Goal: Task Accomplishment & Management: Manage account settings

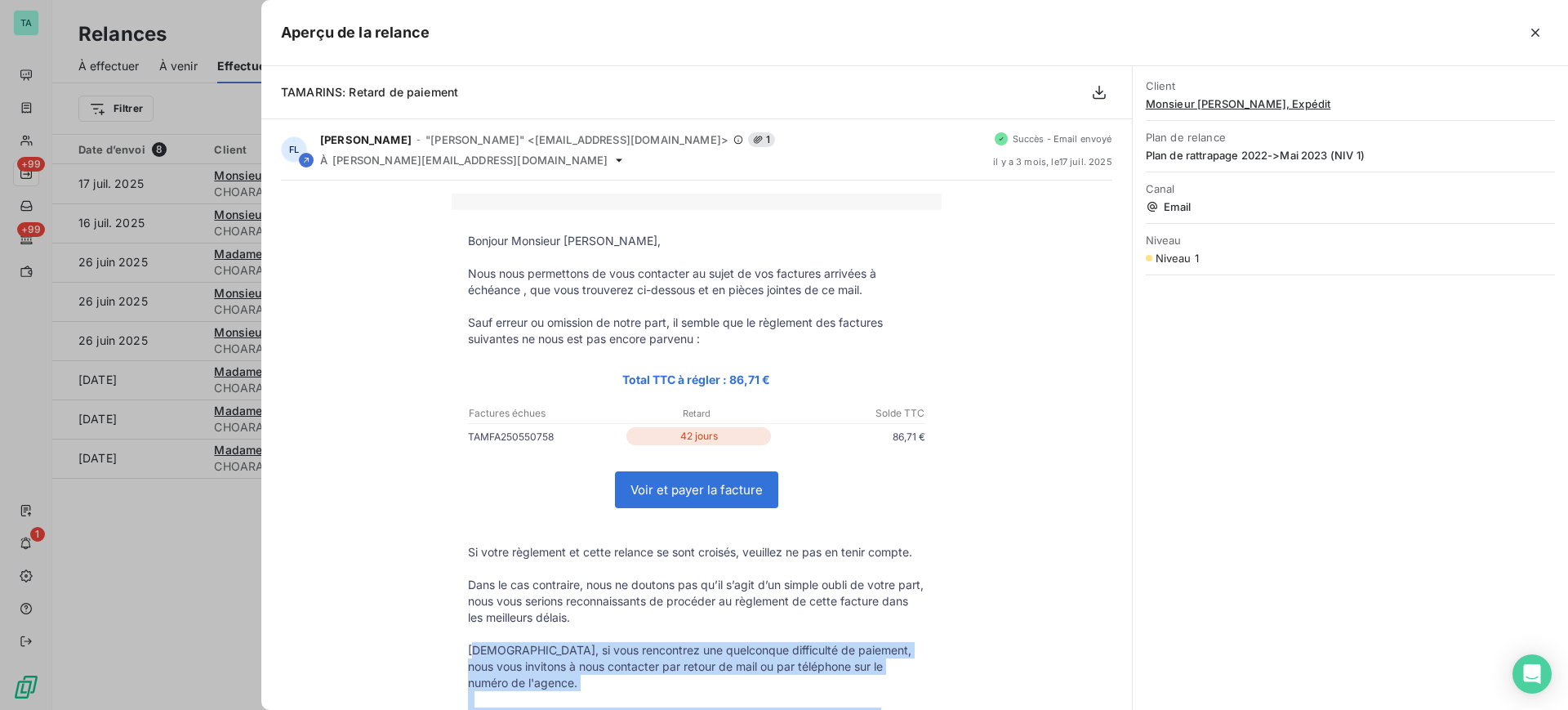
scroll to position [106, 0]
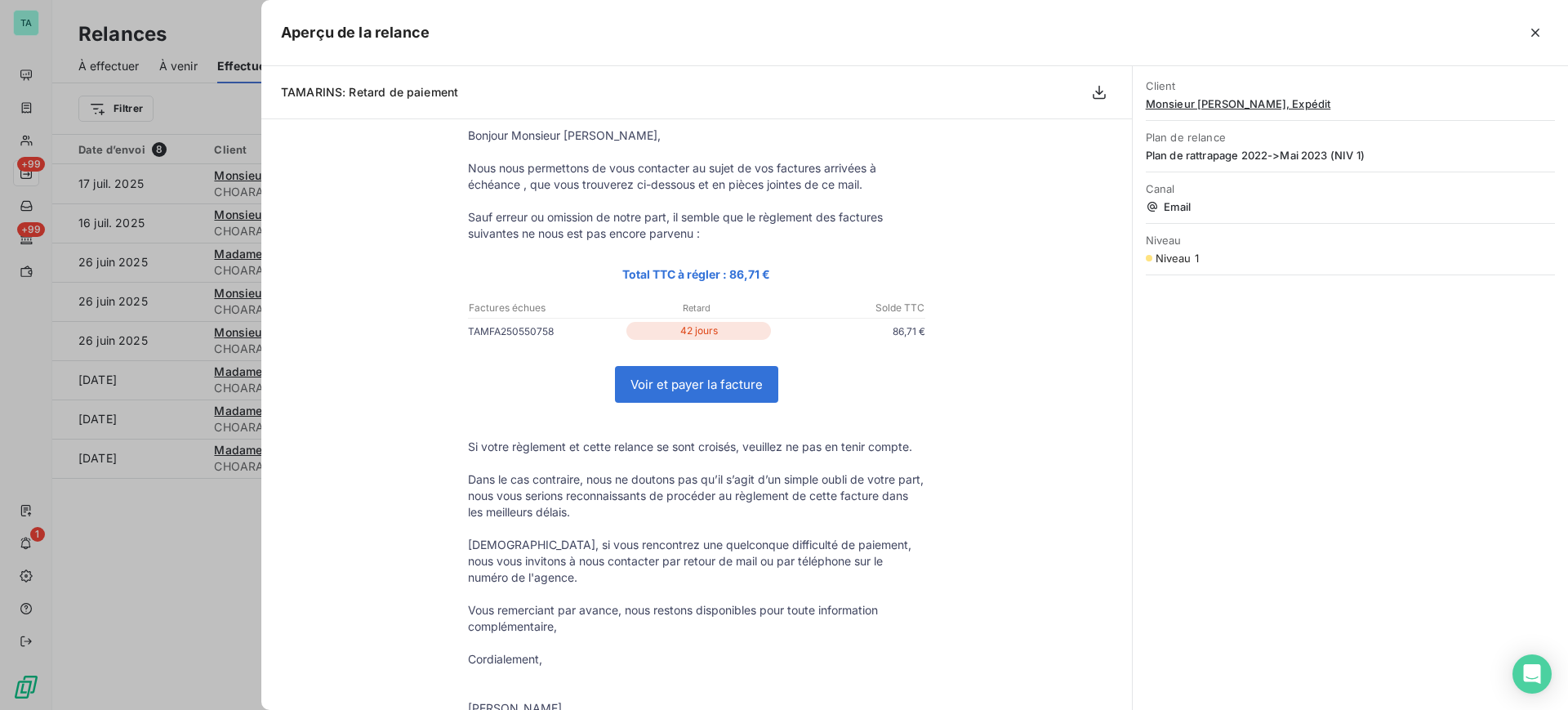
click at [34, 346] on div at bounding box center [784, 355] width 1568 height 710
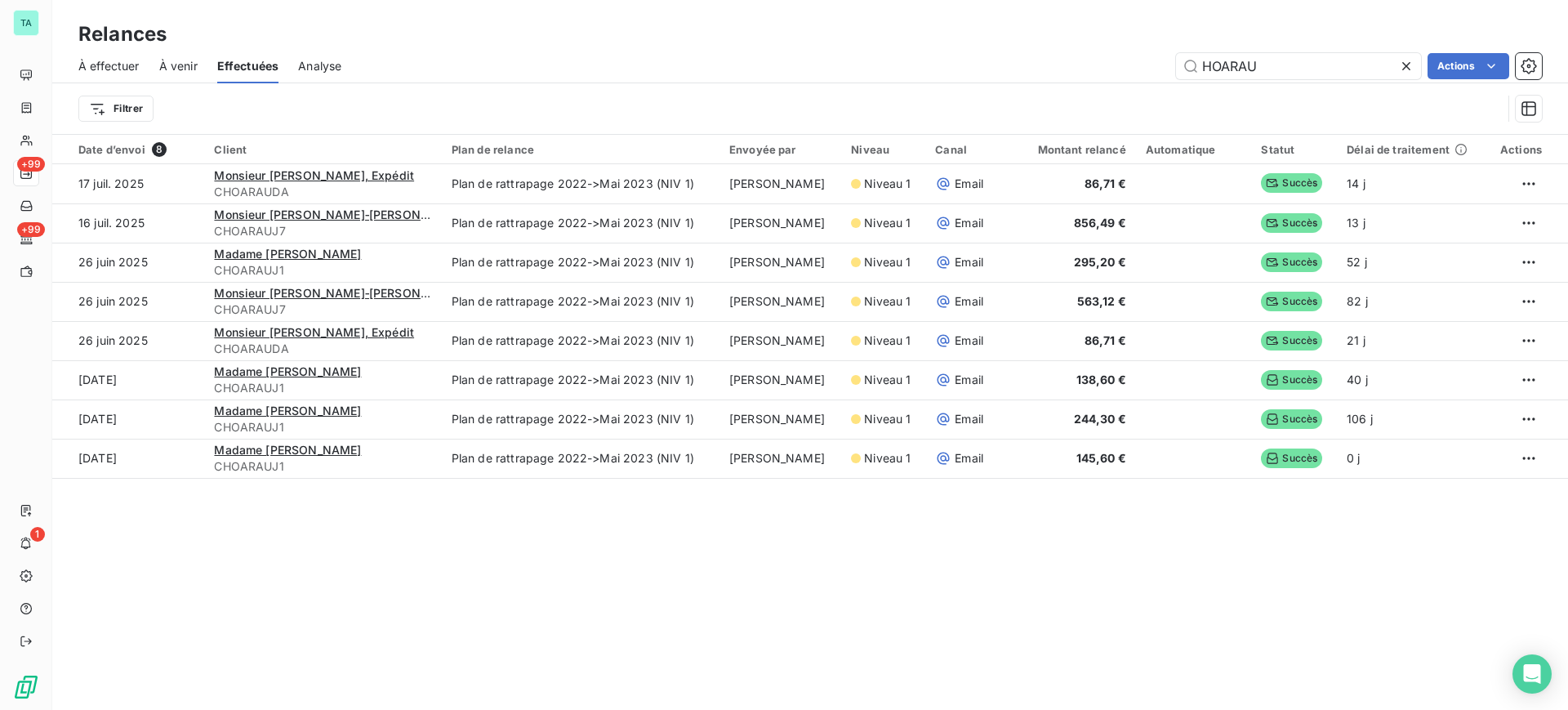
click at [124, 73] on span "À effectuer" at bounding box center [108, 66] width 61 height 16
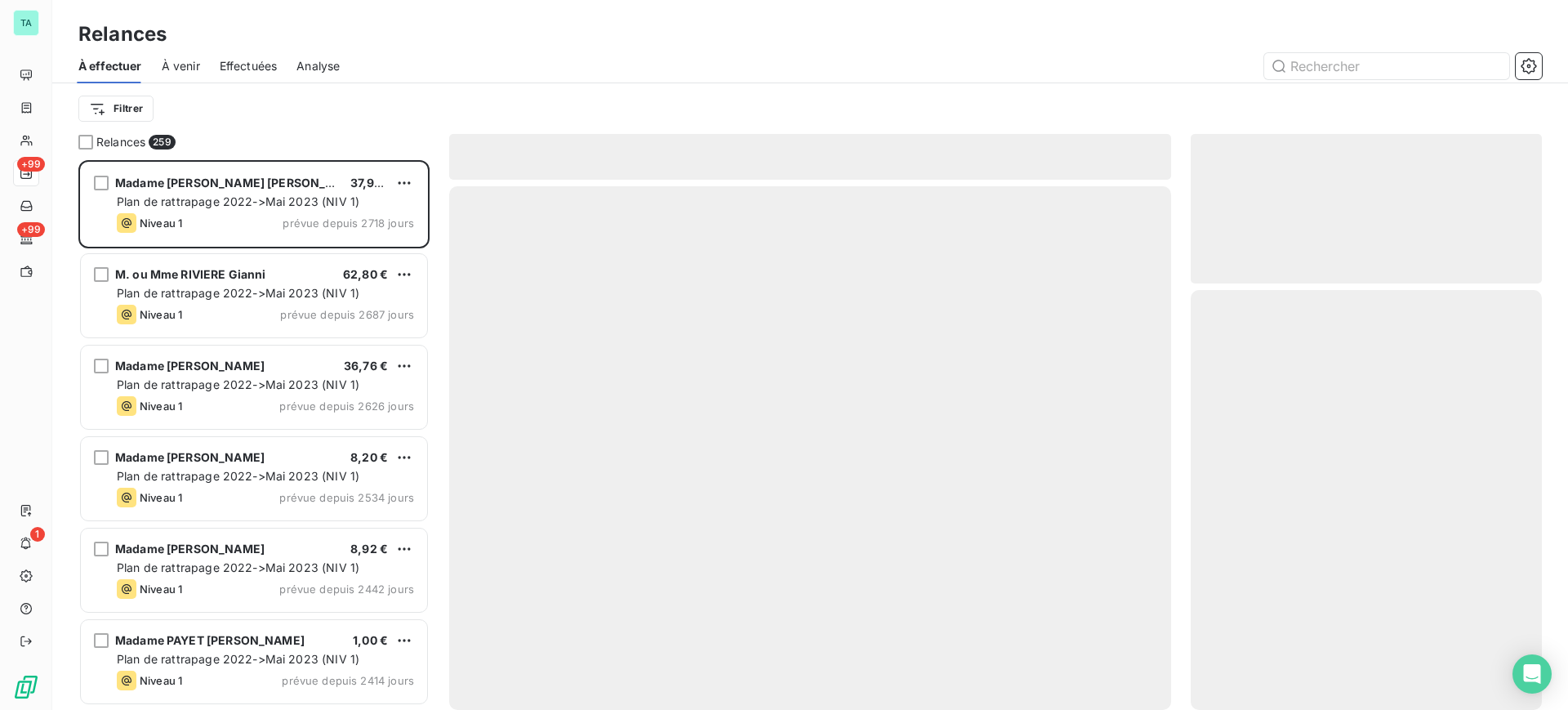
scroll to position [534, 336]
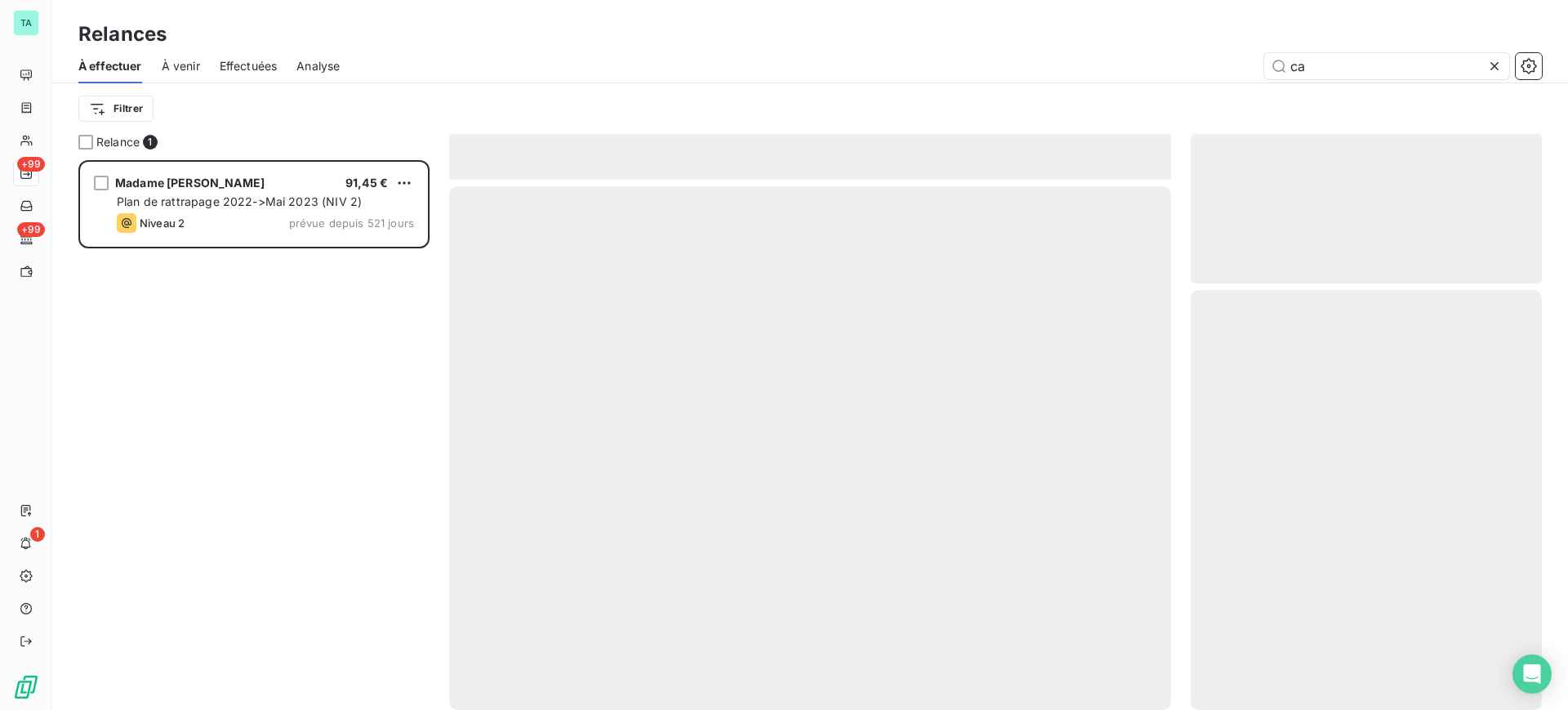
scroll to position [534, 336]
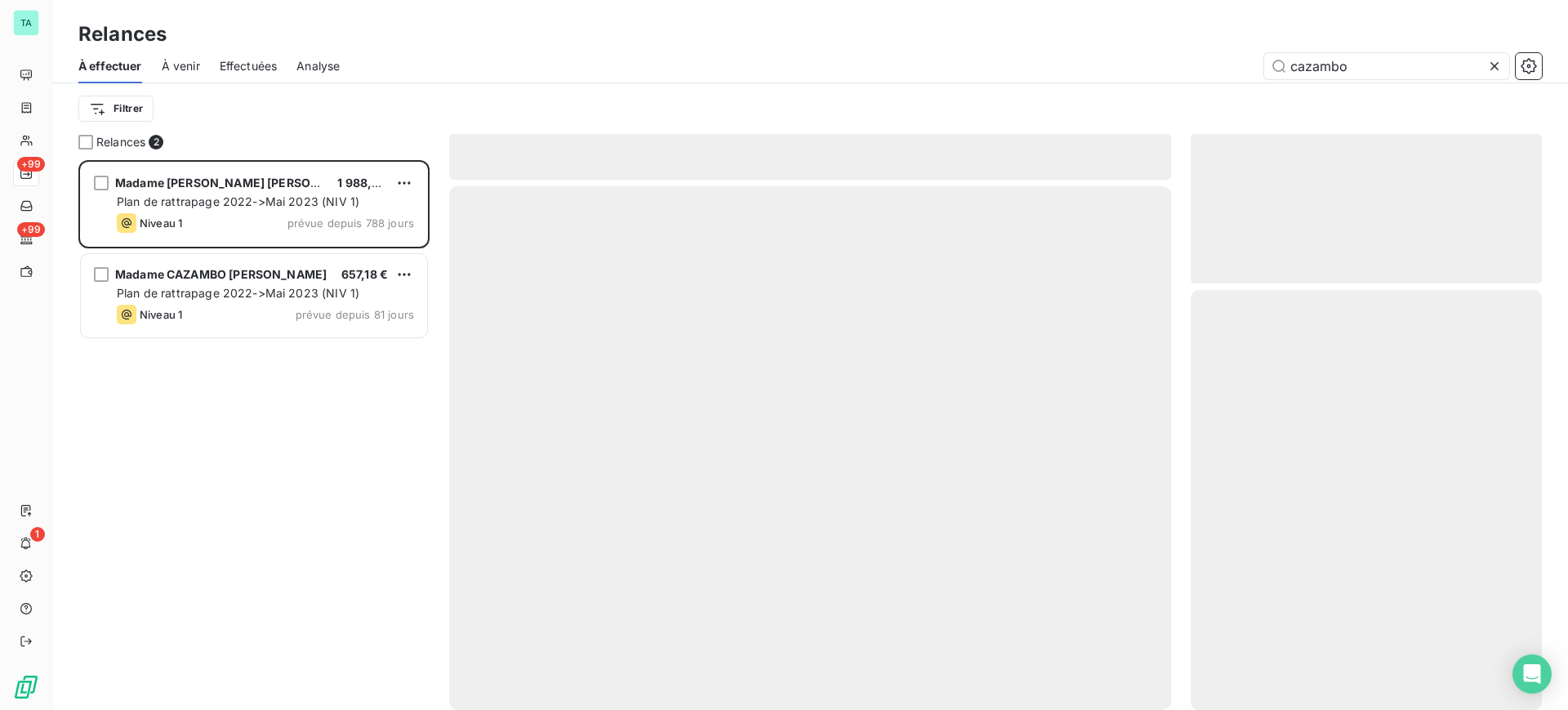
scroll to position [534, 336]
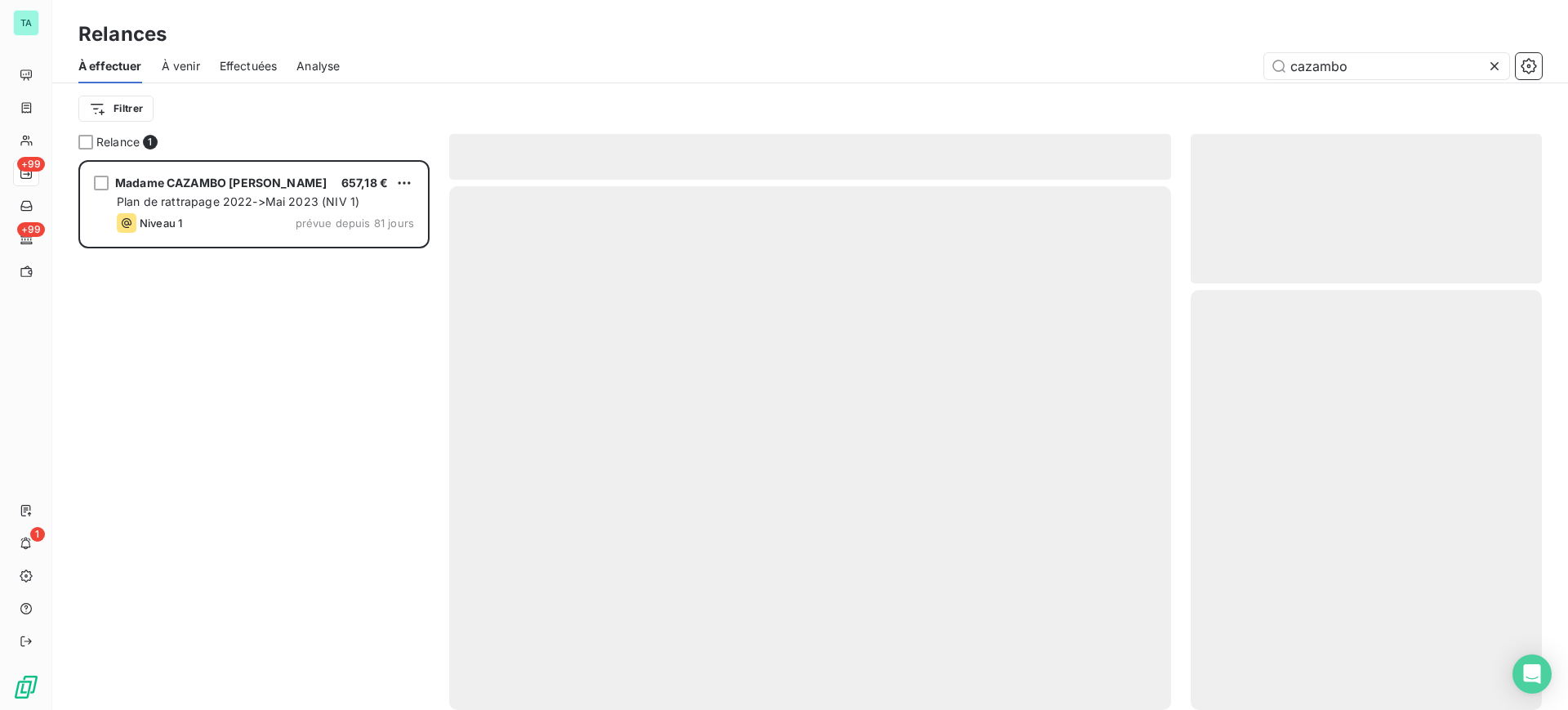
scroll to position [534, 336]
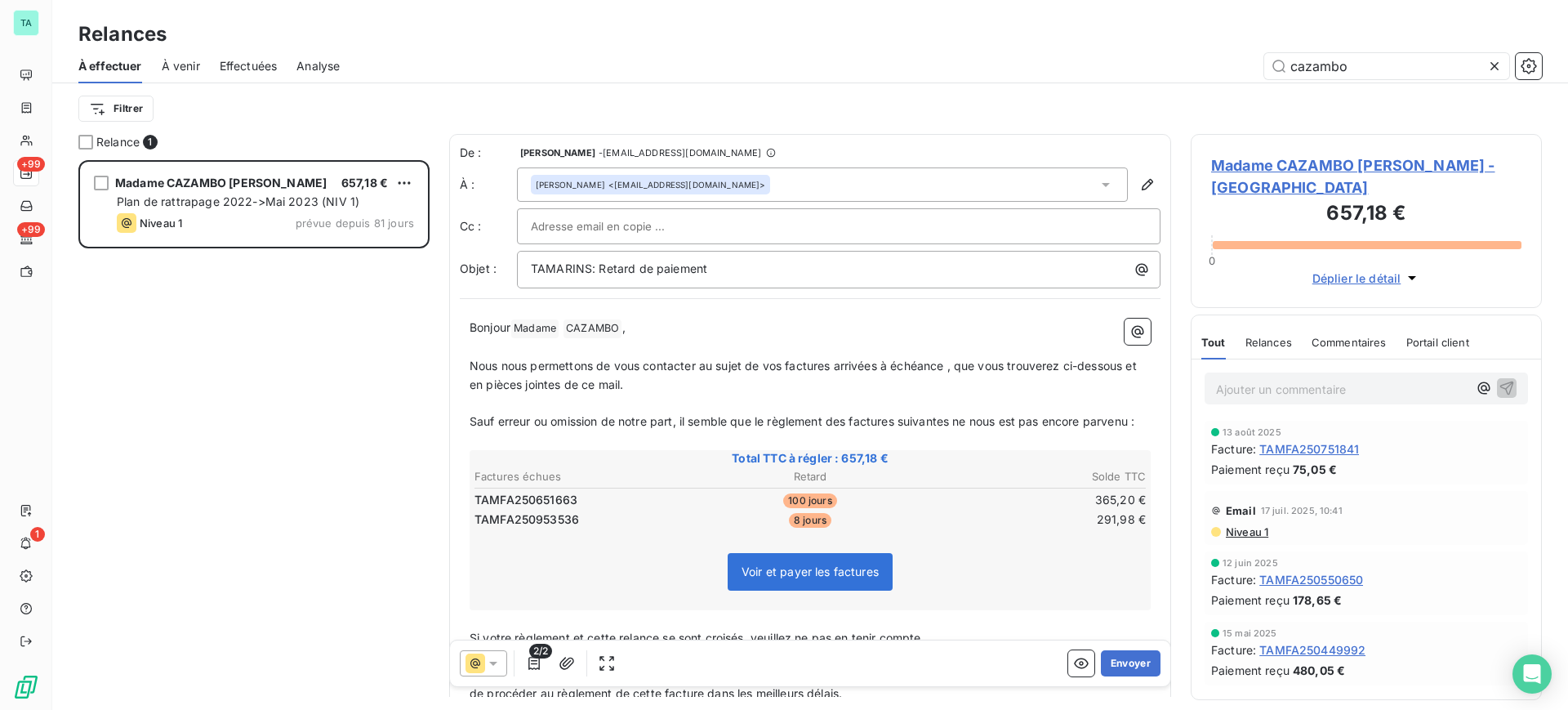
type input "cazambo"
click at [536, 671] on icon "button" at bounding box center [534, 663] width 16 height 16
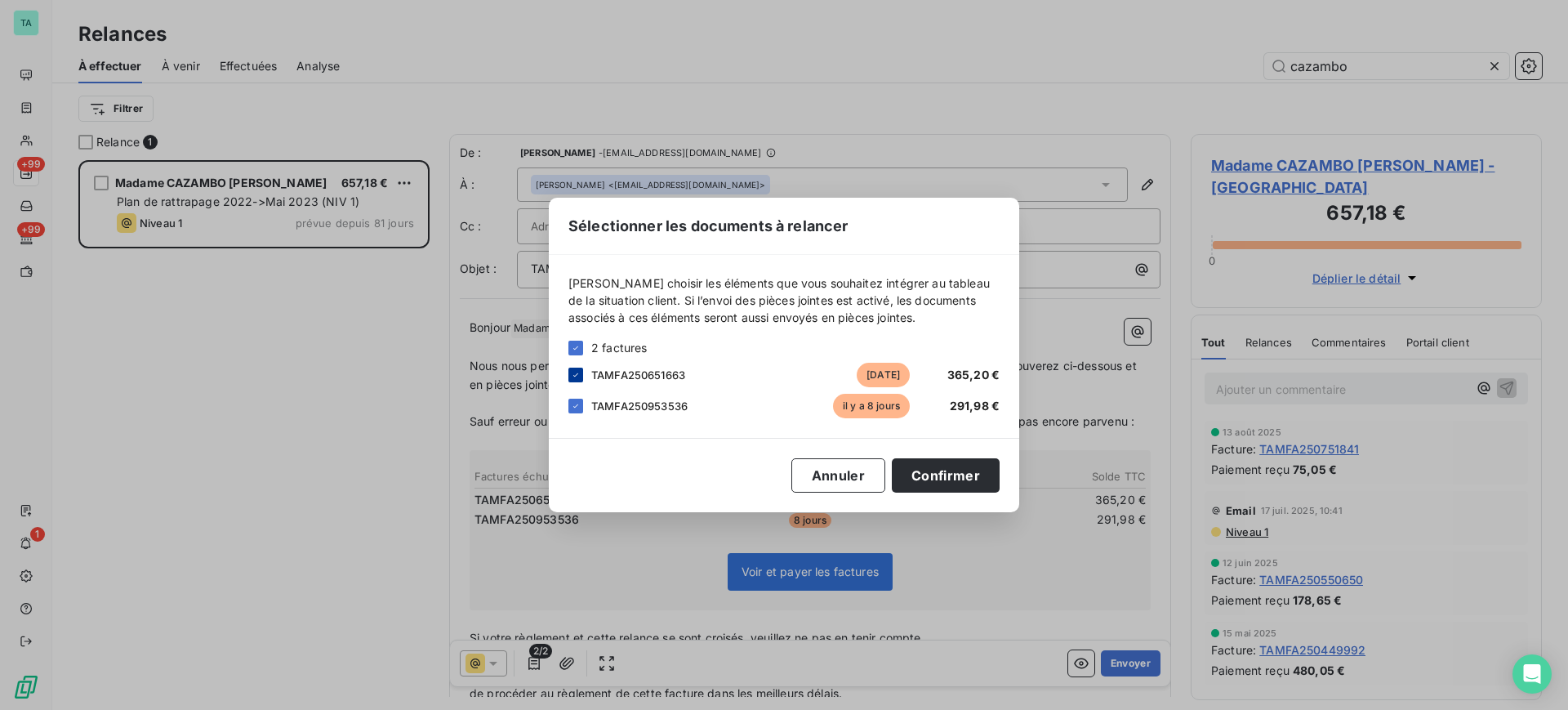
click at [576, 374] on icon at bounding box center [575, 374] width 9 height 9
click at [941, 484] on button "Confirmer" at bounding box center [946, 476] width 108 height 34
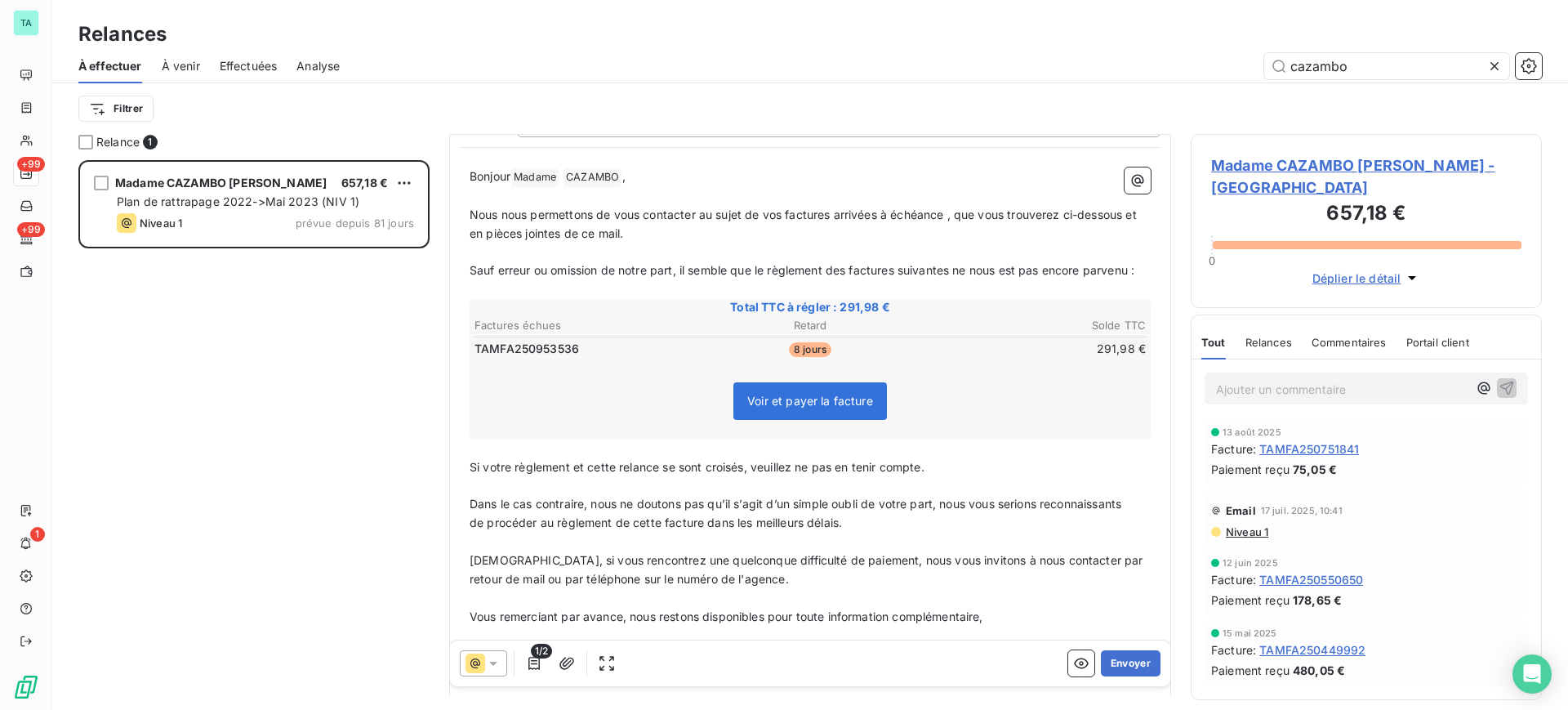
scroll to position [0, 0]
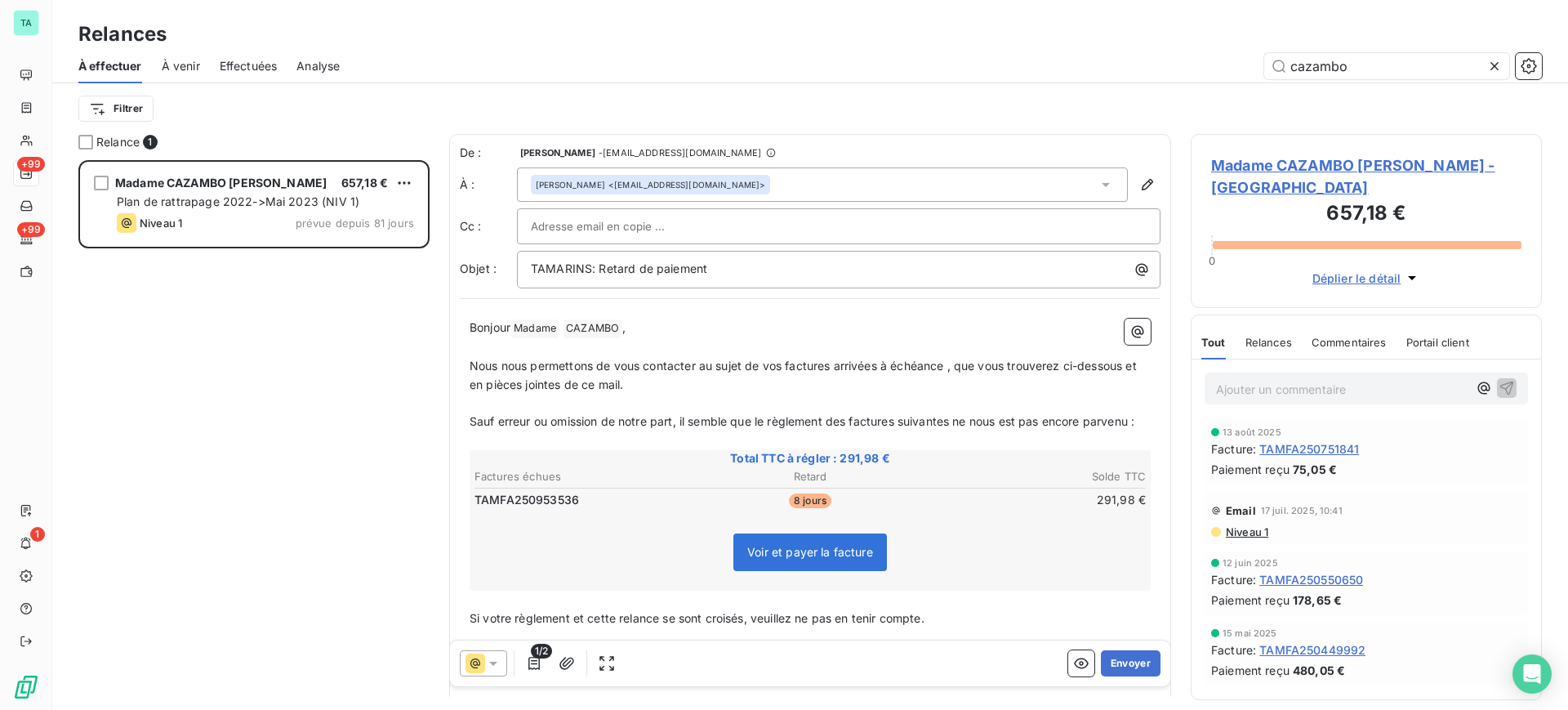
click at [554, 225] on input "text" at bounding box center [619, 226] width 176 height 25
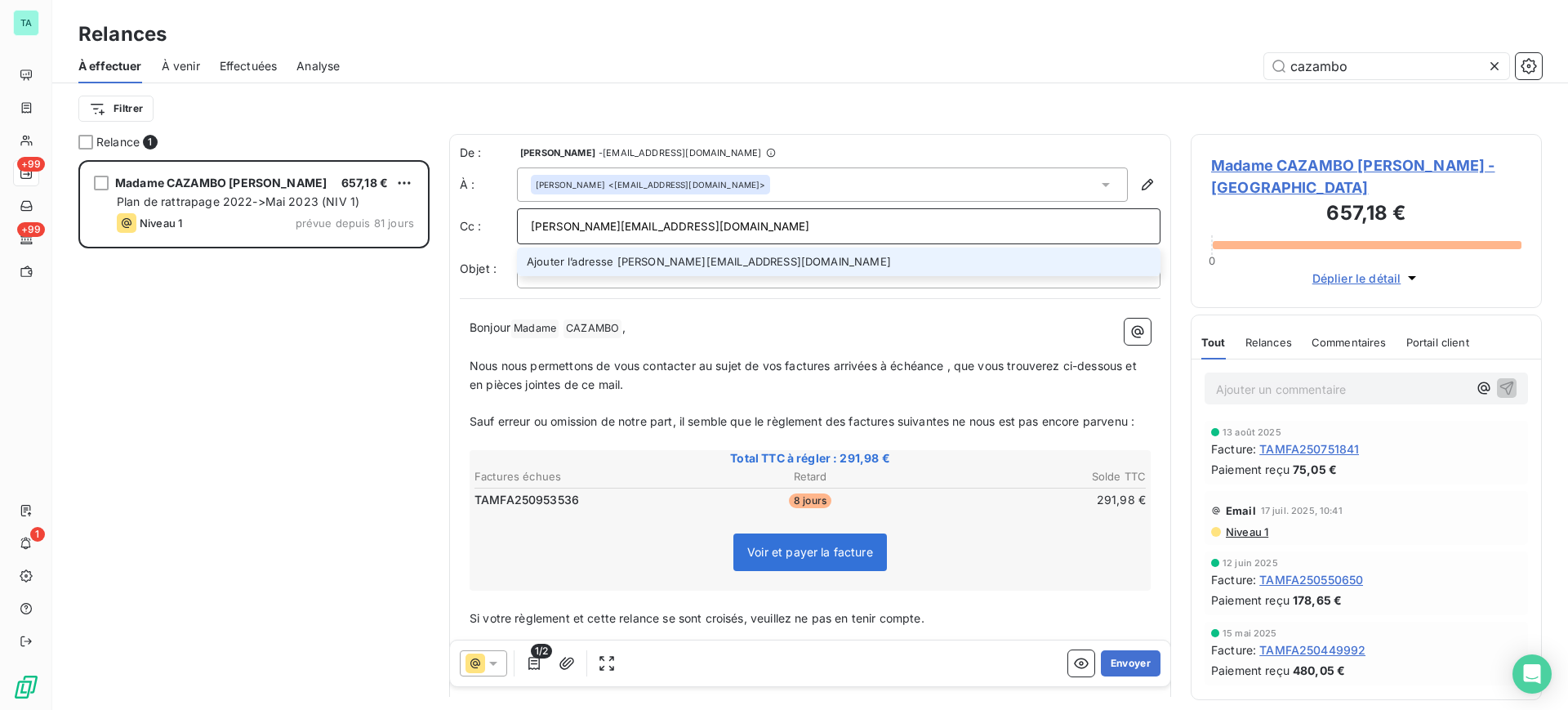
type input "[PERSON_NAME][EMAIL_ADDRESS][DOMAIN_NAME]"
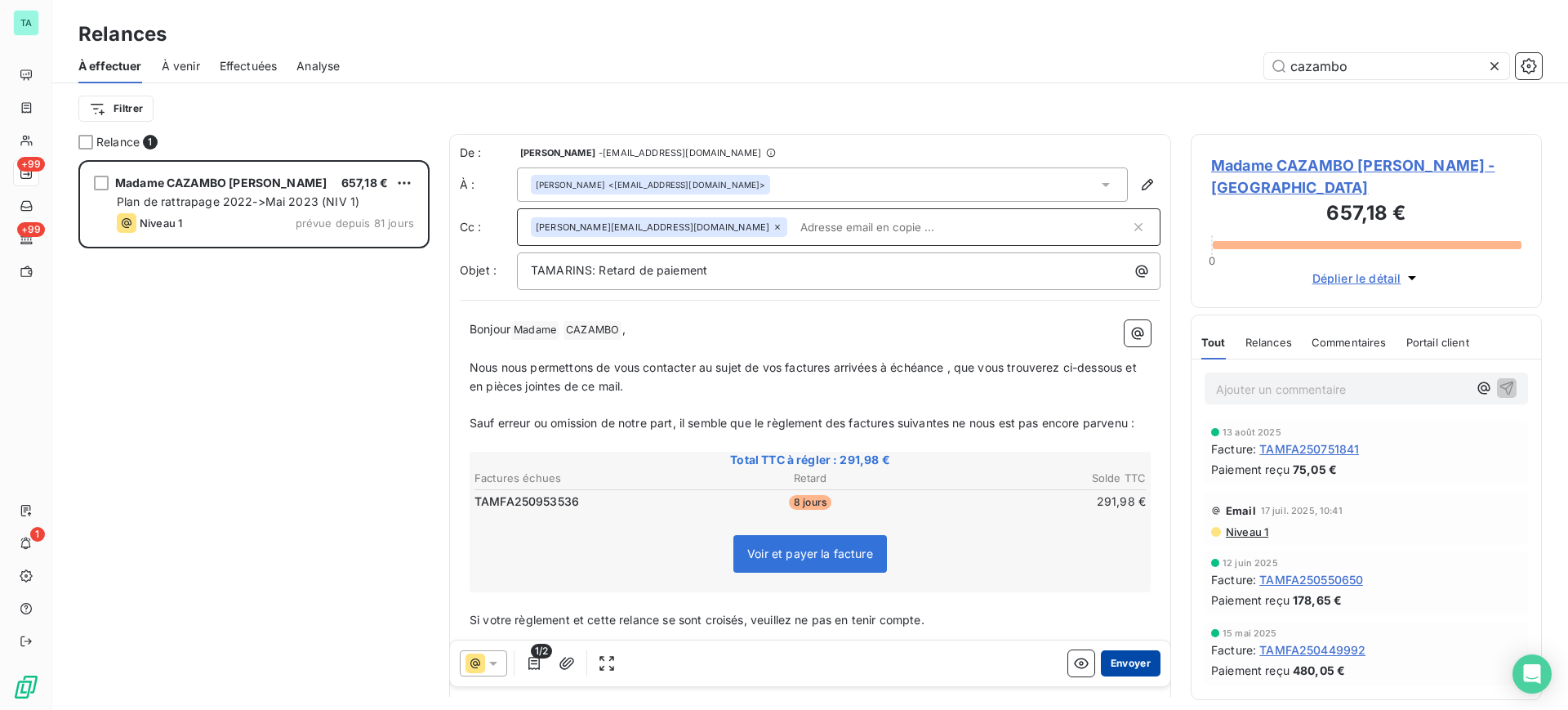
click at [1119, 663] on button "Envoyer" at bounding box center [1130, 664] width 59 height 26
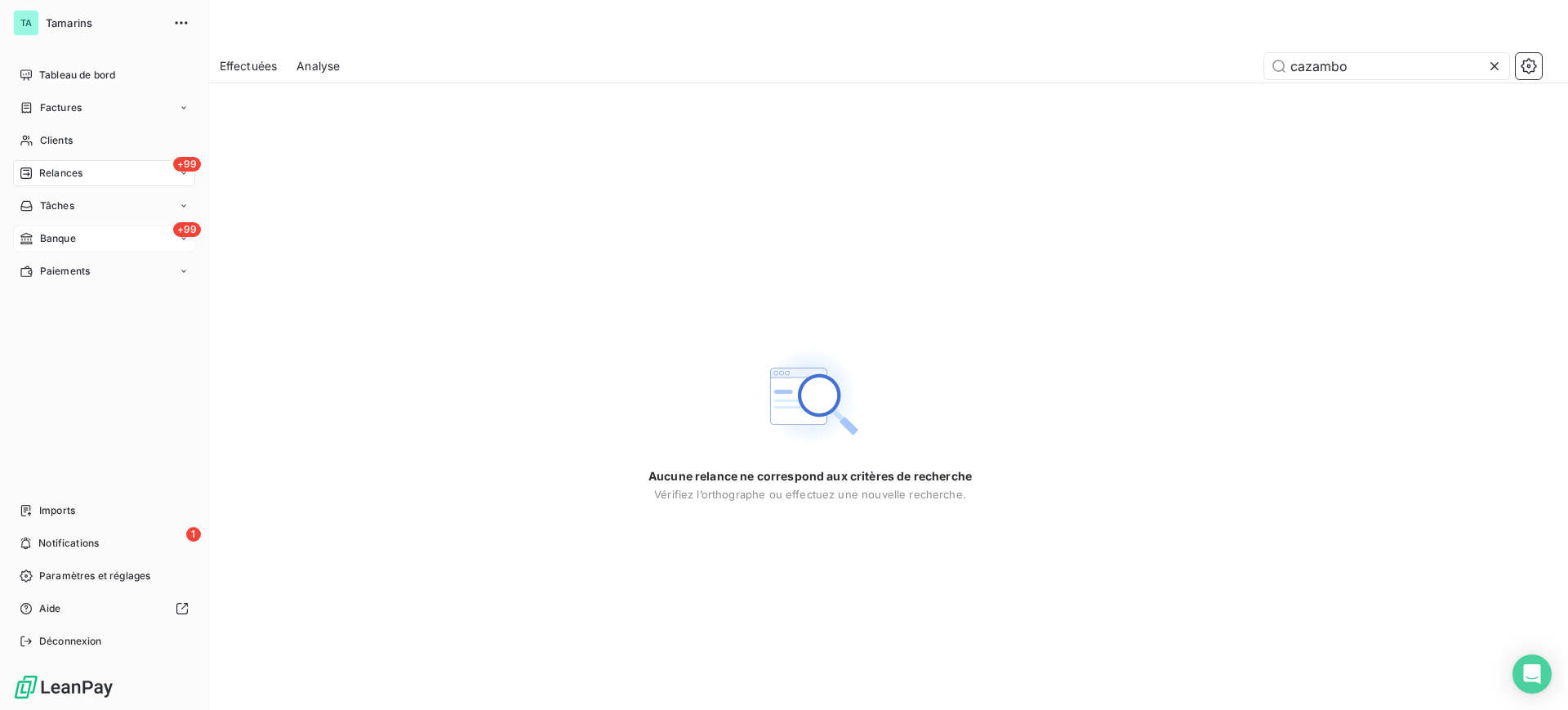
click at [86, 239] on div "+99 Banque" at bounding box center [104, 239] width 182 height 26
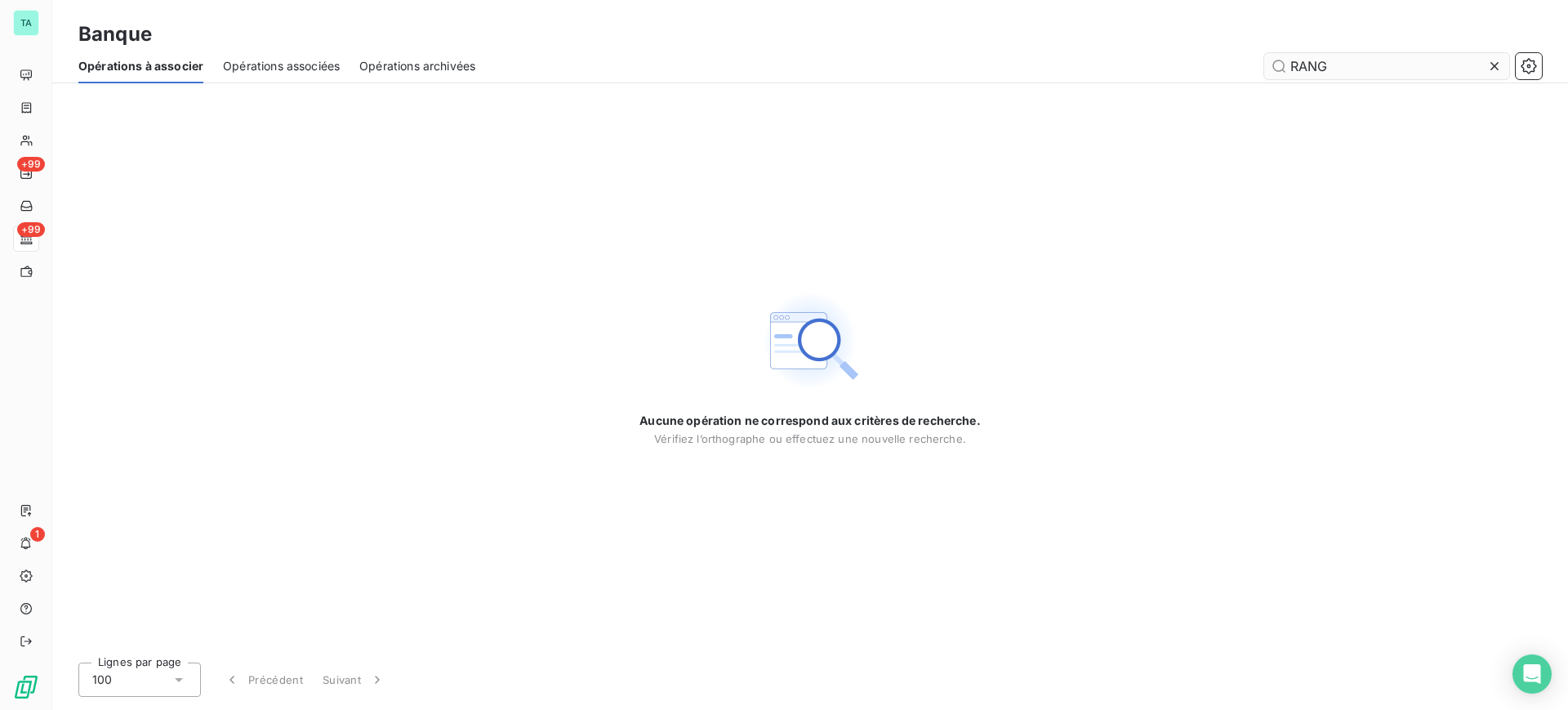
drag, startPoint x: 1334, startPoint y: 68, endPoint x: 1284, endPoint y: 57, distance: 51.2
click at [1284, 57] on input "RANG" at bounding box center [1387, 66] width 245 height 26
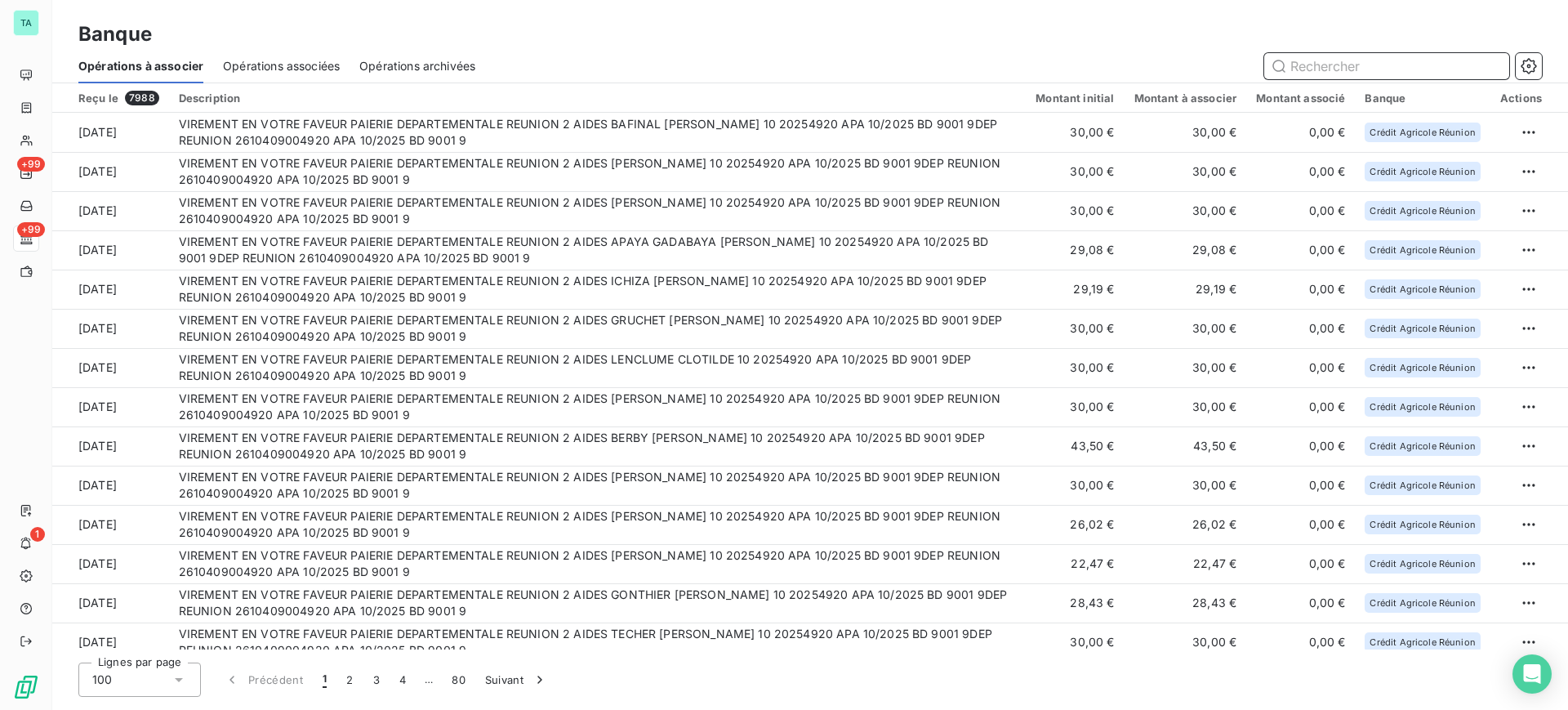
click at [1411, 74] on input "text" at bounding box center [1387, 66] width 245 height 26
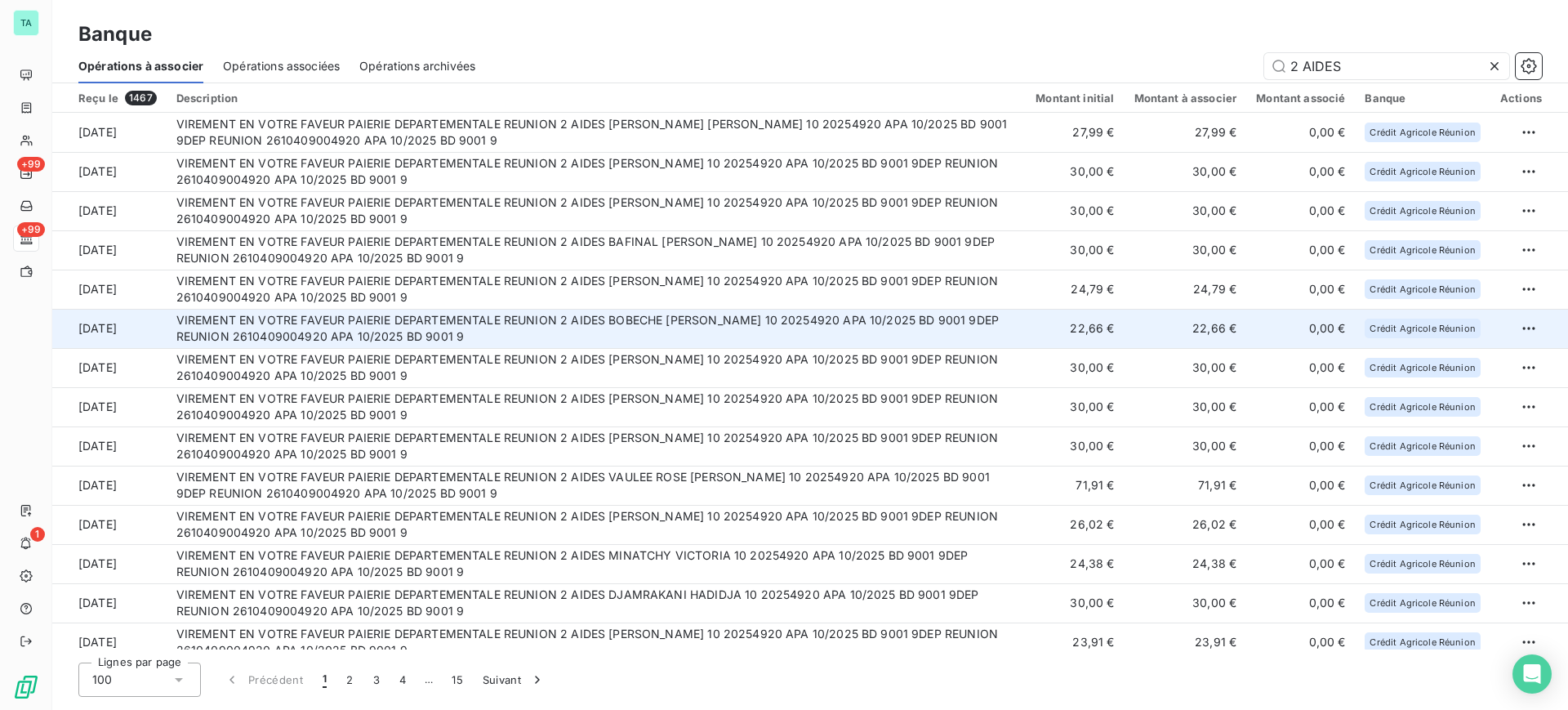
drag, startPoint x: 215, startPoint y: 131, endPoint x: 654, endPoint y: 343, distance: 487.5
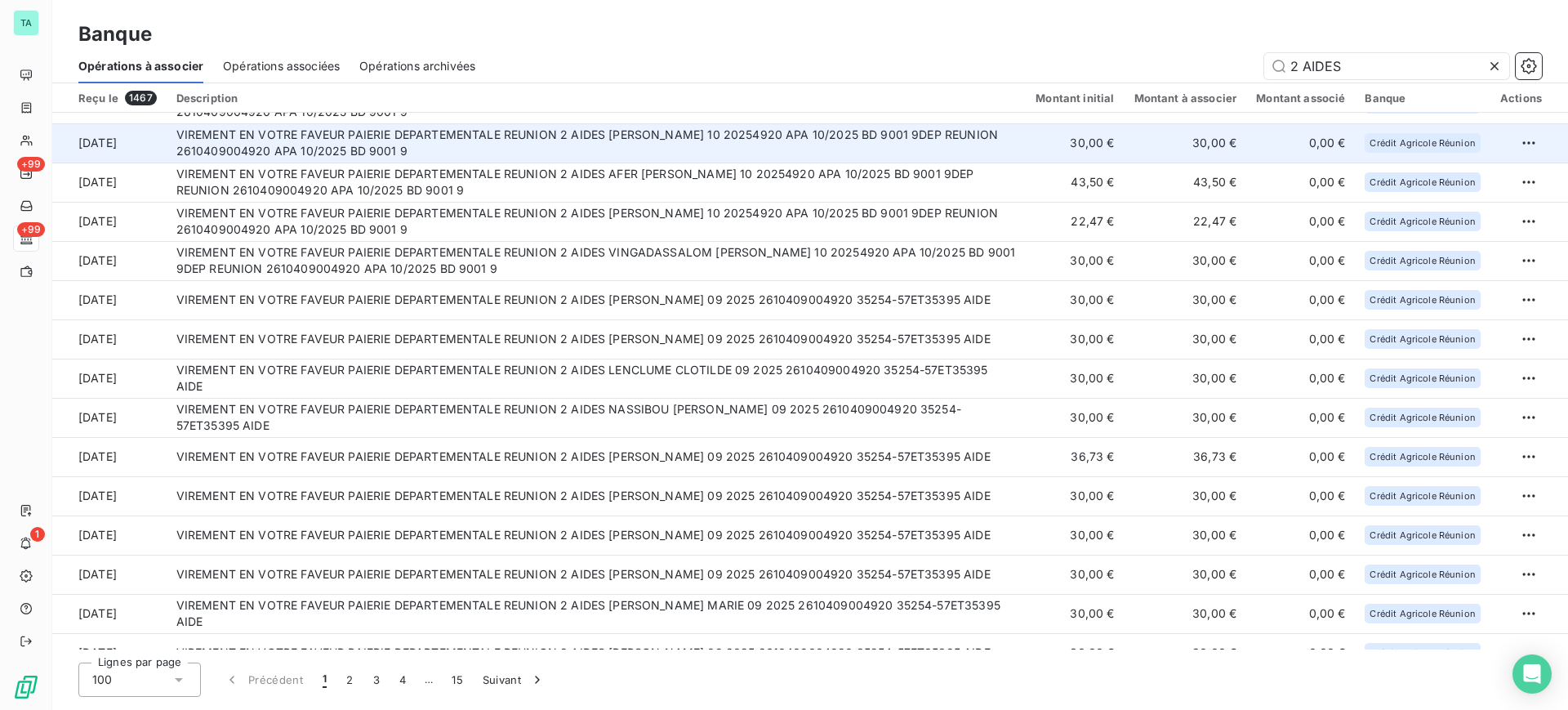
scroll to position [2478, 0]
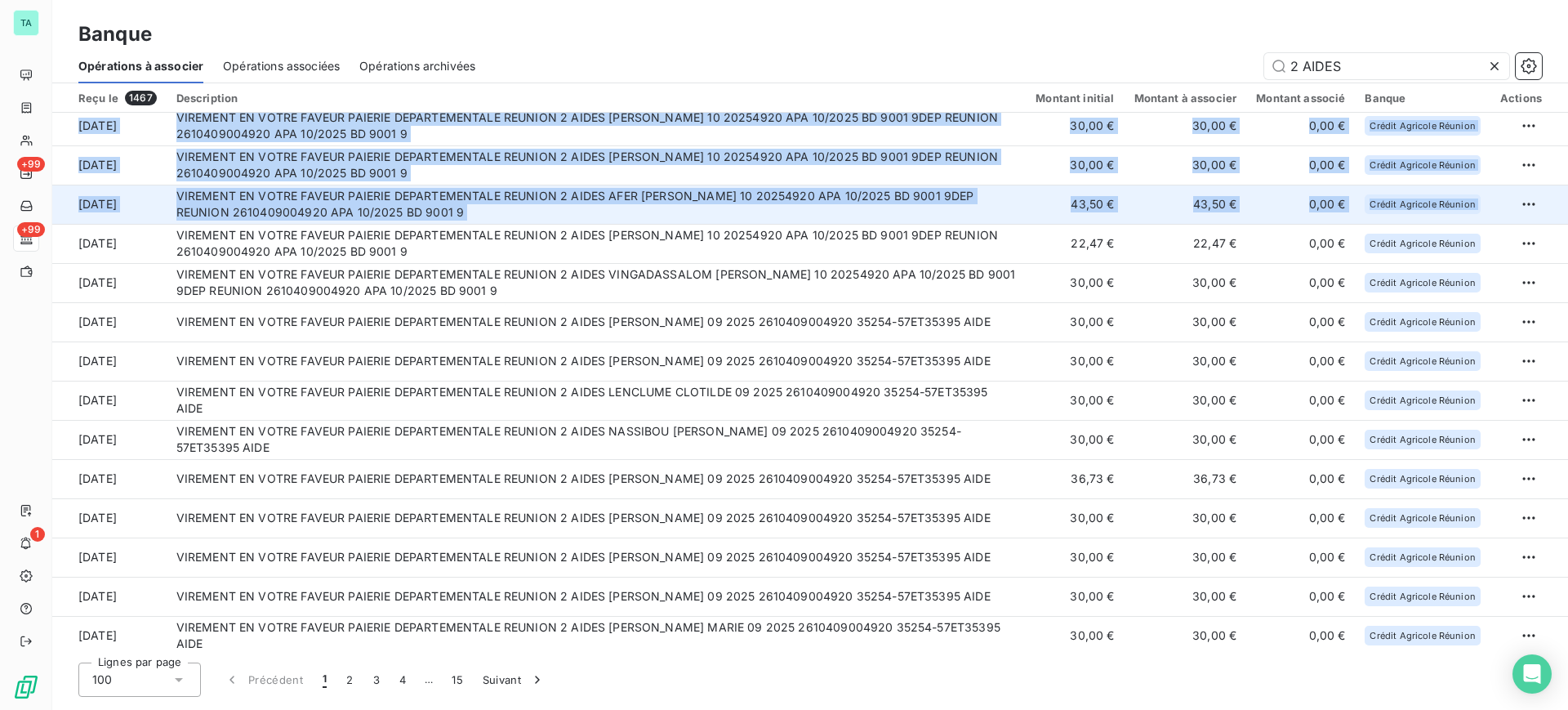
drag, startPoint x: 79, startPoint y: 127, endPoint x: 1507, endPoint y: 216, distance: 1430.8
copy tbody "90 lor. 5856 IPSUMDOL SI AMETC ADIPIS ELITSED DOEIUSMODTEMPO INCIDID 4 UTLAB ET…"
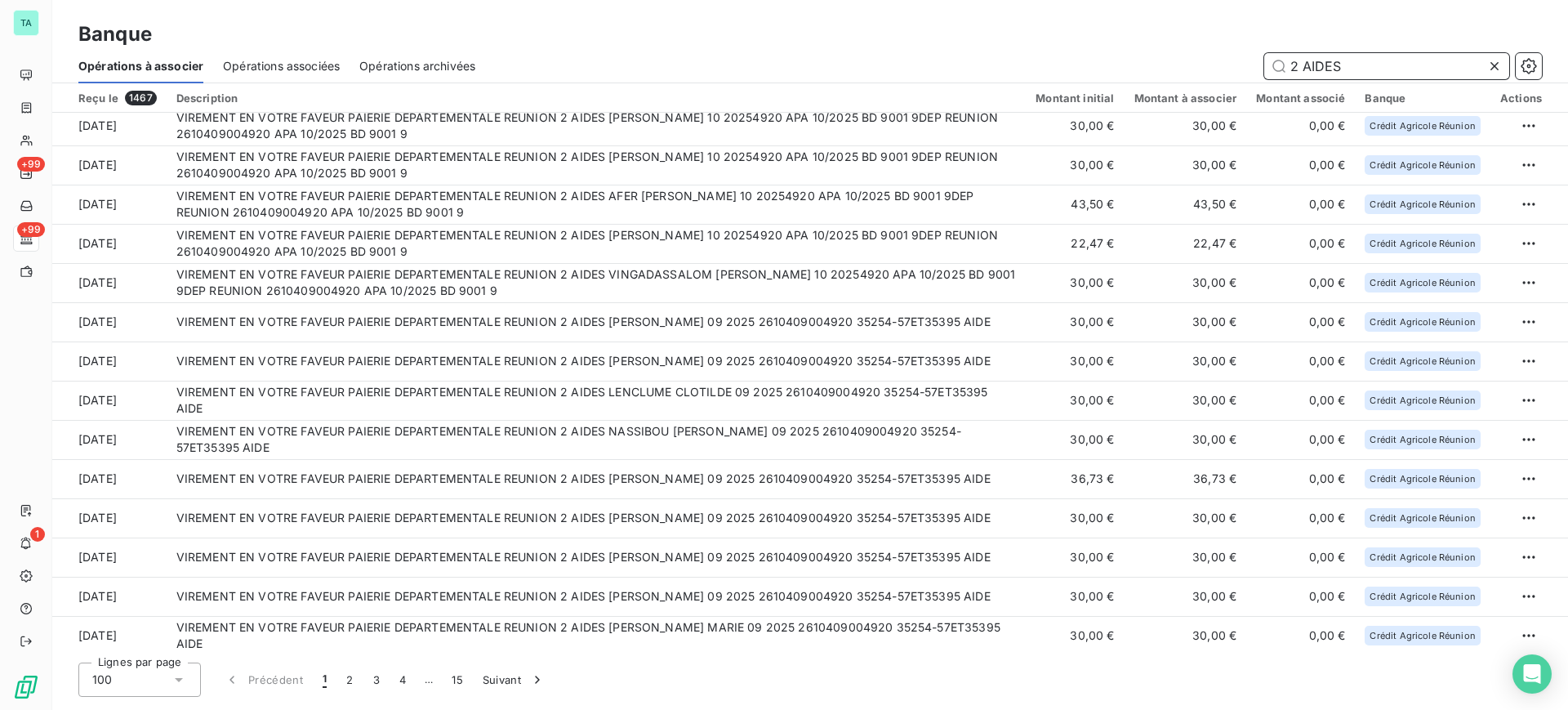
click at [1359, 59] on input "2 AIDES" at bounding box center [1387, 66] width 245 height 26
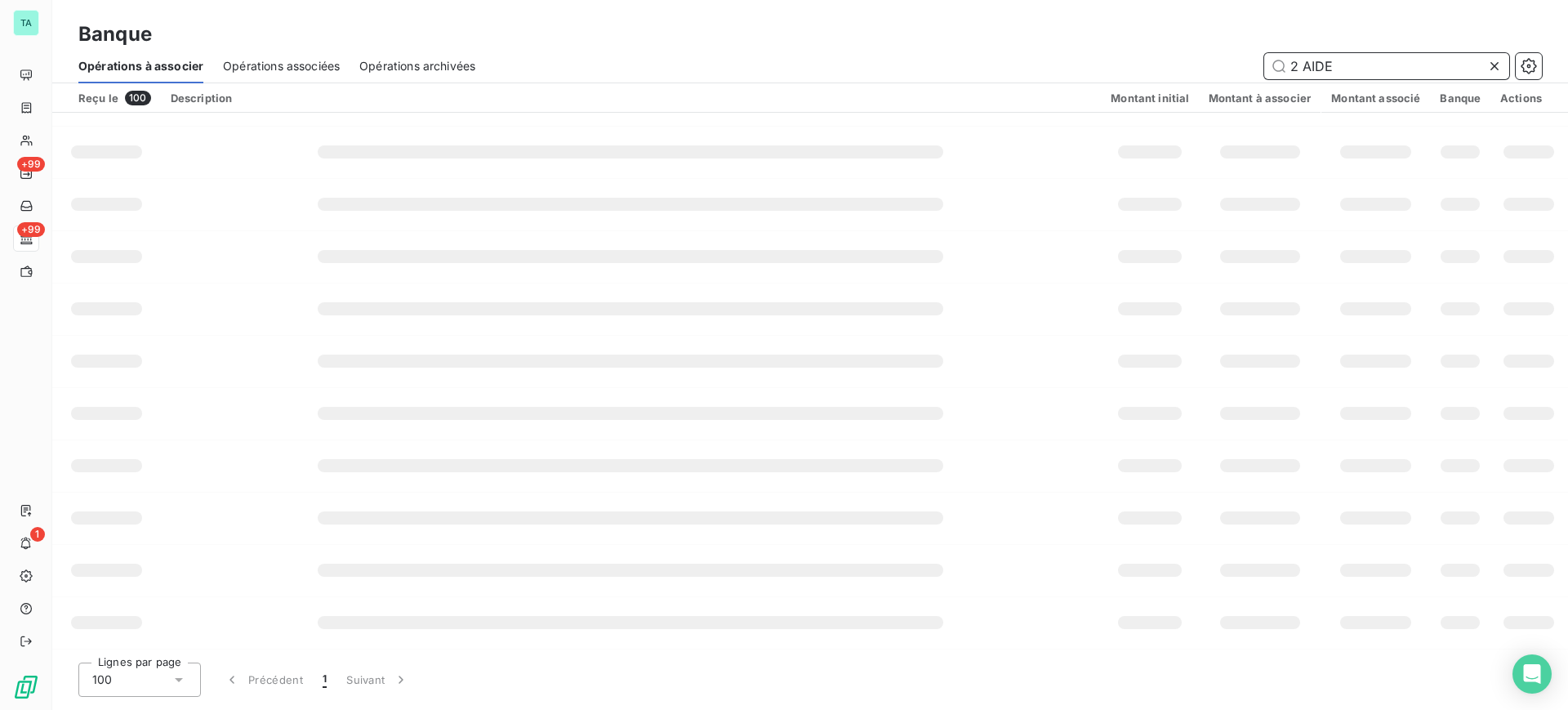
scroll to position [248, 0]
type input "2"
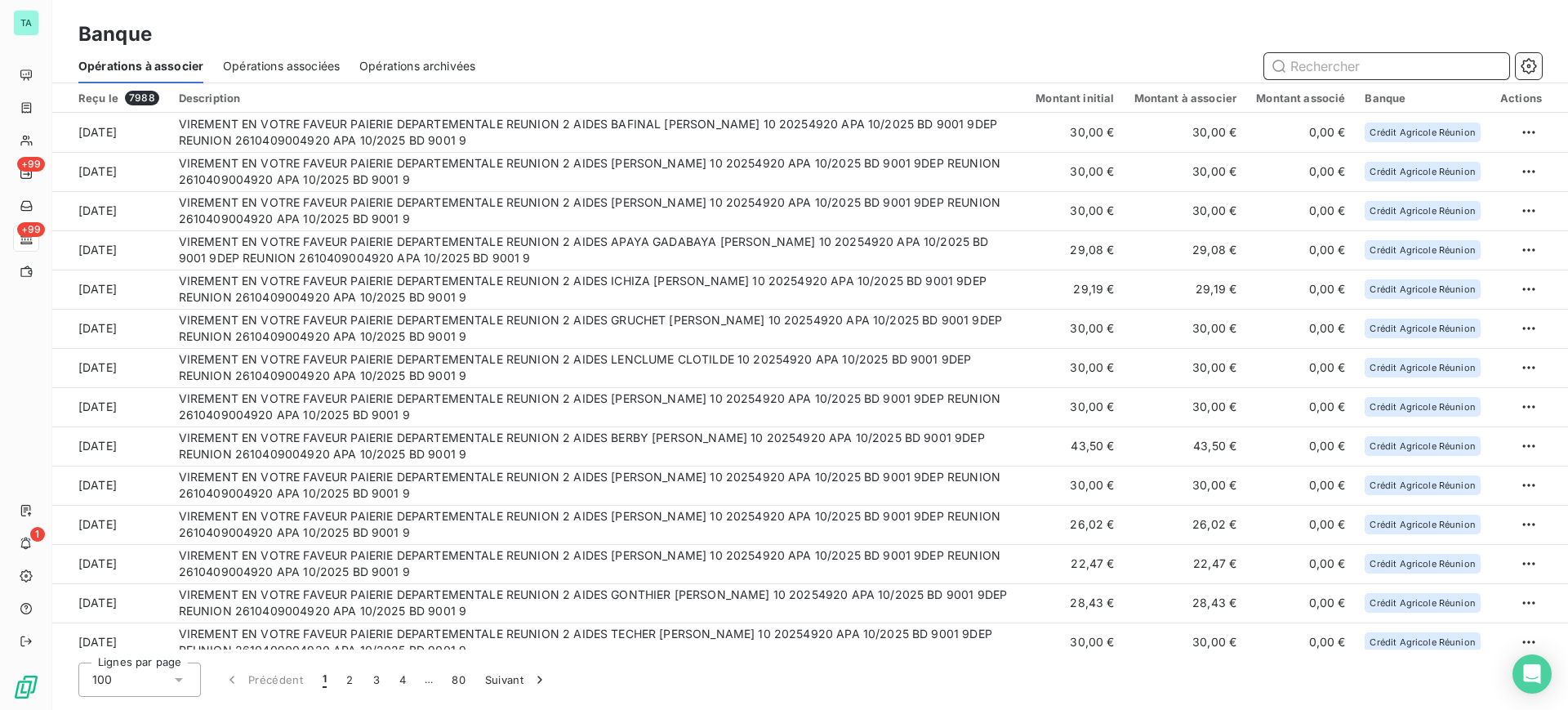
scroll to position [2784, 0]
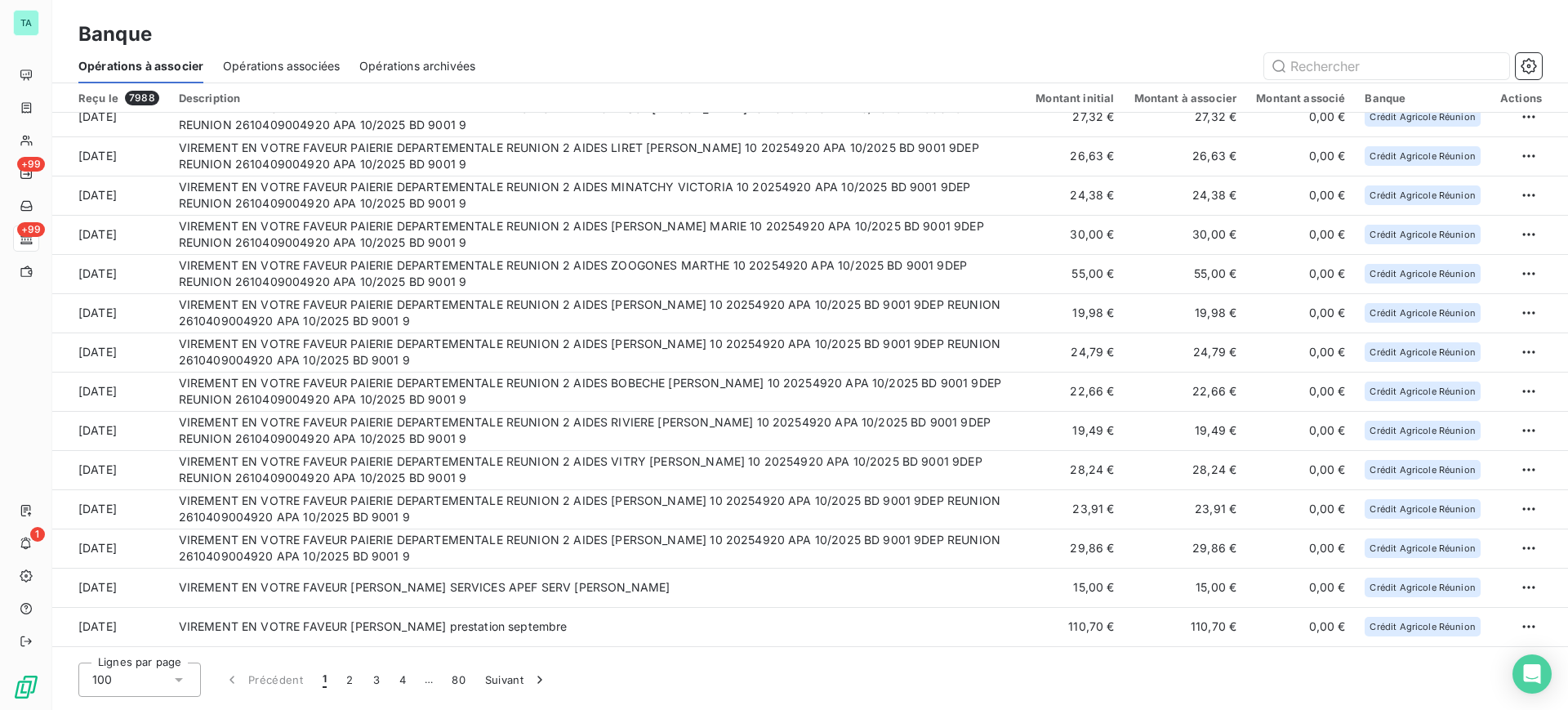
scroll to position [2229, 0]
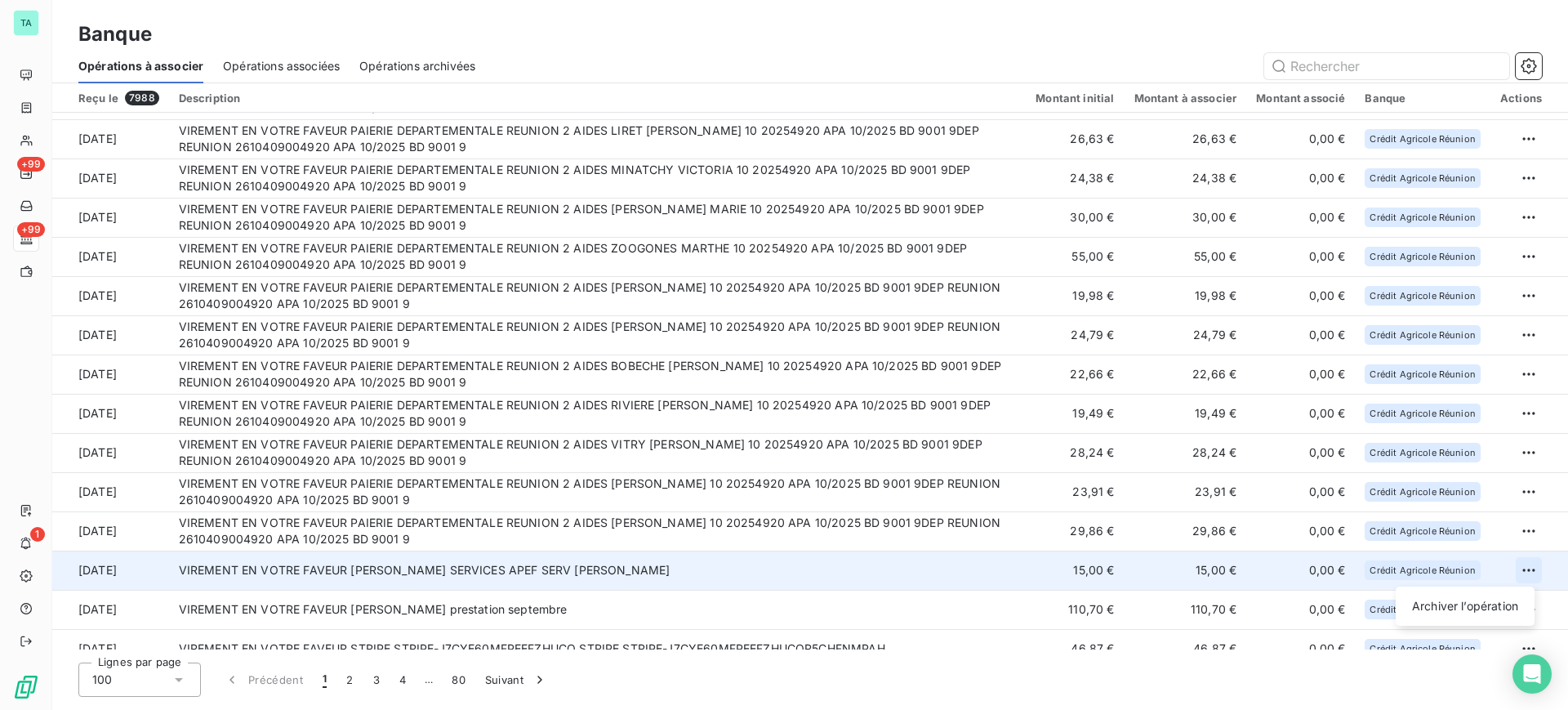
click at [1523, 571] on html "TA +99 +99 1 Banque Opérations à associer Opérations associées Opérations archi…" at bounding box center [784, 355] width 1568 height 710
click at [1485, 614] on div "Archiver l’opération" at bounding box center [1465, 606] width 126 height 26
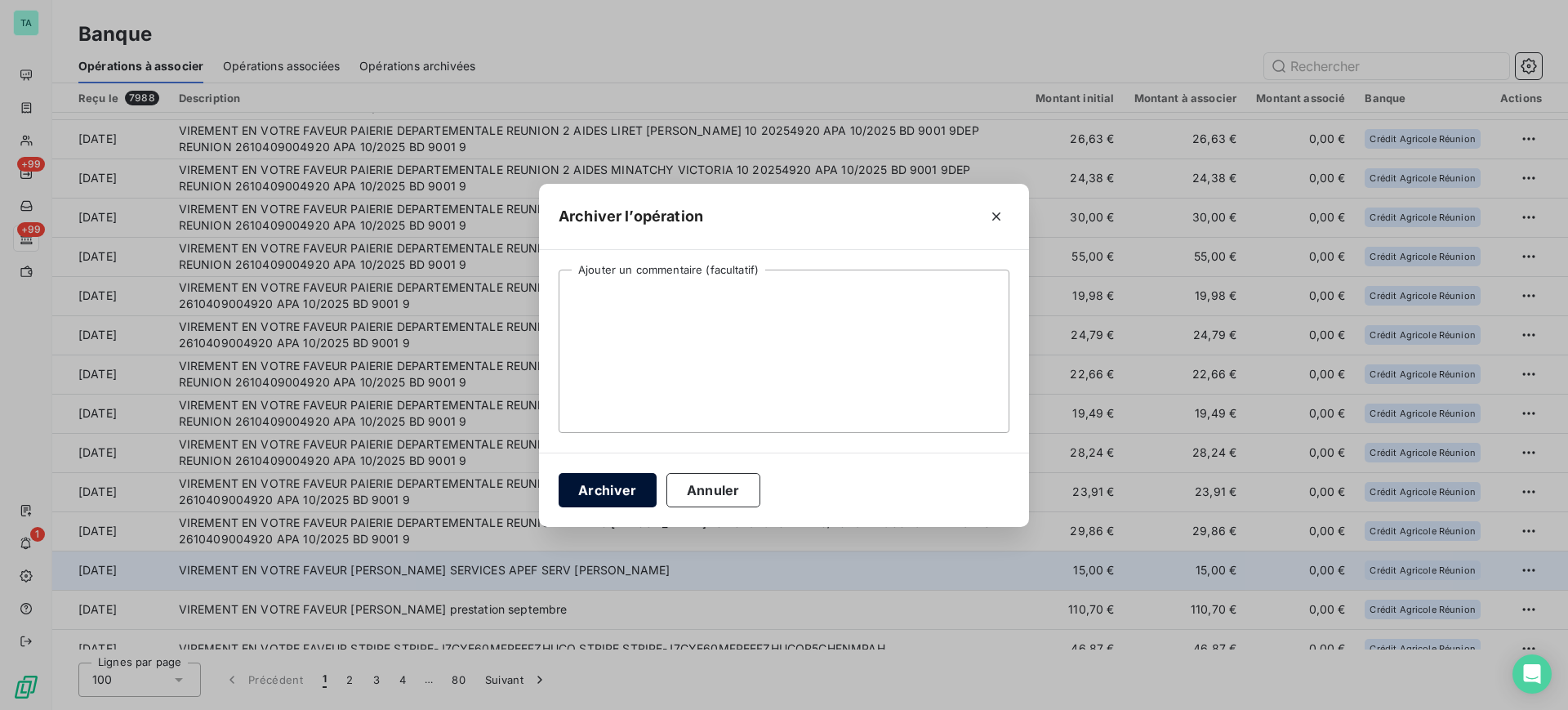
click at [609, 489] on button "Archiver" at bounding box center [608, 490] width 98 height 34
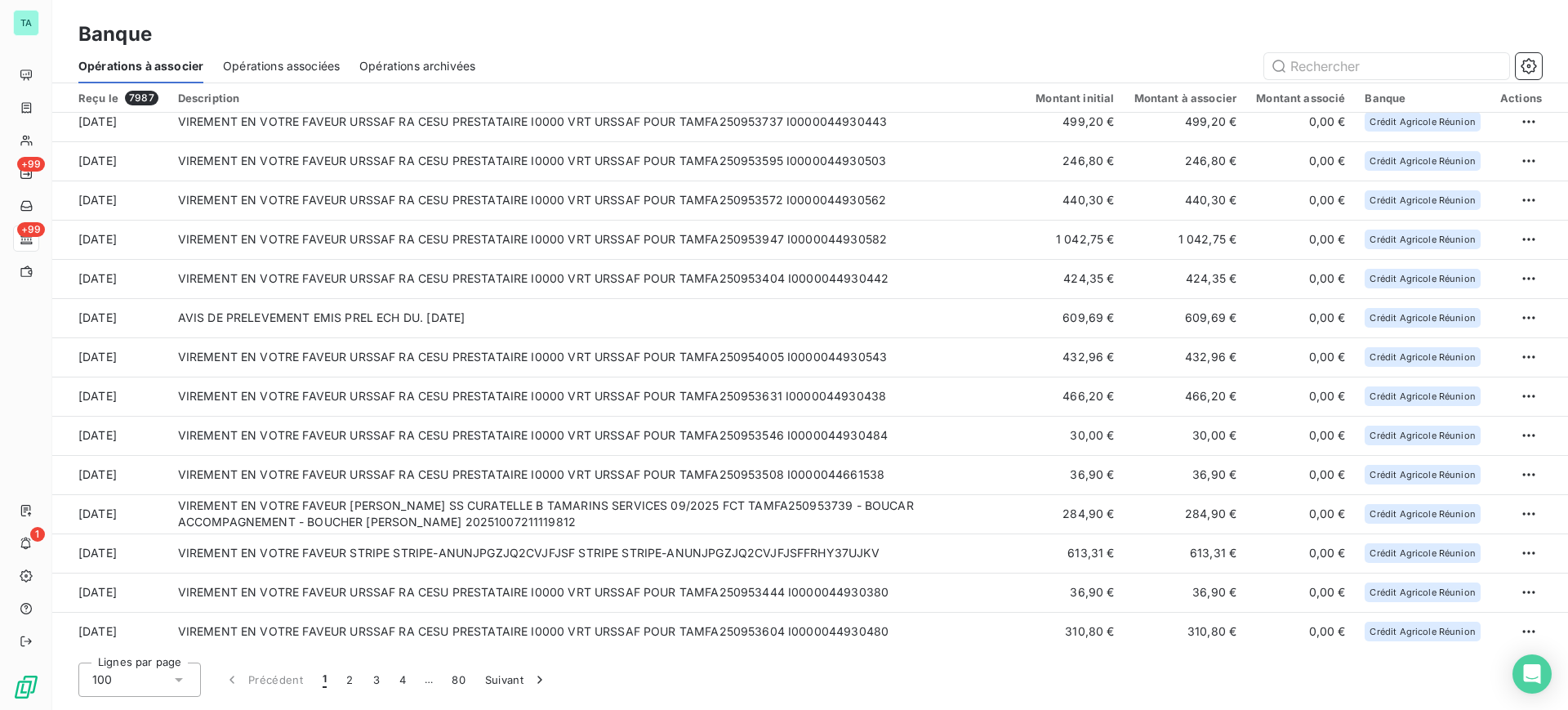
scroll to position [3386, 0]
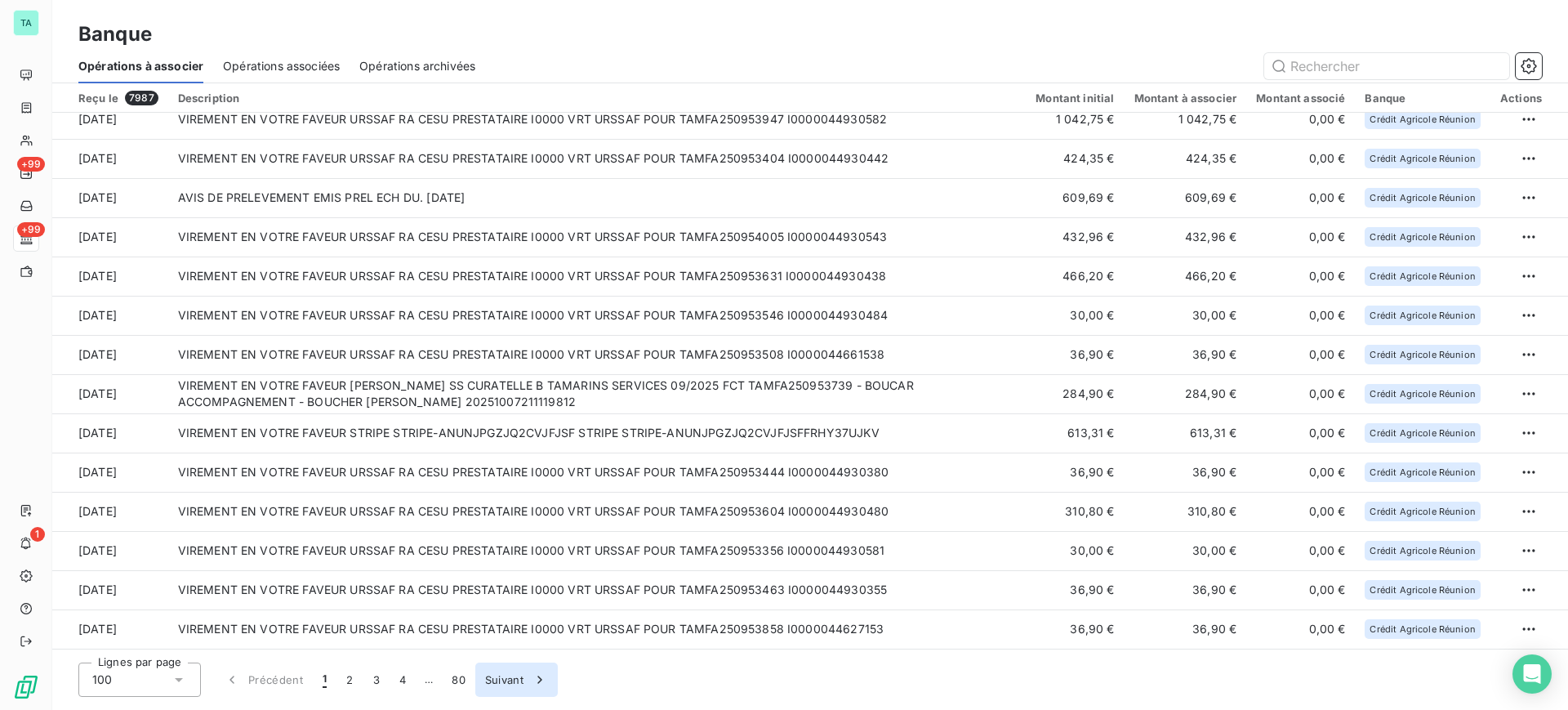
click at [350, 682] on button "2" at bounding box center [349, 680] width 26 height 34
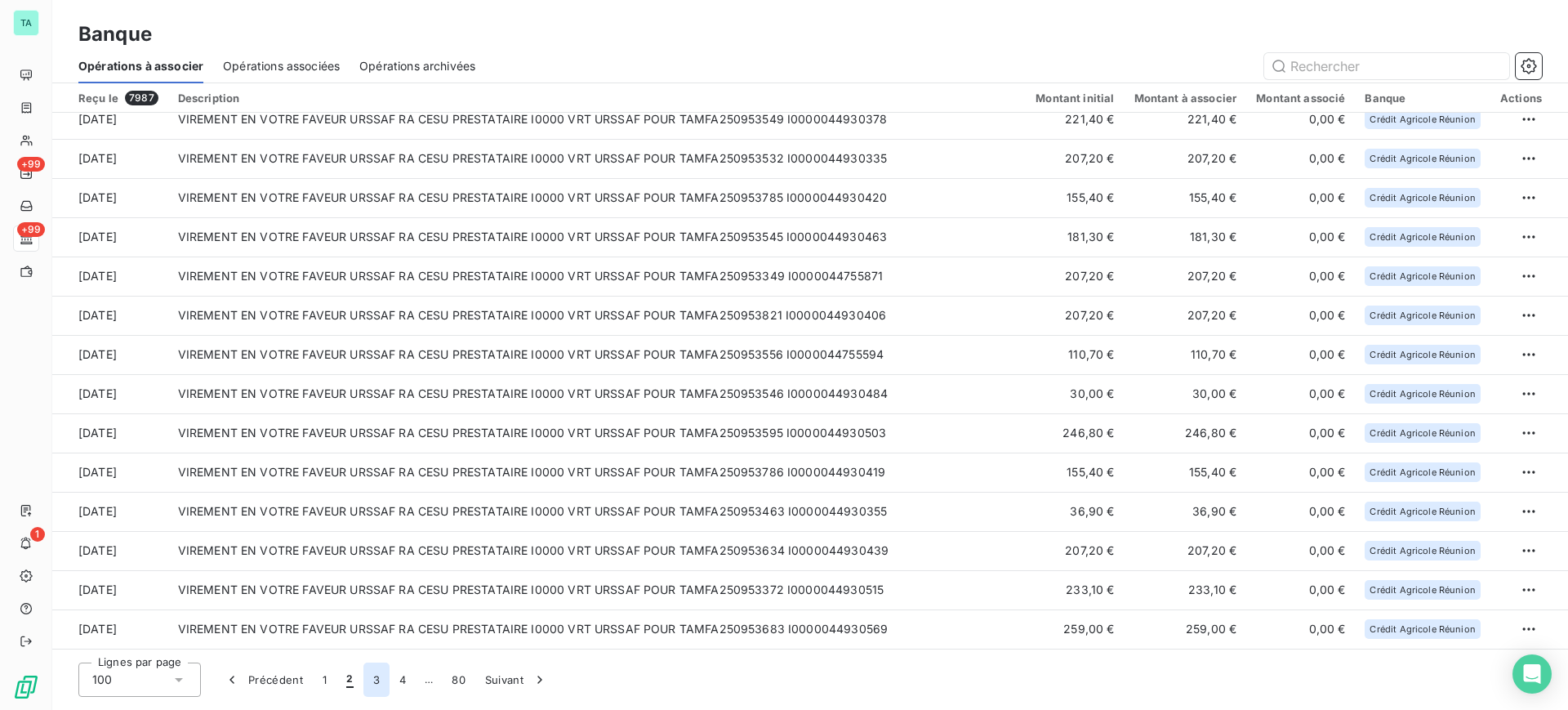
click at [373, 682] on button "3" at bounding box center [377, 680] width 26 height 34
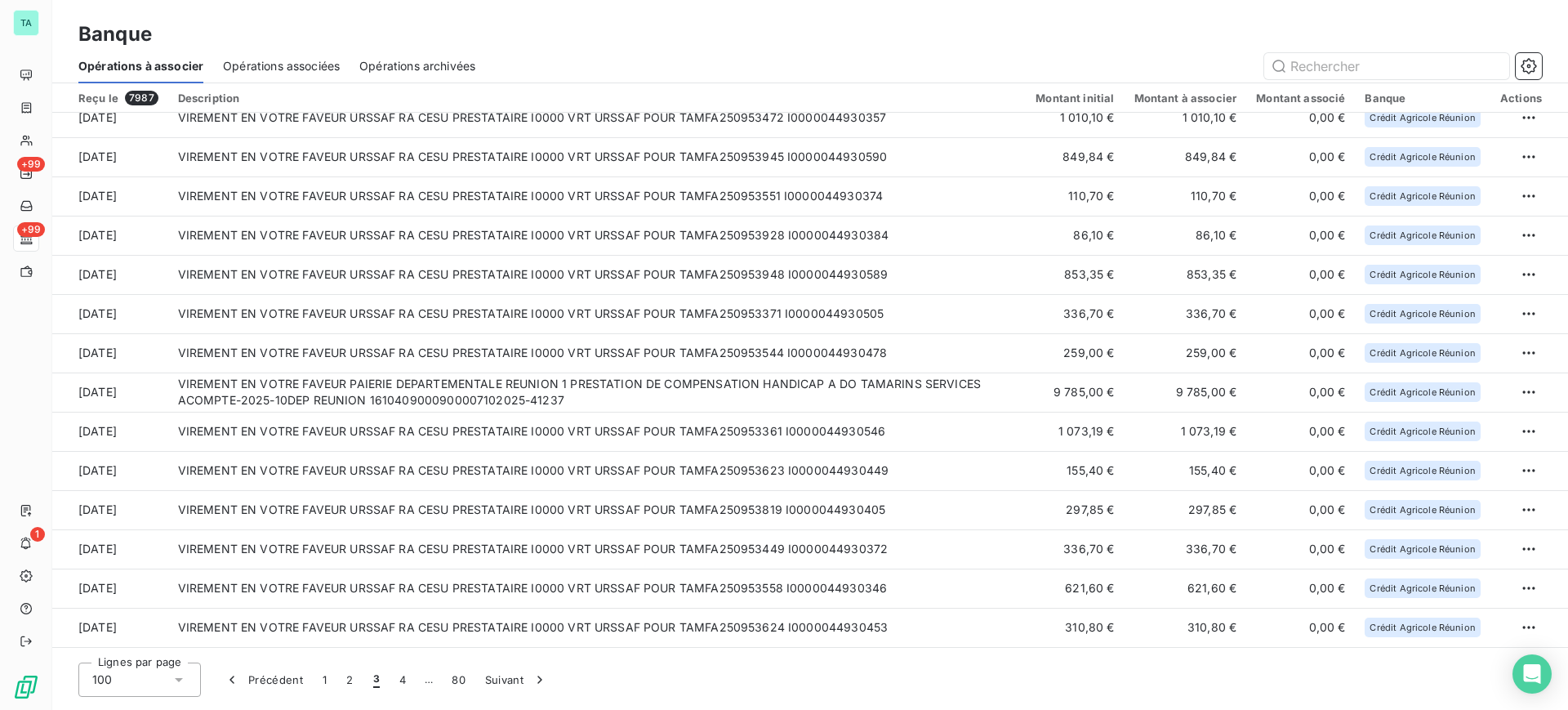
scroll to position [2200, 0]
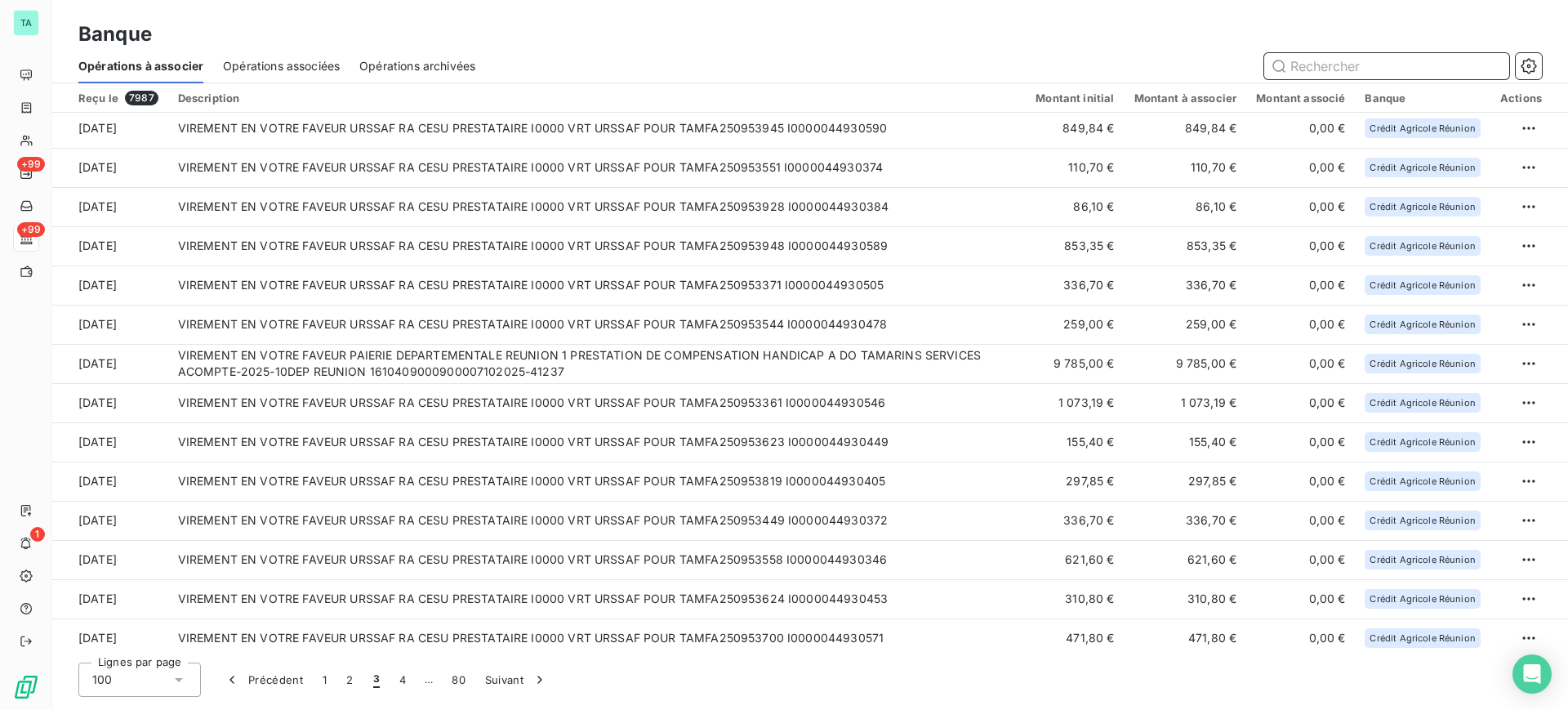
click at [1356, 68] on input "text" at bounding box center [1387, 66] width 245 height 26
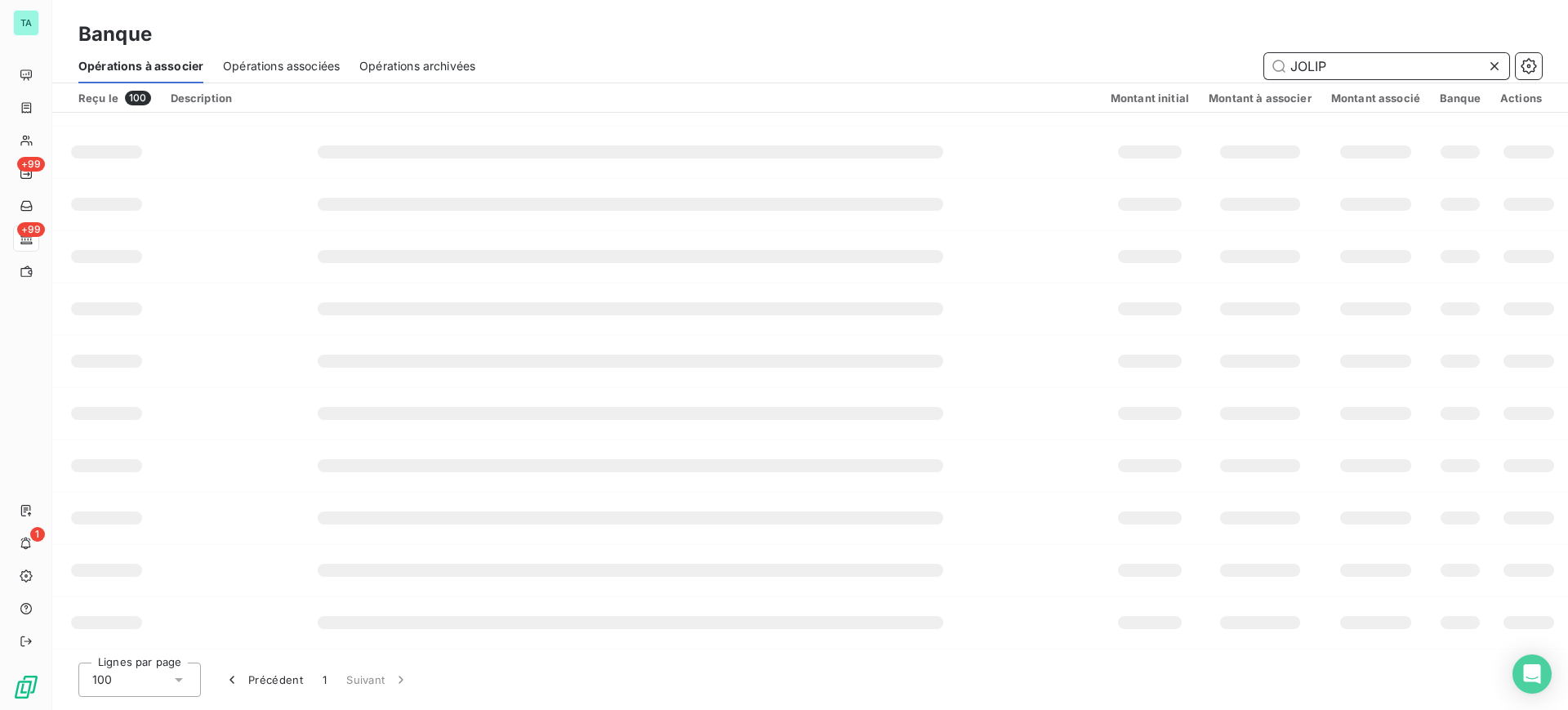
scroll to position [0, 0]
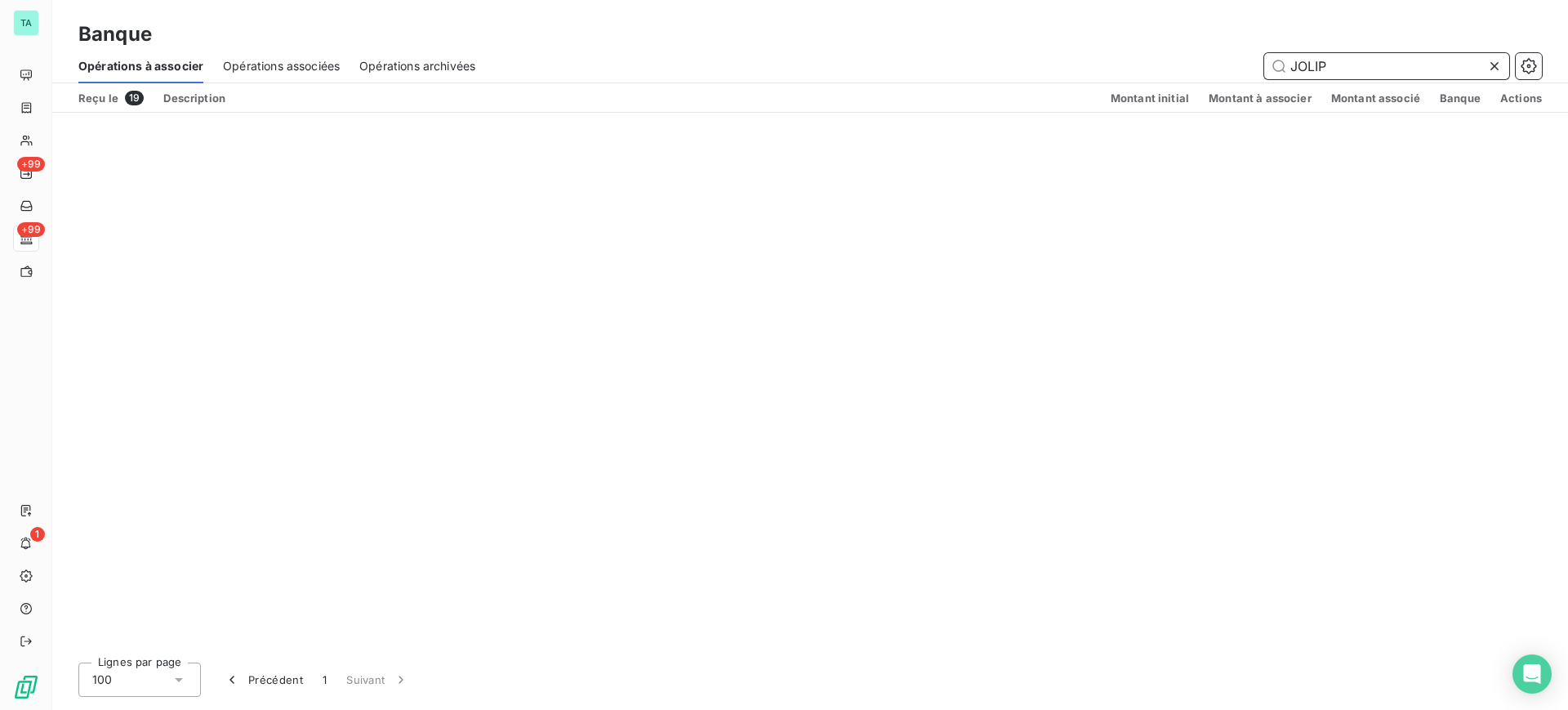
click at [188, 65] on span "Opérations à associer" at bounding box center [141, 66] width 125 height 16
type input "JOLIP"
click at [1335, 76] on input "JOLIP" at bounding box center [1387, 66] width 245 height 26
click at [1501, 64] on icon at bounding box center [1494, 66] width 16 height 16
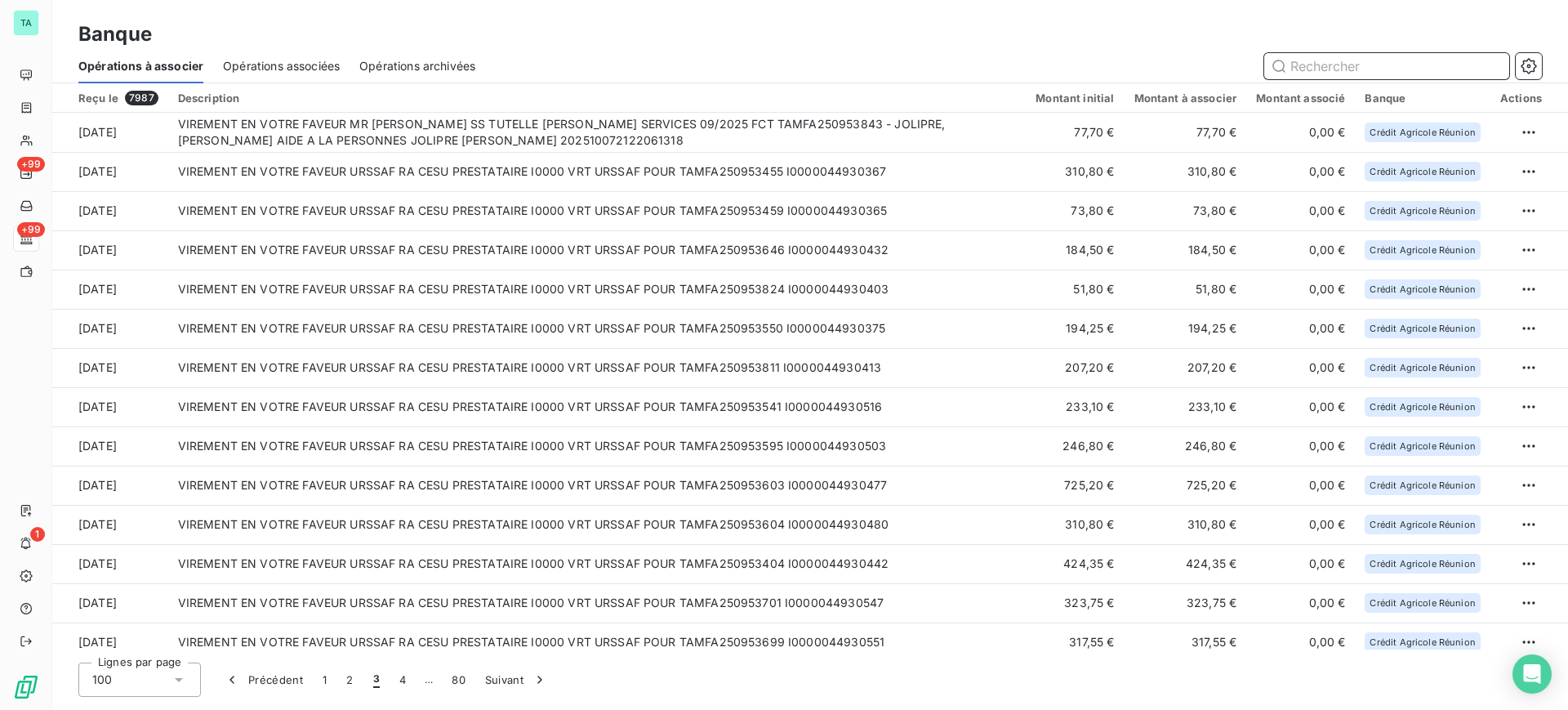
click at [1373, 60] on input "text" at bounding box center [1387, 66] width 245 height 26
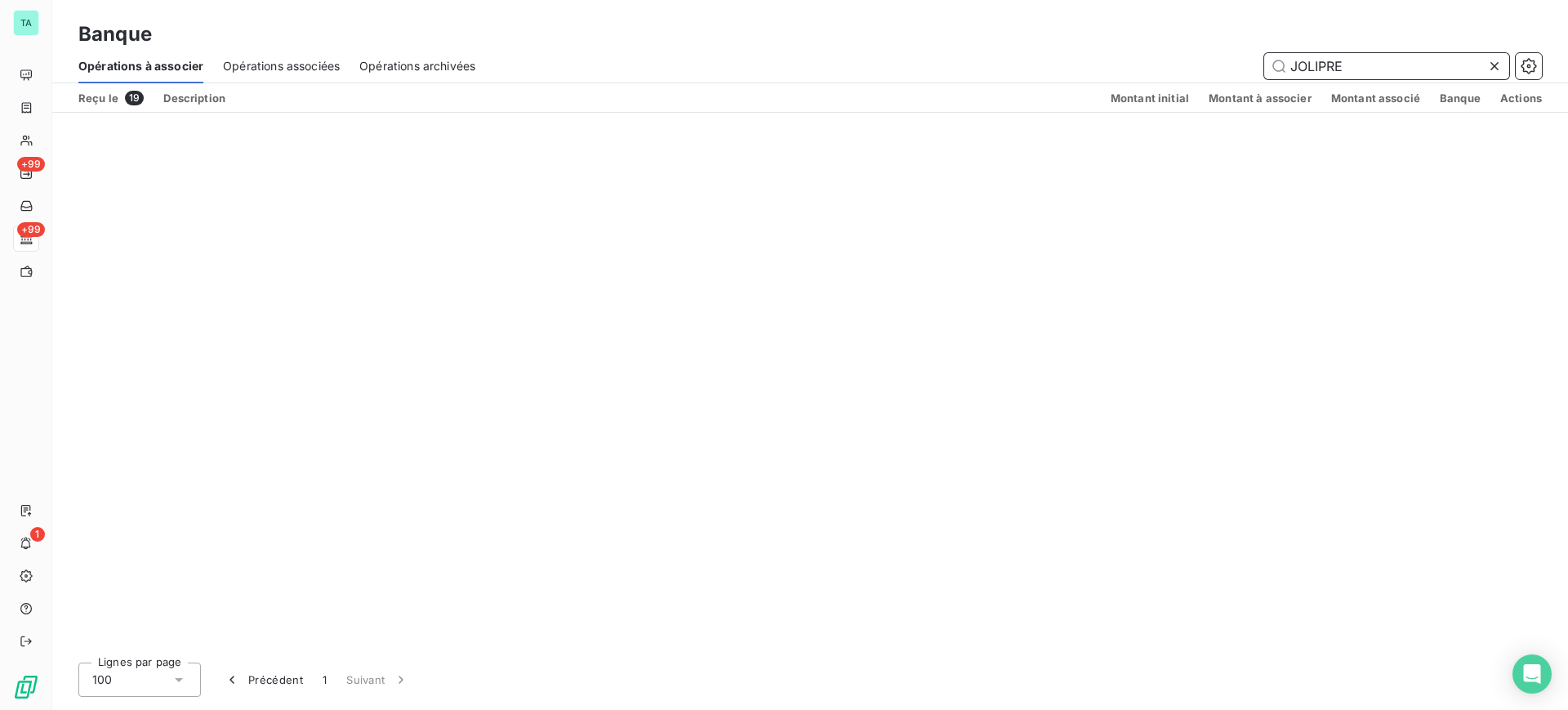
type input "JOLIPRE"
click at [108, 102] on div "Reçu le 19" at bounding box center [111, 98] width 65 height 15
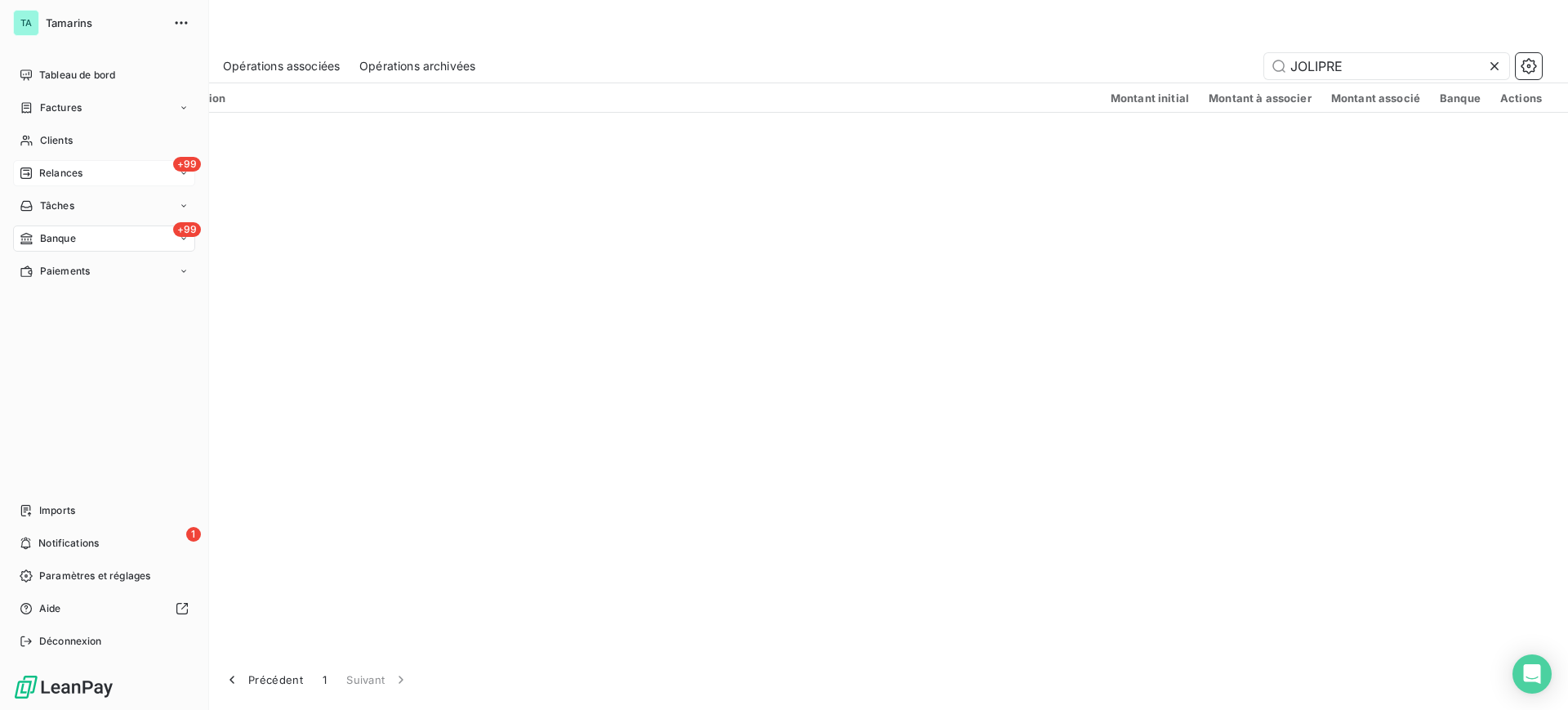
click at [70, 171] on span "Relances" at bounding box center [61, 173] width 43 height 15
click at [74, 207] on span "À effectuer" at bounding box center [66, 205] width 53 height 15
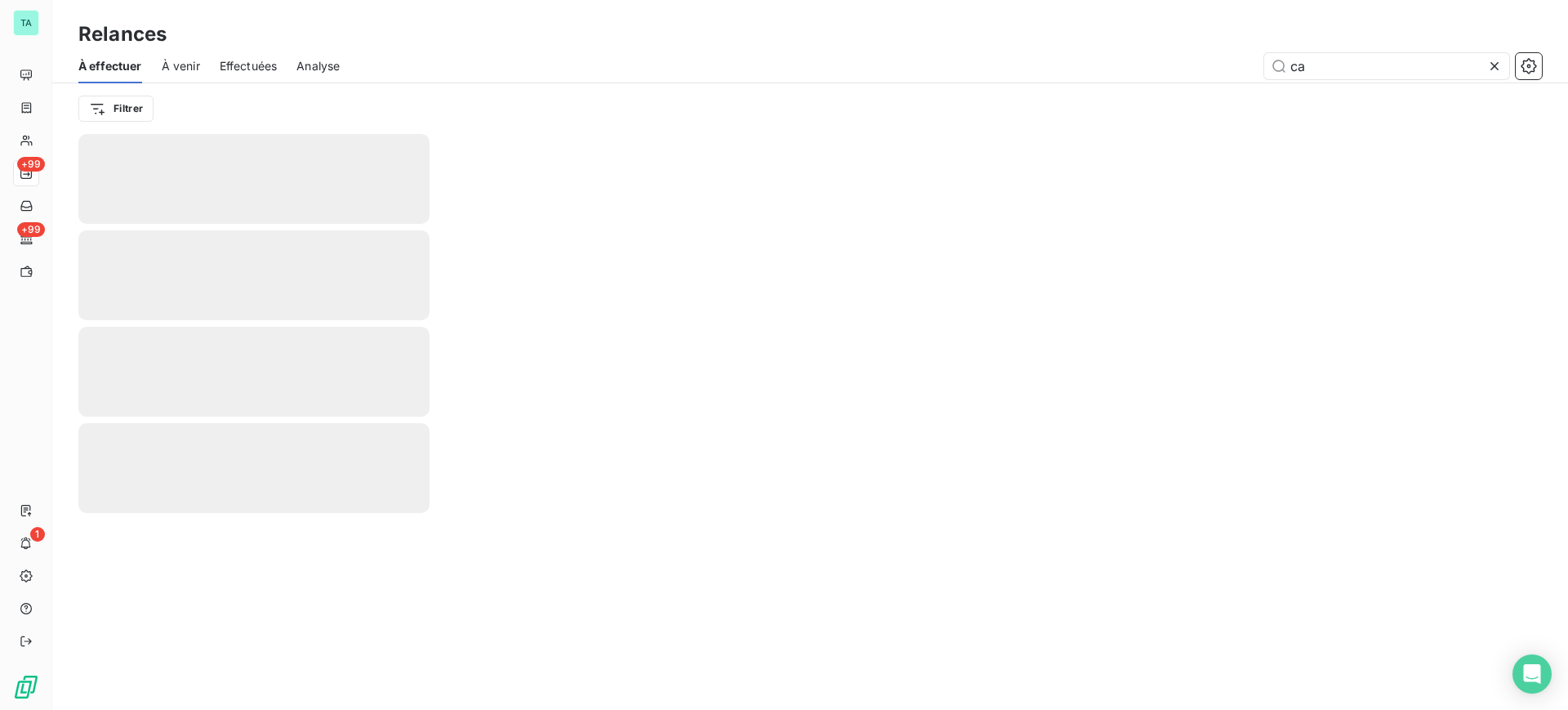
type input "c"
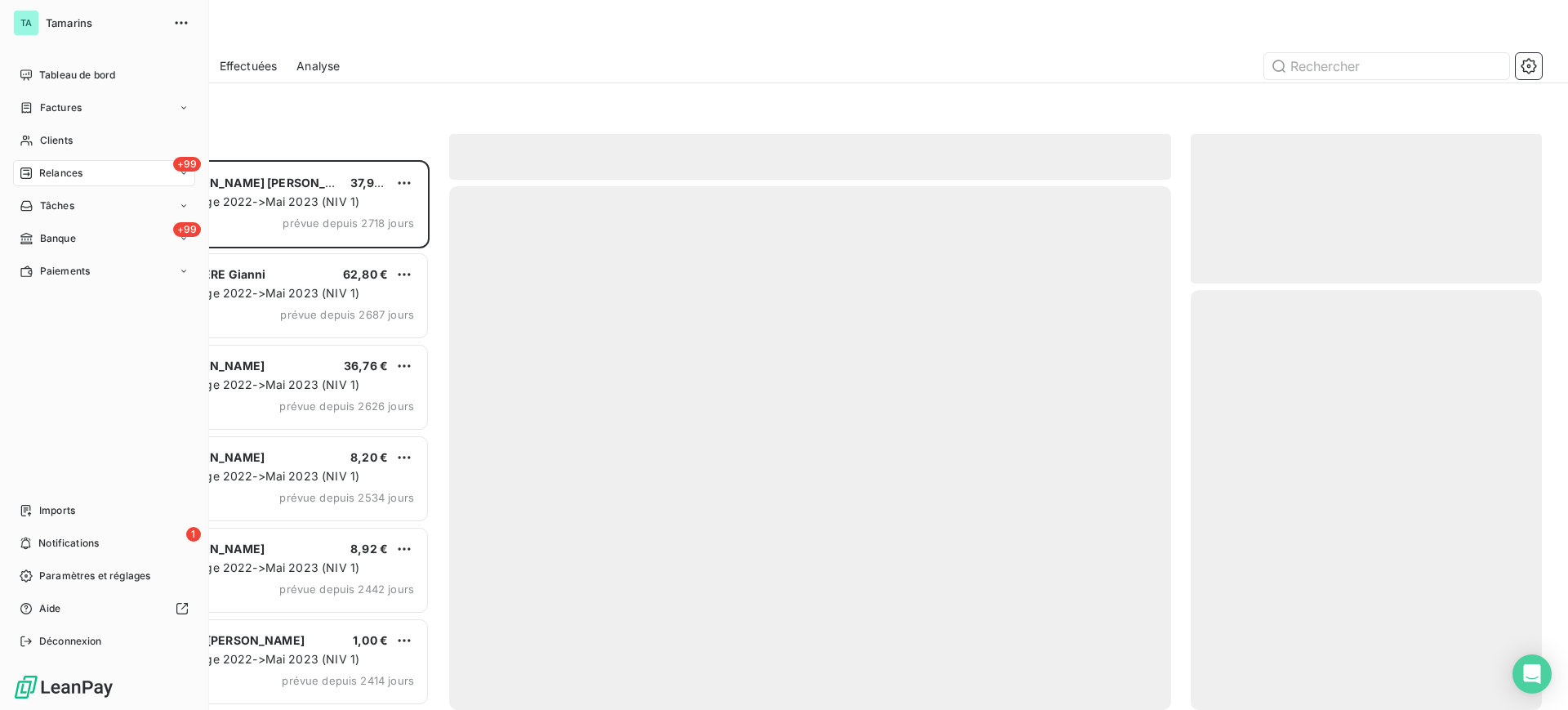
scroll to position [534, 336]
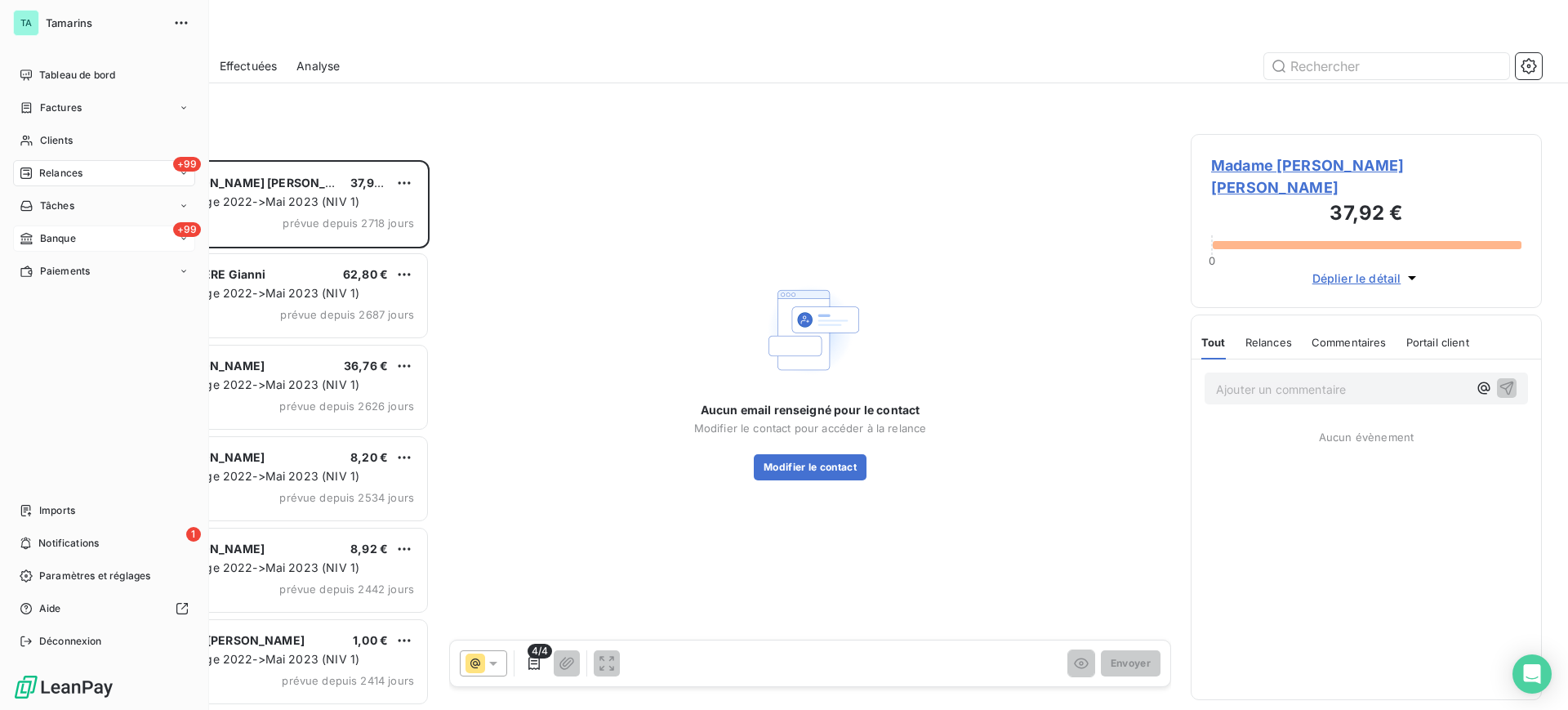
click at [58, 237] on span "Banque" at bounding box center [58, 238] width 36 height 15
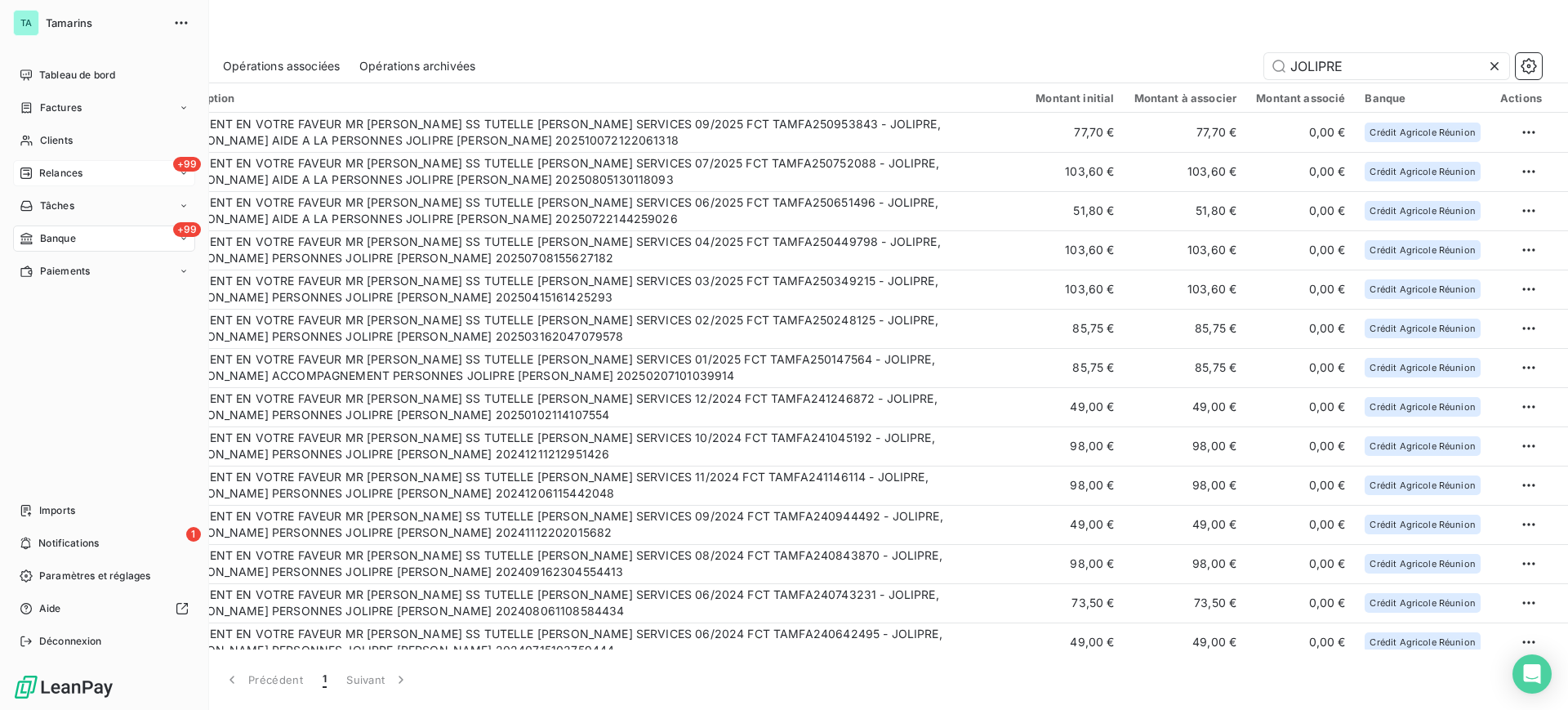
click at [70, 173] on span "Relances" at bounding box center [61, 173] width 43 height 15
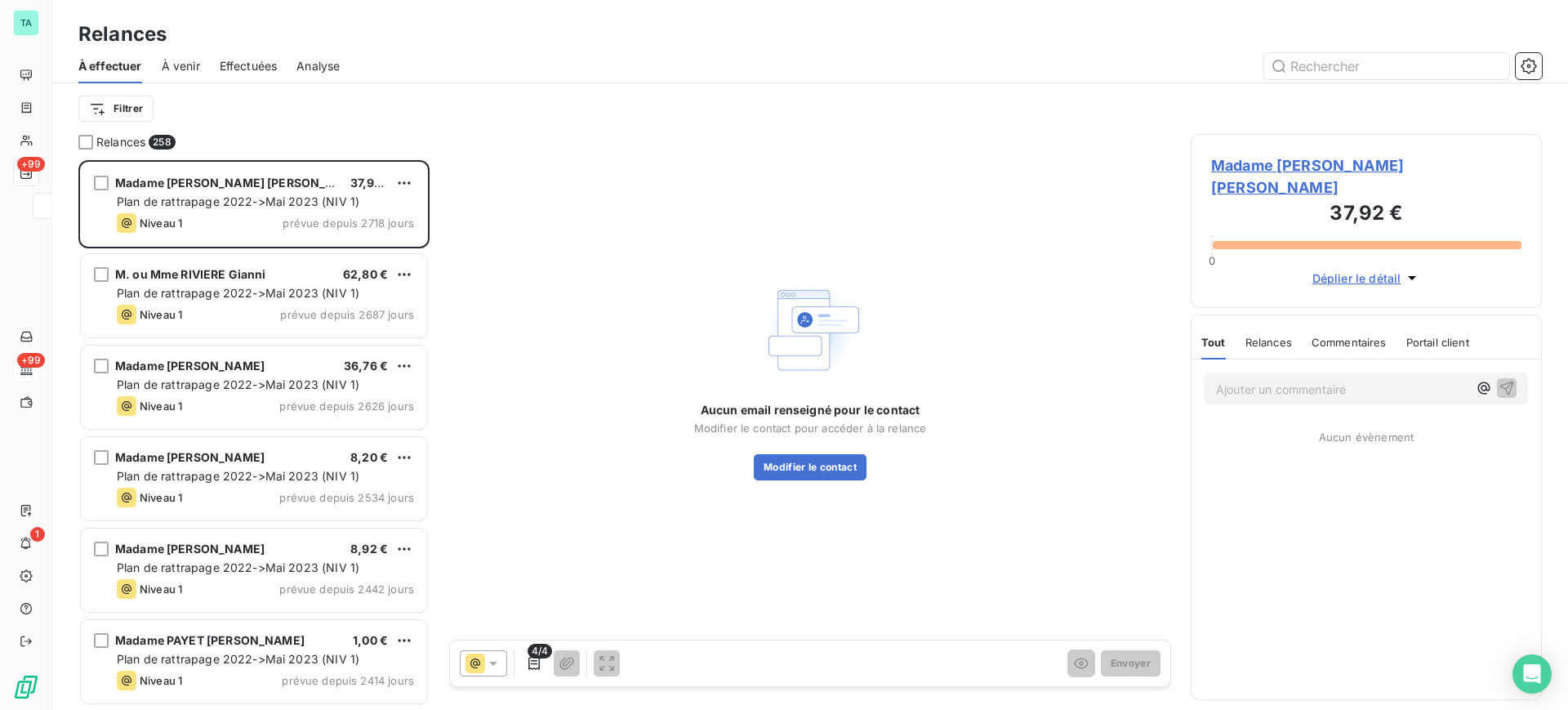
scroll to position [534, 336]
click at [1310, 74] on input "text" at bounding box center [1387, 66] width 245 height 26
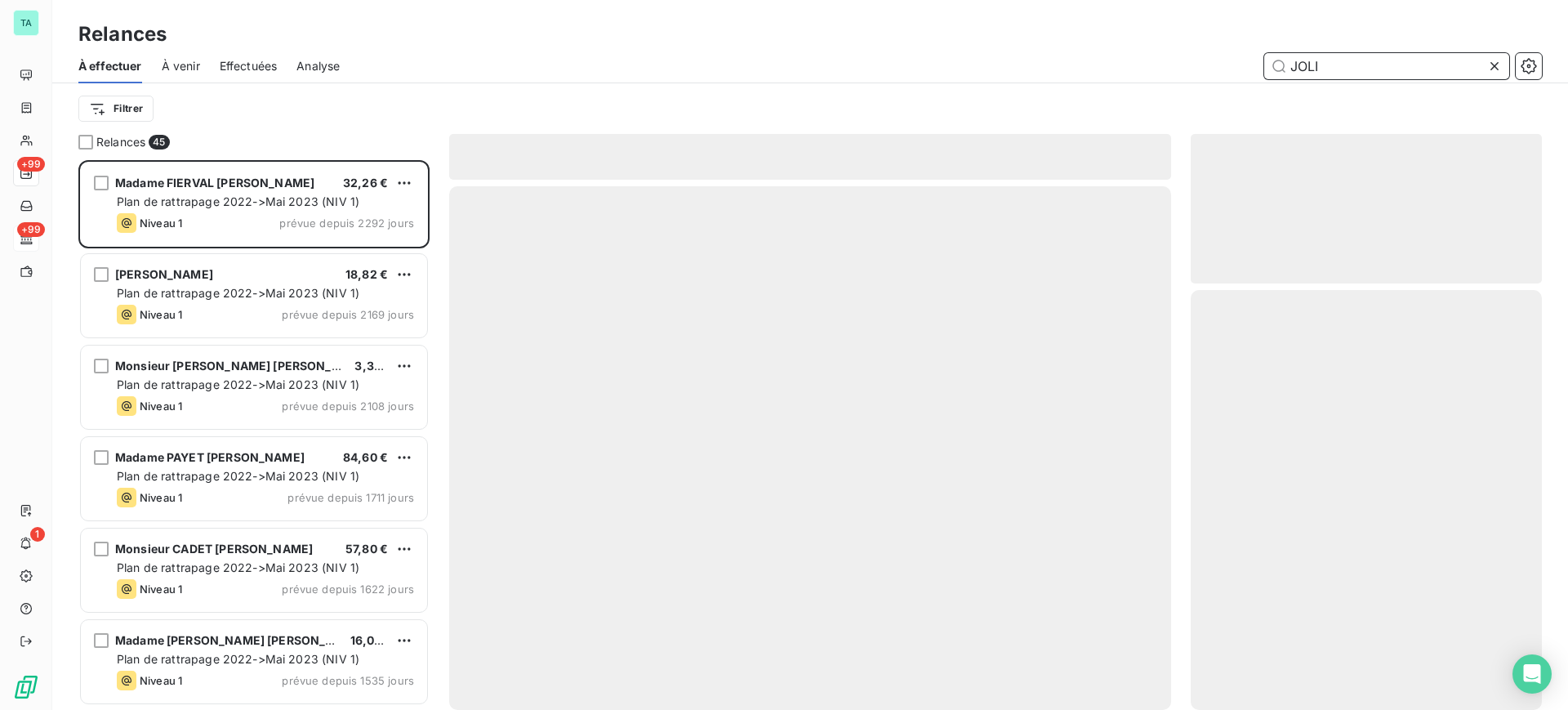
scroll to position [534, 336]
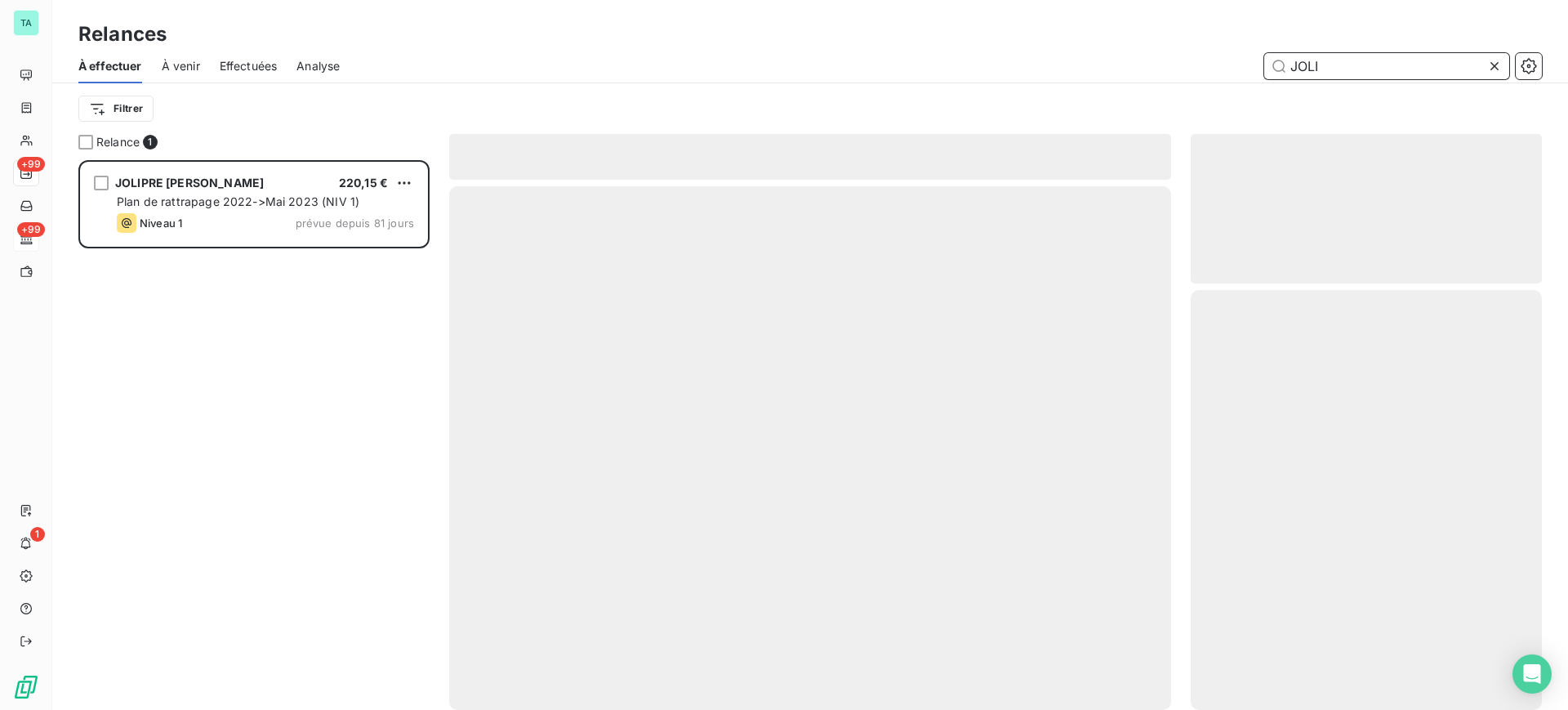
scroll to position [534, 336]
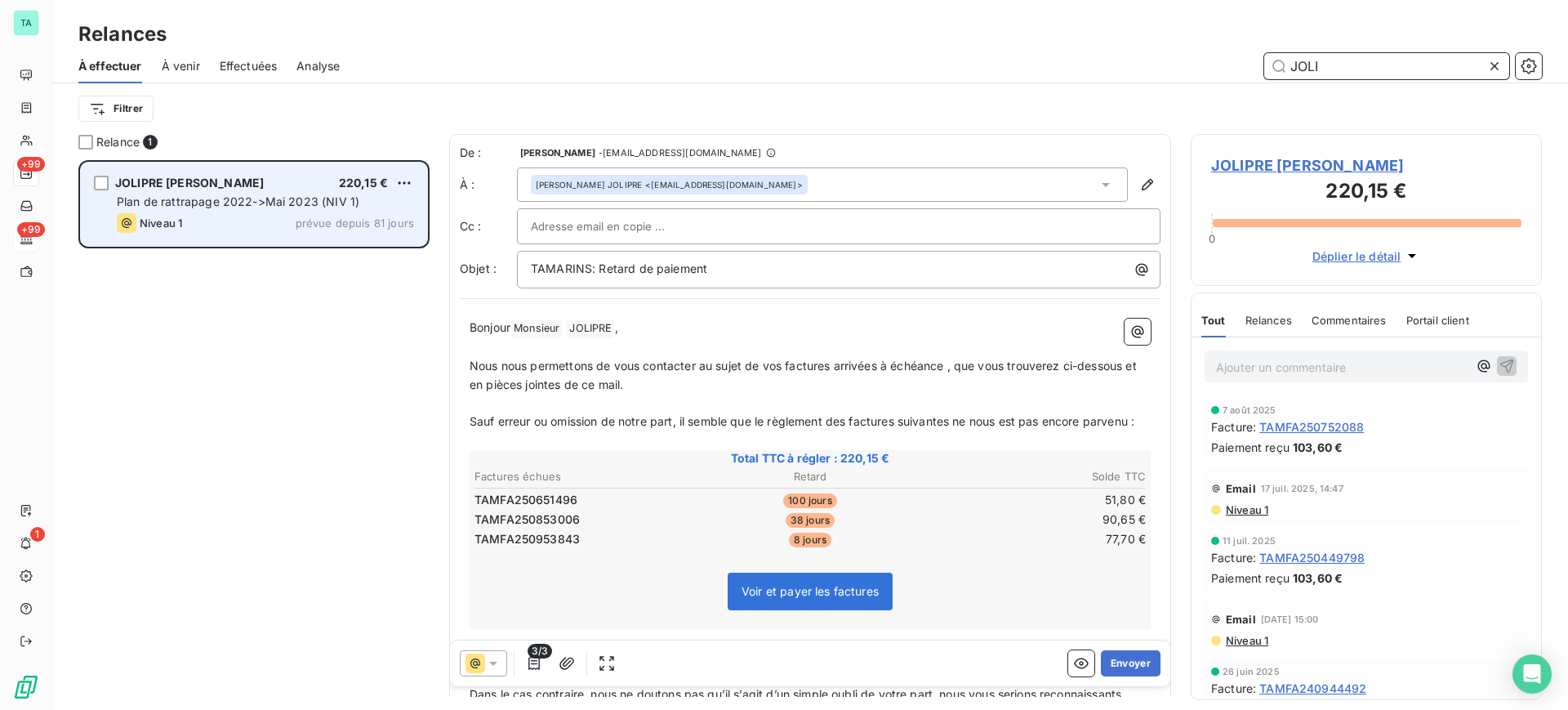
type input "JOLI"
click at [188, 200] on span "Plan de rattrapage 2022->Mai 2023 (NIV 1)" at bounding box center [238, 202] width 243 height 14
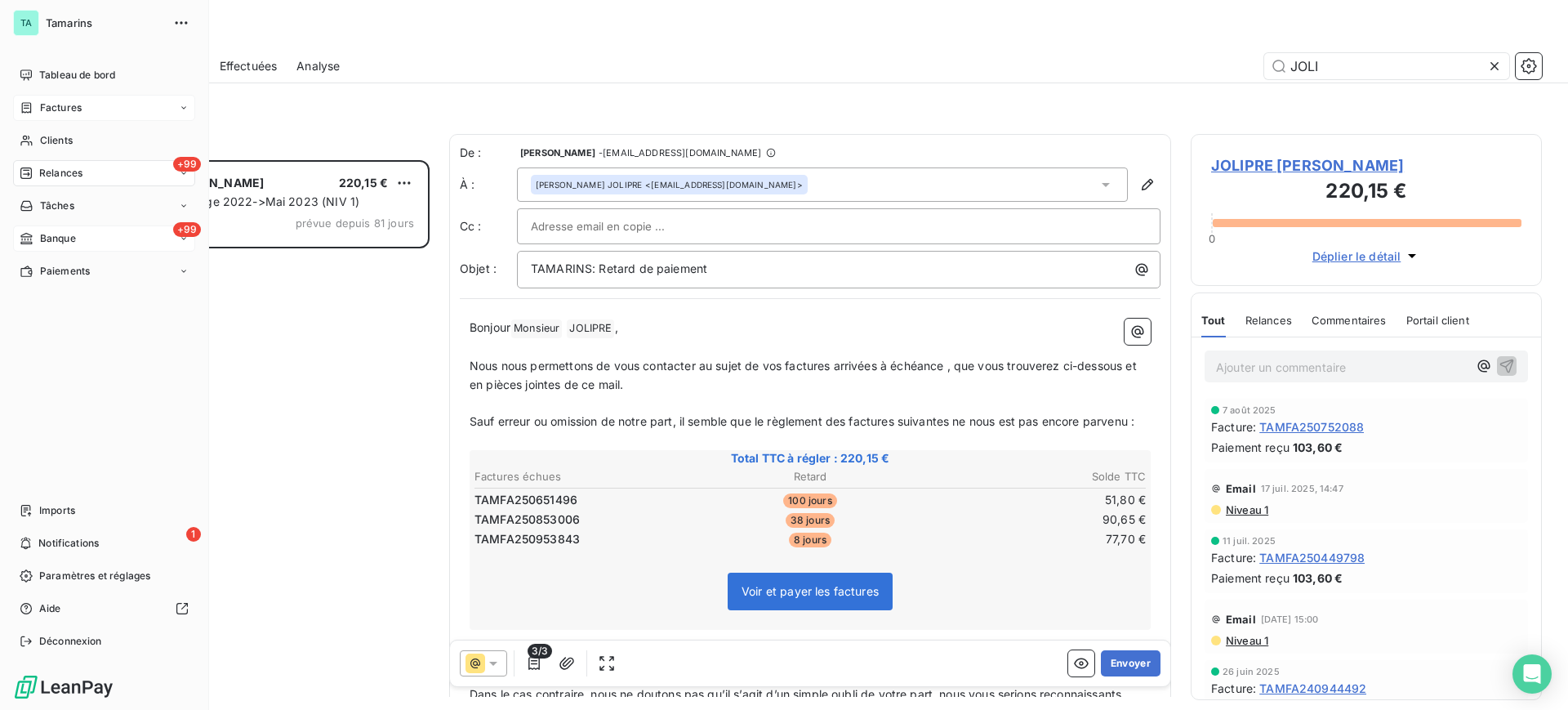
click at [60, 103] on span "Factures" at bounding box center [61, 107] width 42 height 15
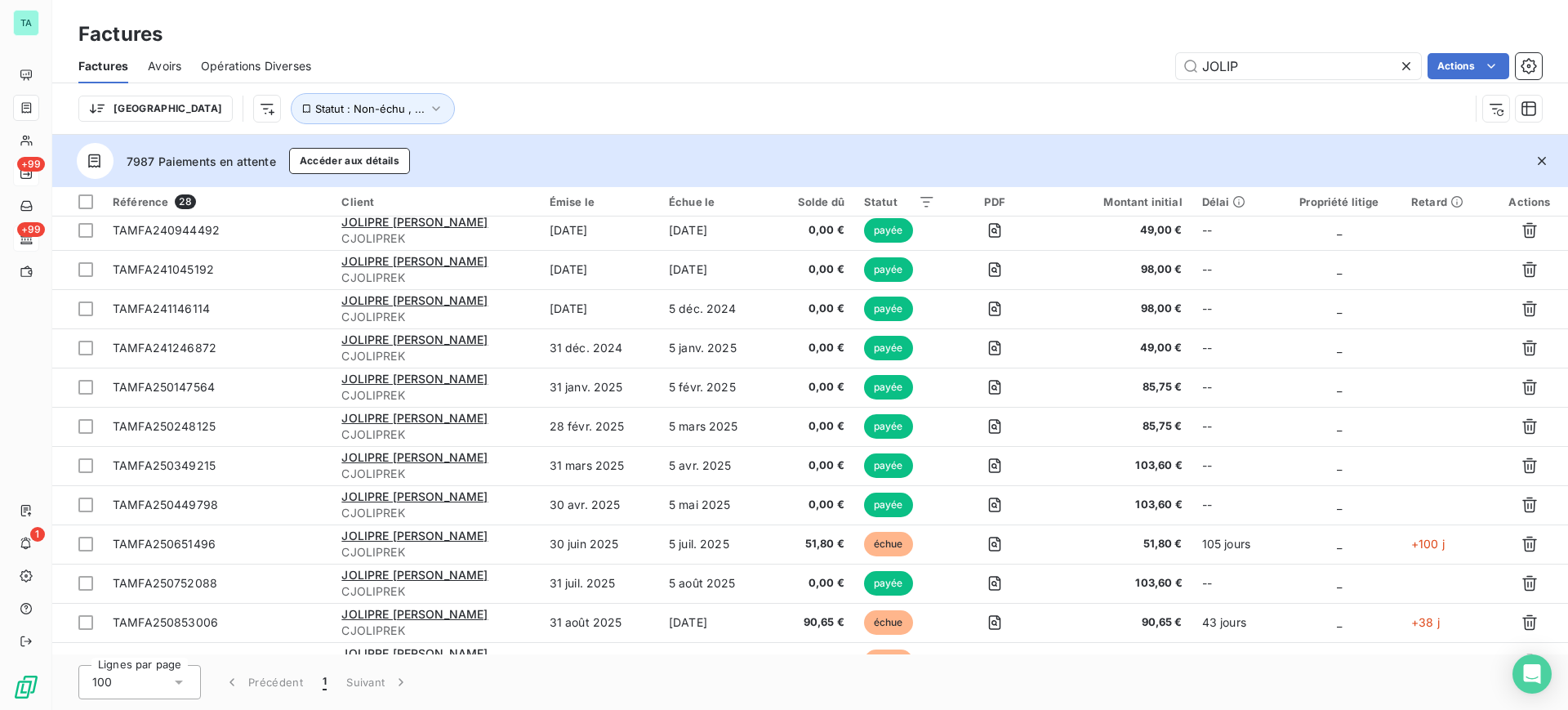
scroll to position [661, 0]
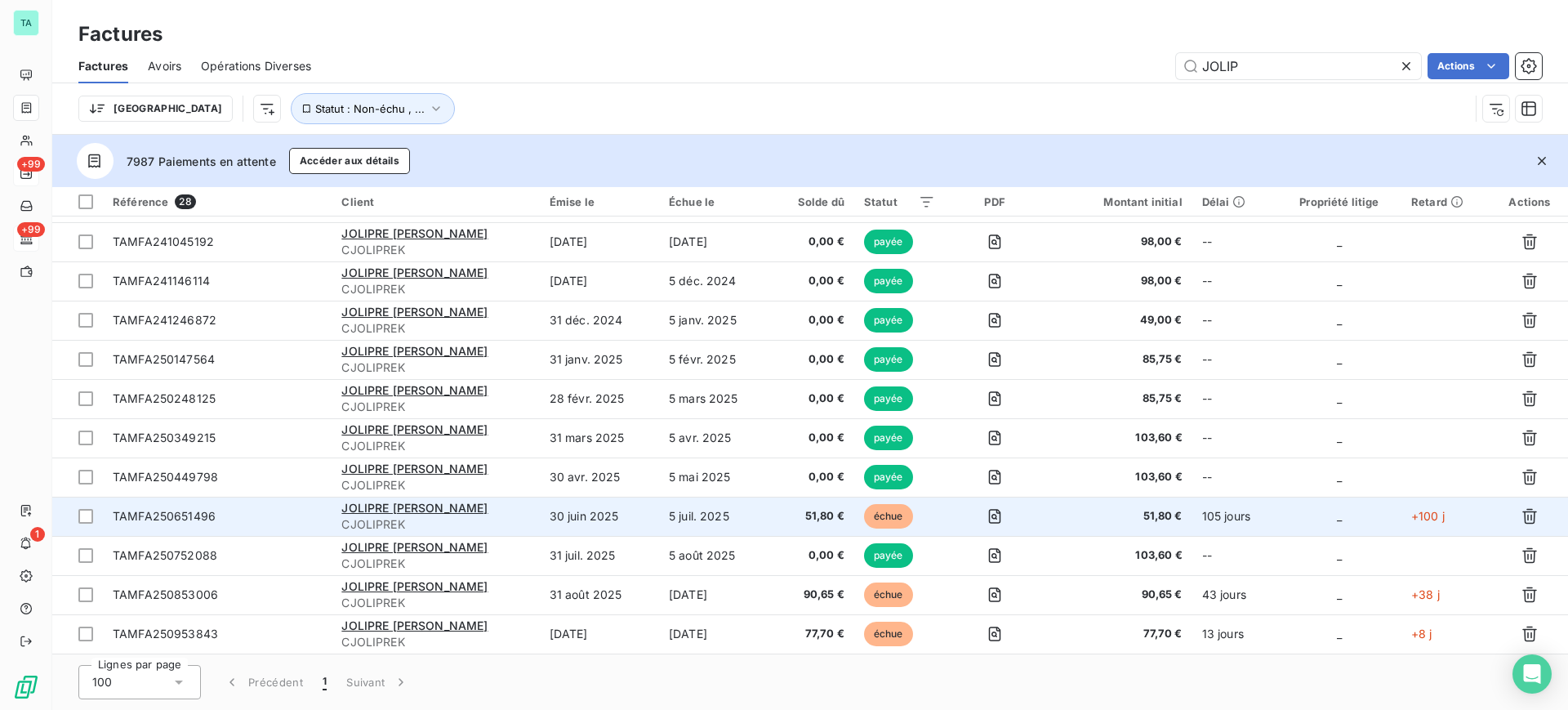
type input "JOLIP"
click at [628, 513] on td "30 juin 2025" at bounding box center [599, 517] width 119 height 39
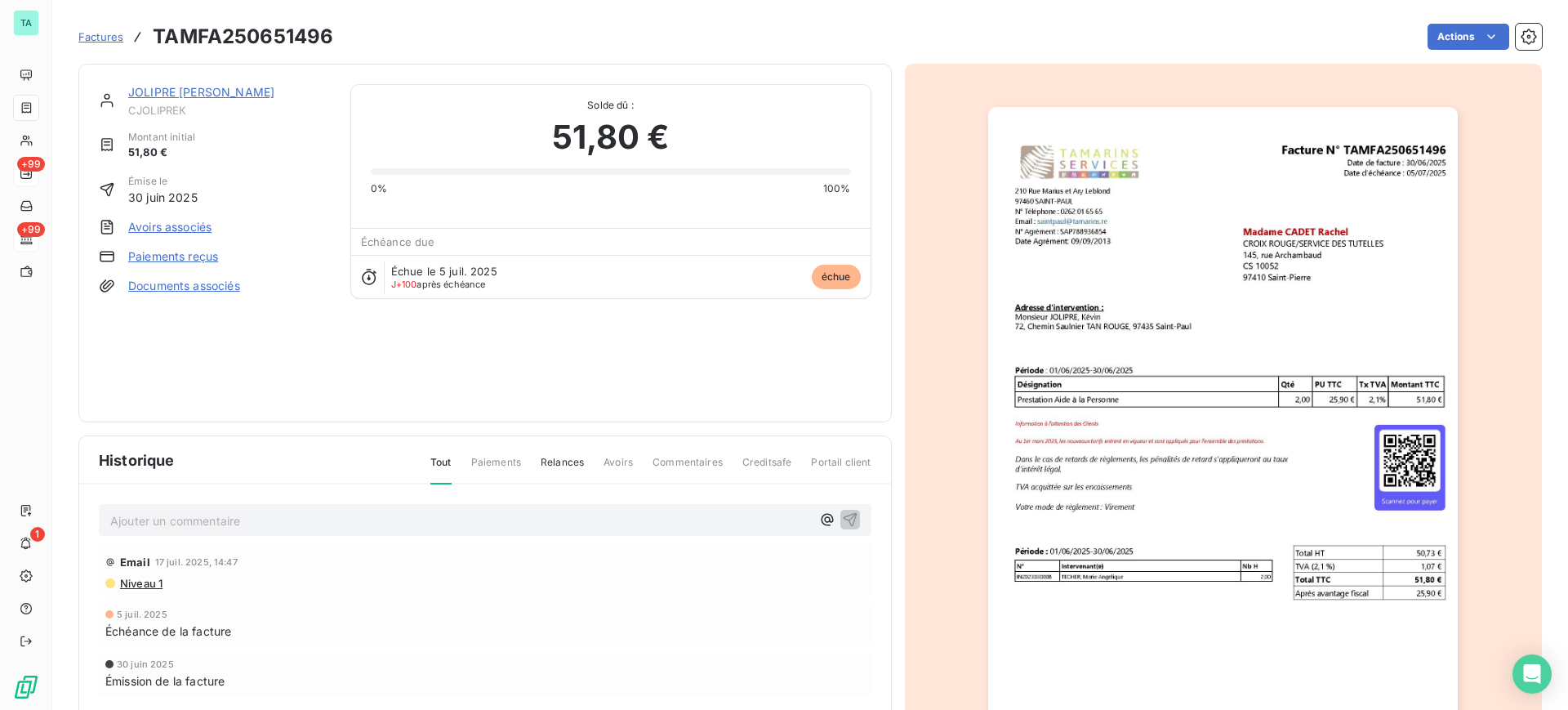
click at [197, 260] on link "Paiements reçus" at bounding box center [173, 256] width 90 height 16
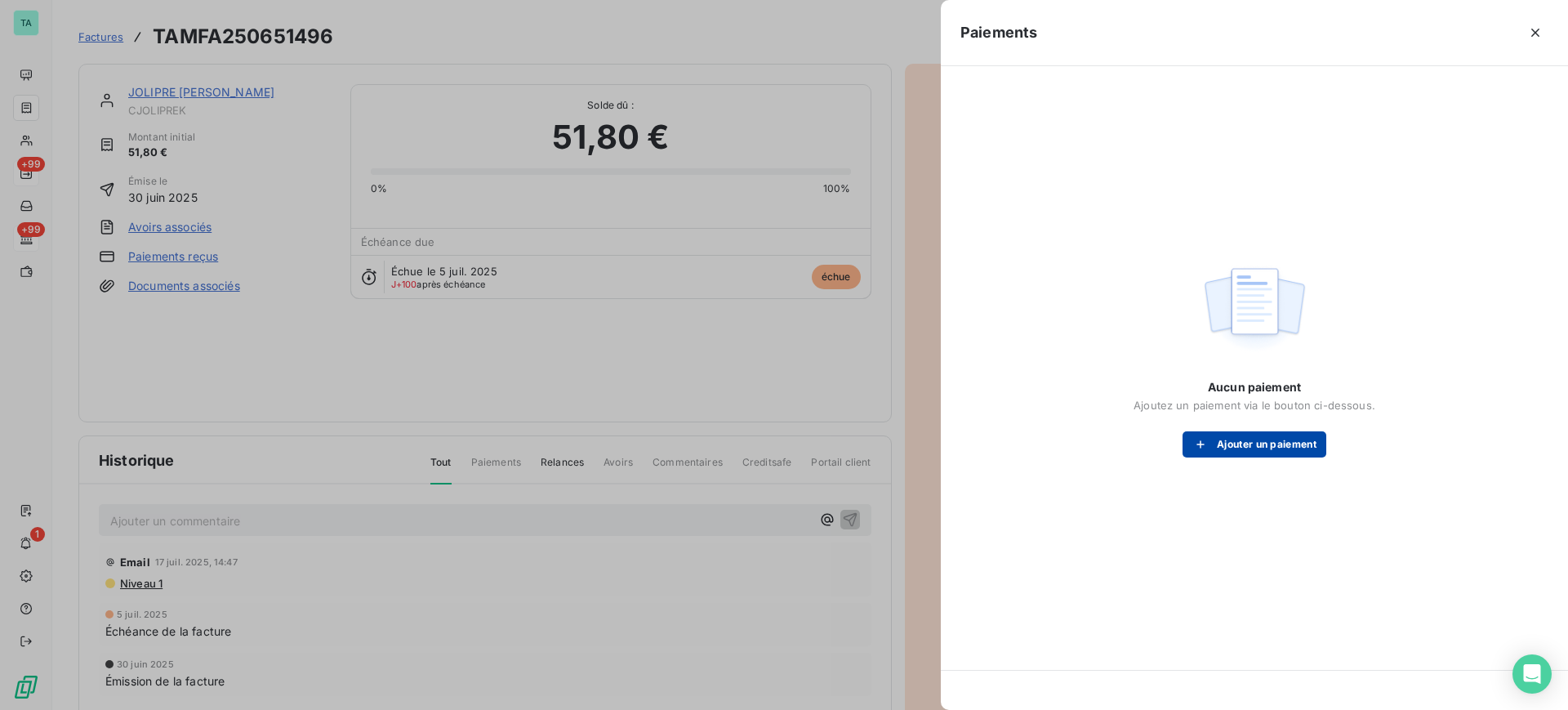
click at [1235, 440] on button "Ajouter un paiement" at bounding box center [1255, 445] width 144 height 26
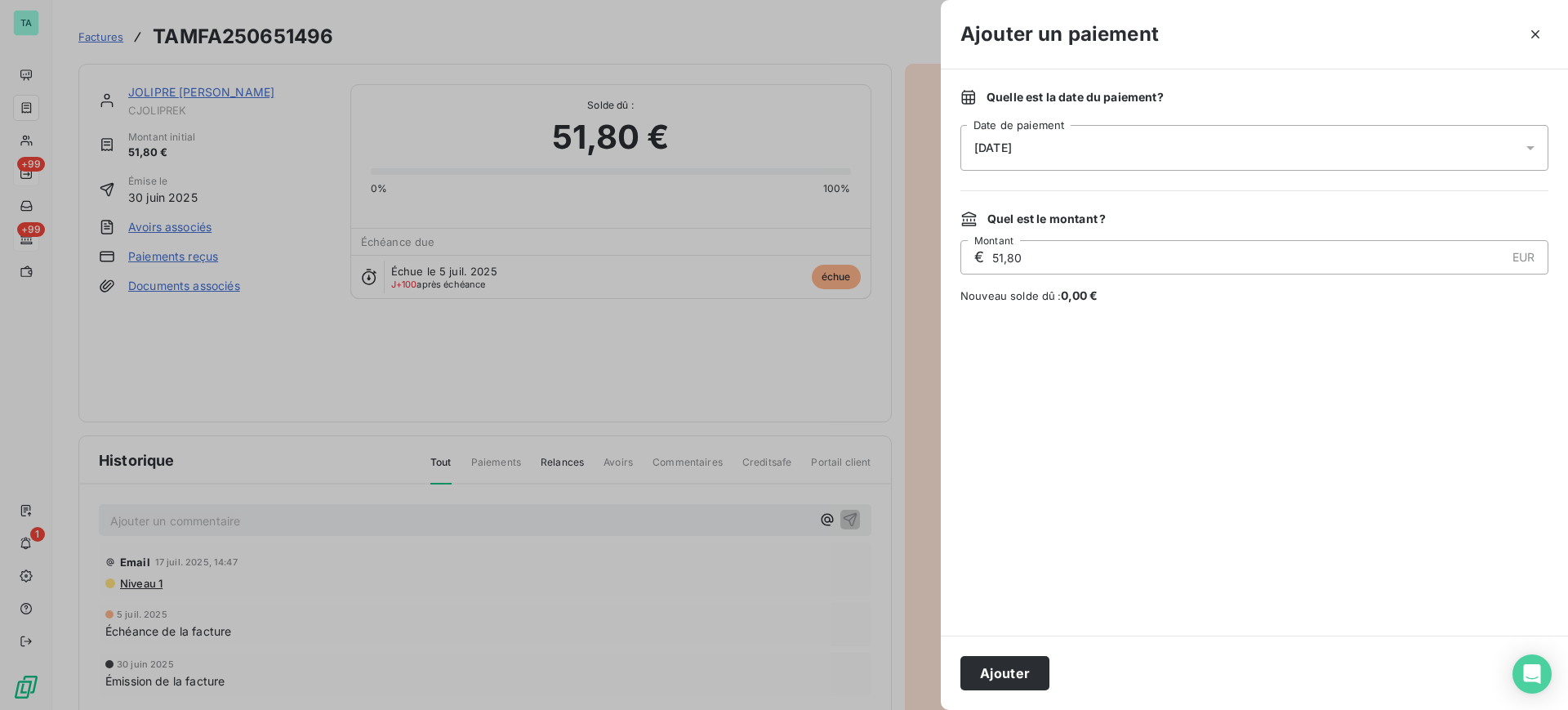
click at [1458, 152] on div "13/10/2025" at bounding box center [1254, 148] width 588 height 46
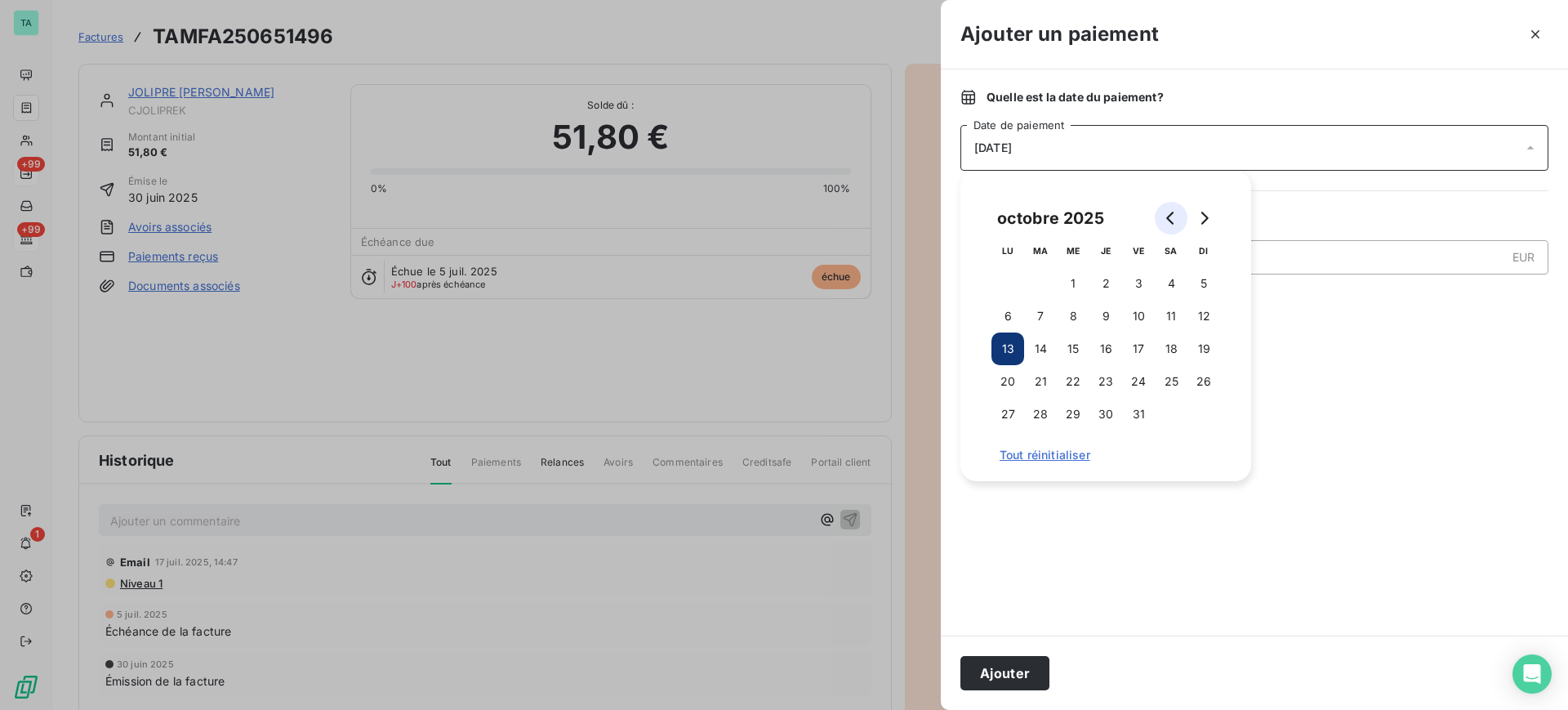
click at [1174, 215] on icon "Go to previous month" at bounding box center [1171, 218] width 13 height 13
click at [1106, 383] on button "24" at bounding box center [1106, 381] width 33 height 33
click at [1365, 487] on div at bounding box center [1254, 470] width 588 height 293
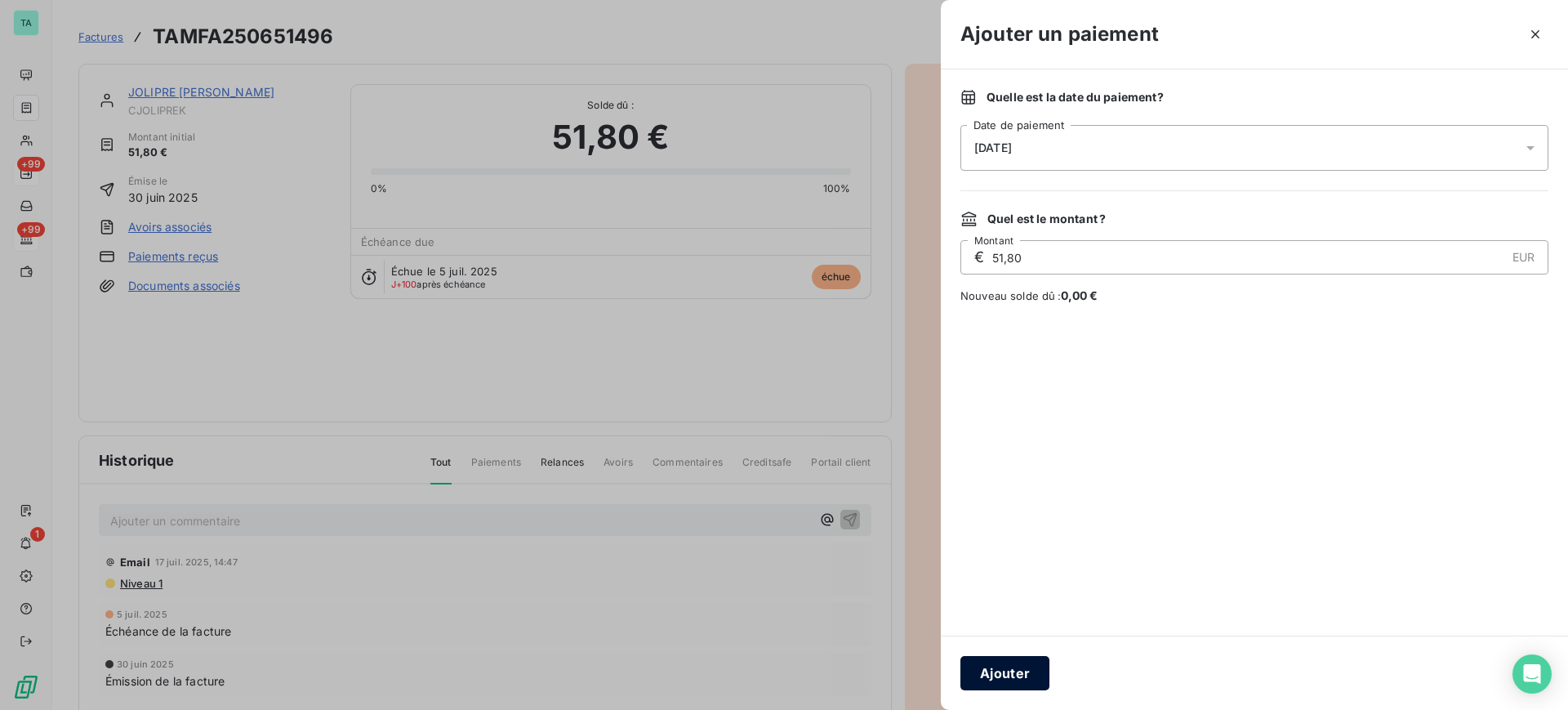
click at [1014, 676] on button "Ajouter" at bounding box center [1005, 673] width 89 height 34
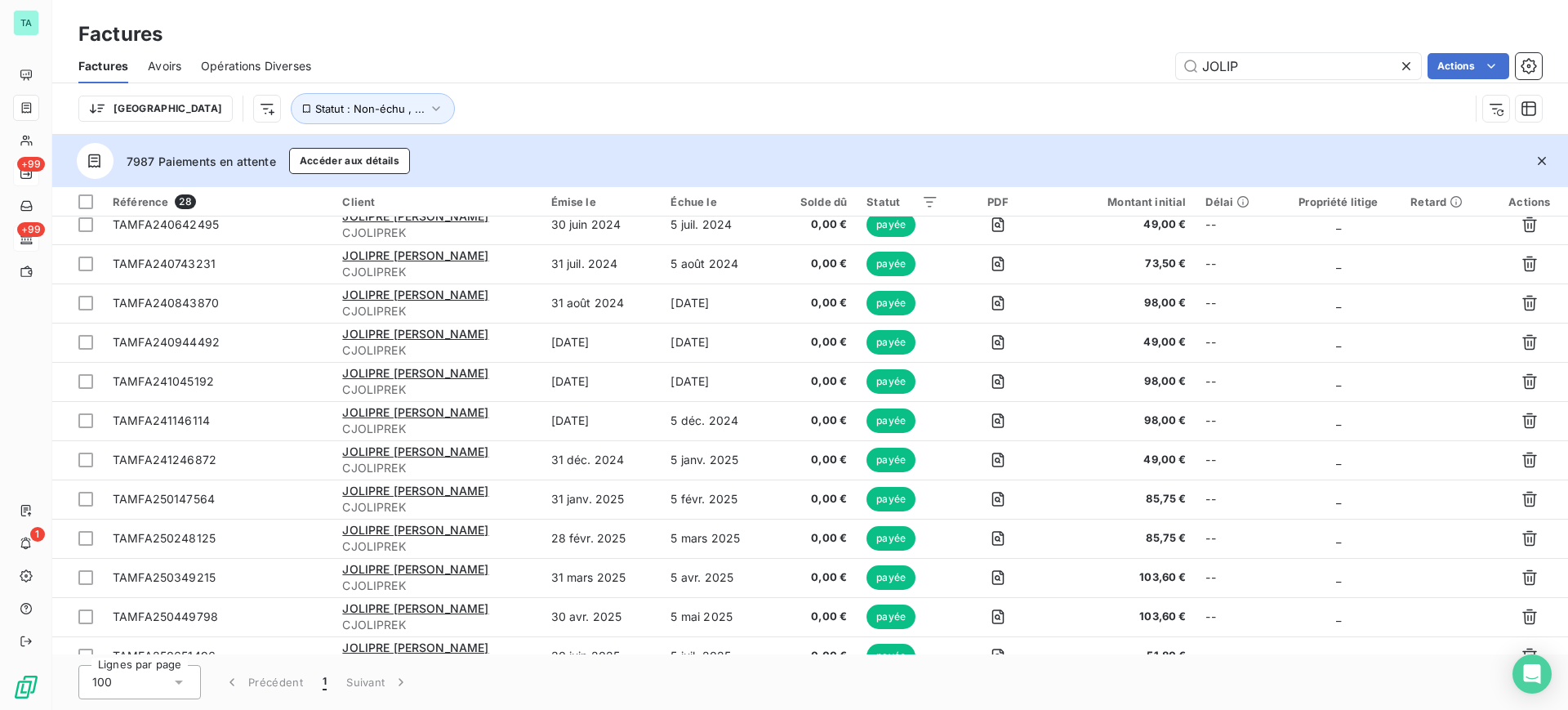
scroll to position [661, 0]
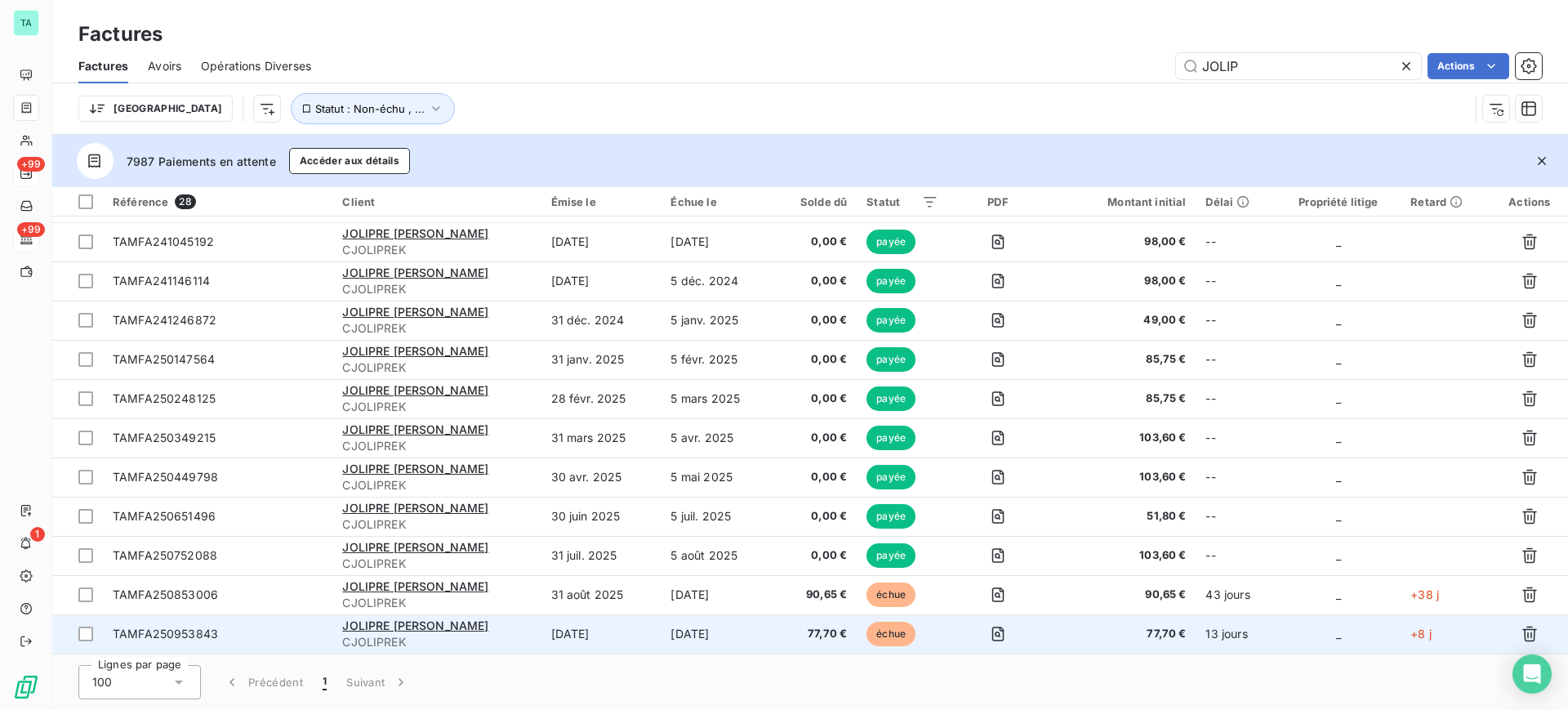
click at [948, 631] on td at bounding box center [998, 634] width 100 height 39
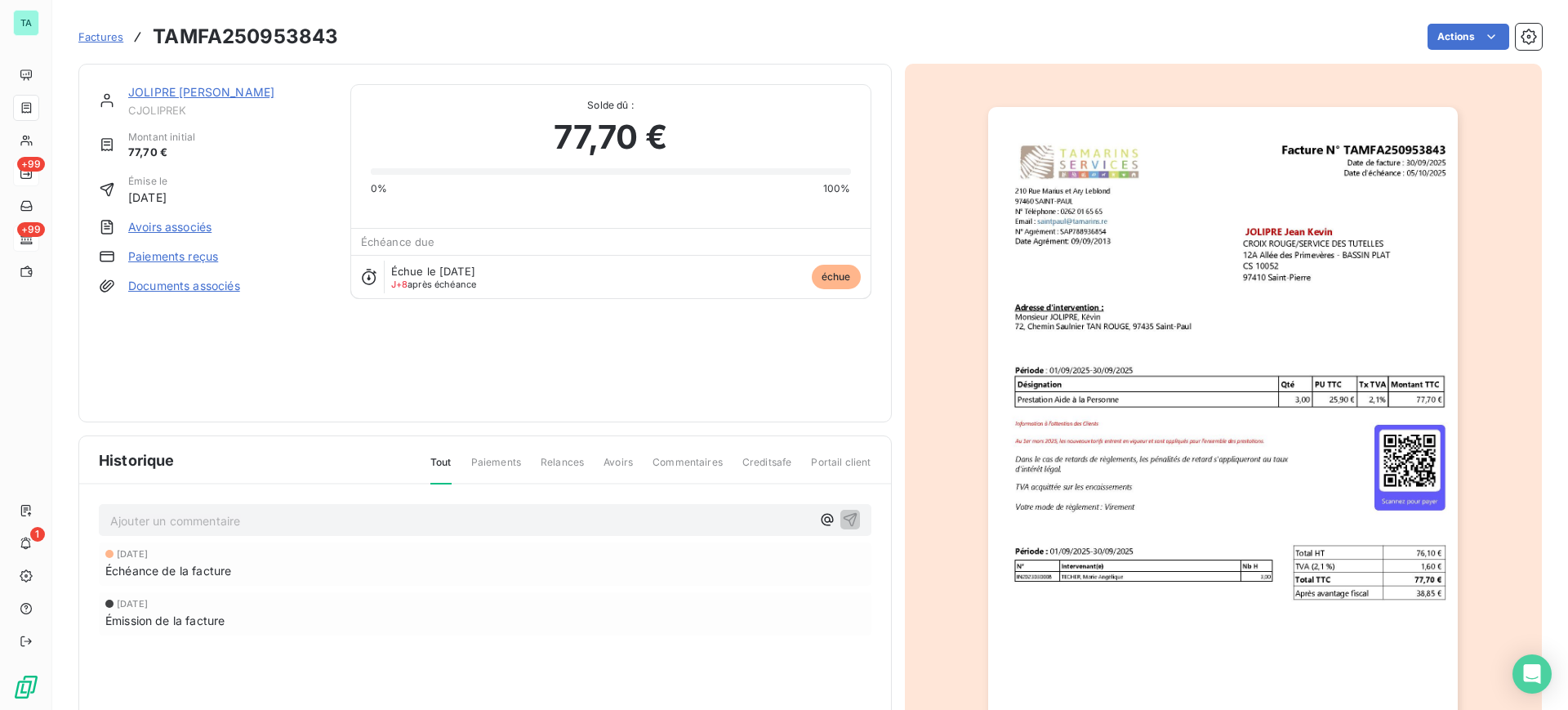
click at [183, 258] on link "Paiements reçus" at bounding box center [173, 256] width 90 height 16
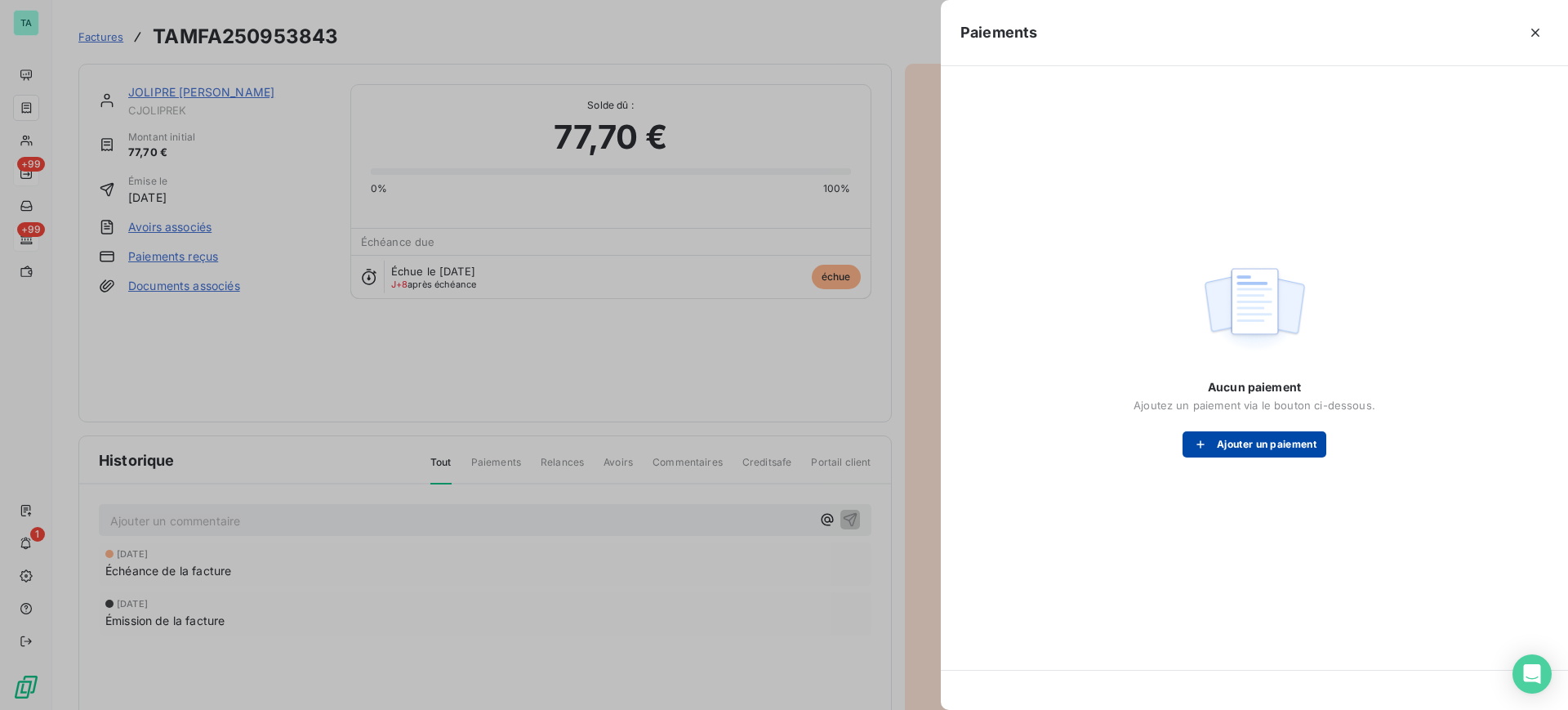
click at [1278, 447] on button "Ajouter un paiement" at bounding box center [1255, 445] width 144 height 26
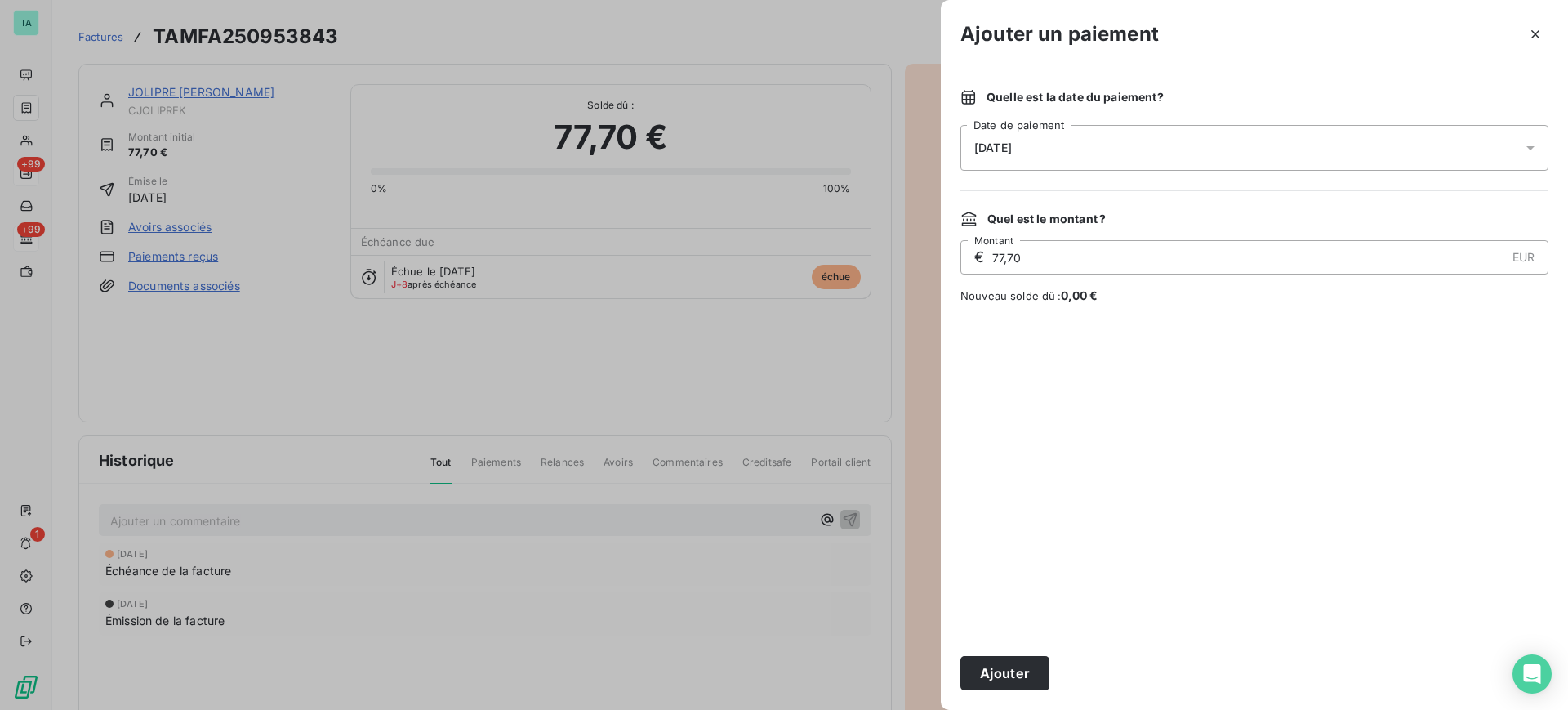
click at [1533, 148] on icon at bounding box center [1531, 148] width 9 height 4
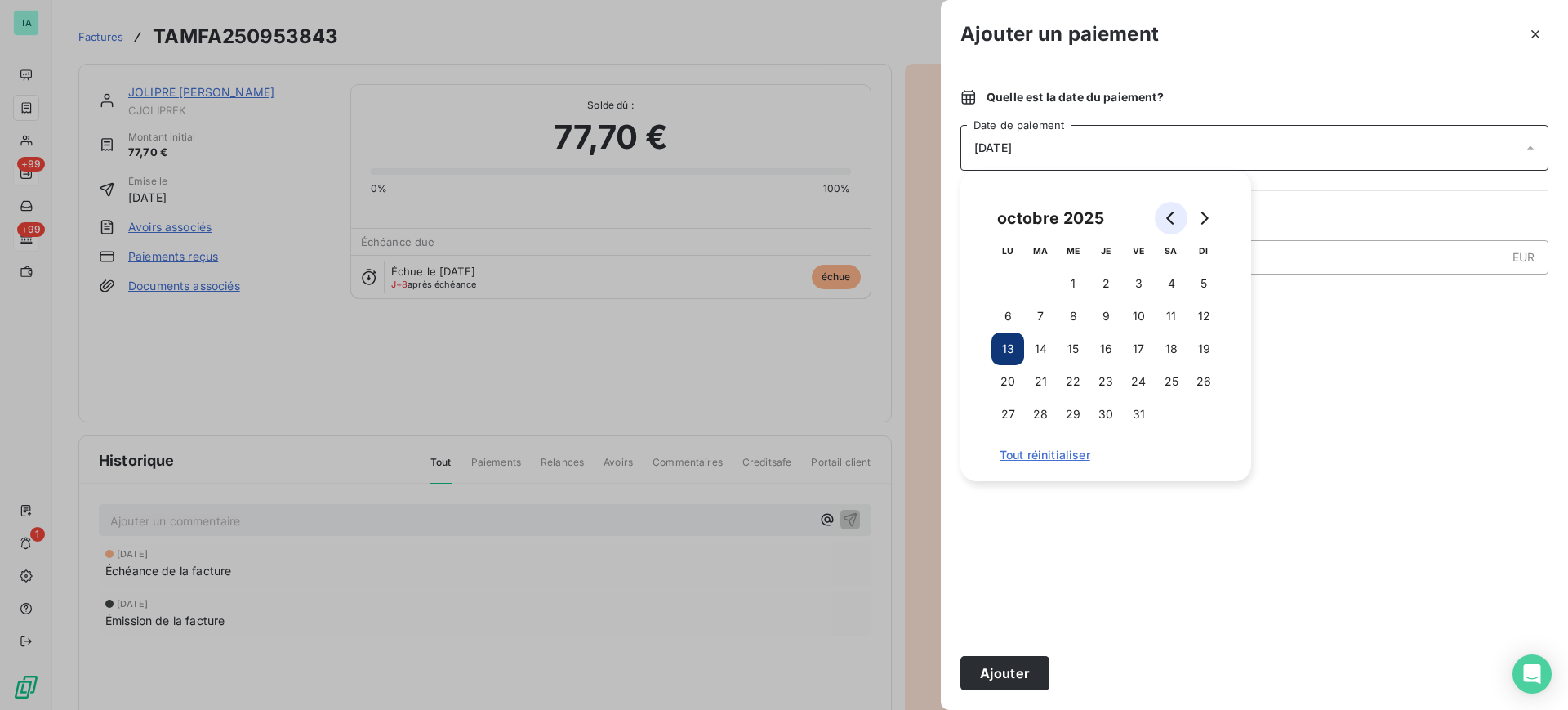
click at [1178, 226] on button "Go to previous month" at bounding box center [1171, 218] width 33 height 33
click at [1045, 415] on button "30" at bounding box center [1041, 415] width 33 height 33
click at [1099, 548] on div at bounding box center [1254, 470] width 588 height 293
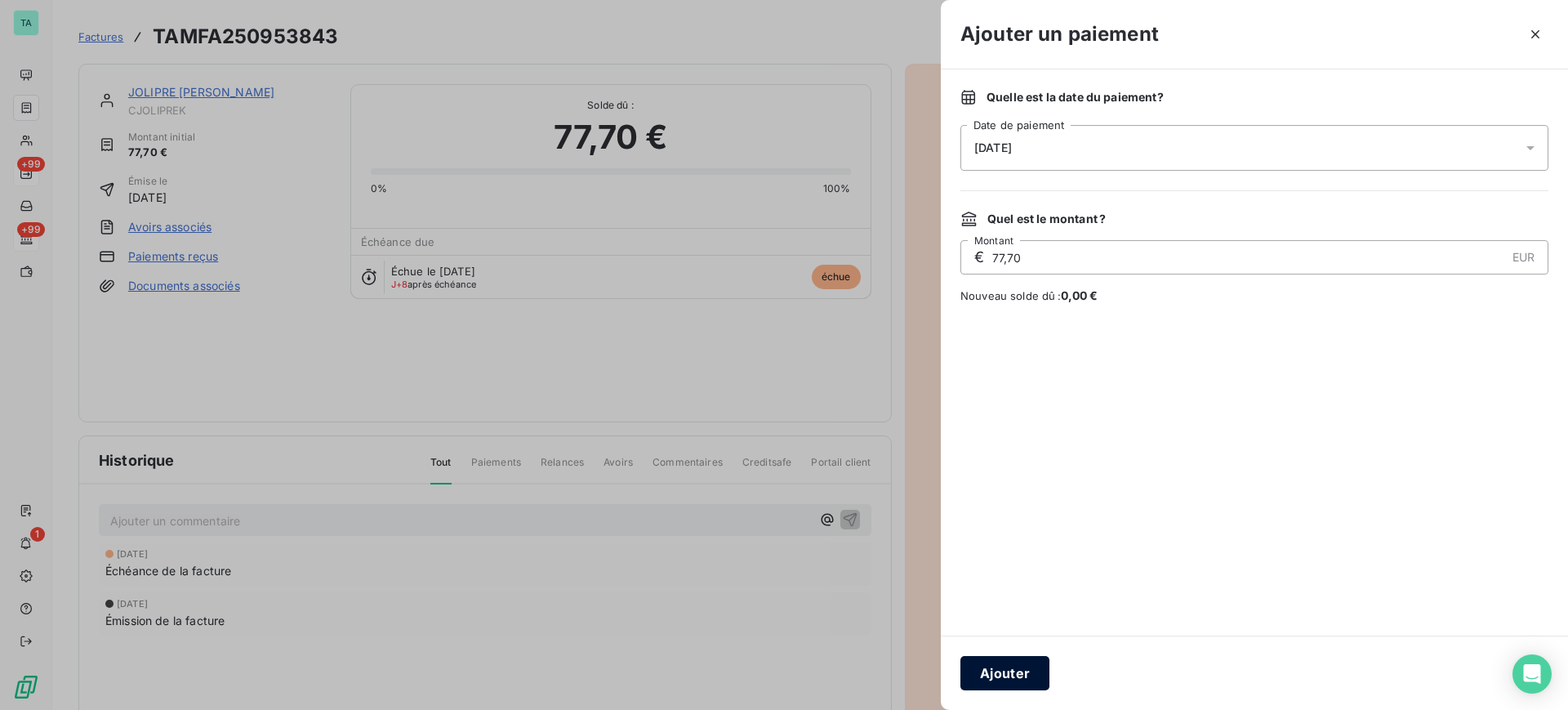
click at [994, 670] on button "Ajouter" at bounding box center [1005, 673] width 89 height 34
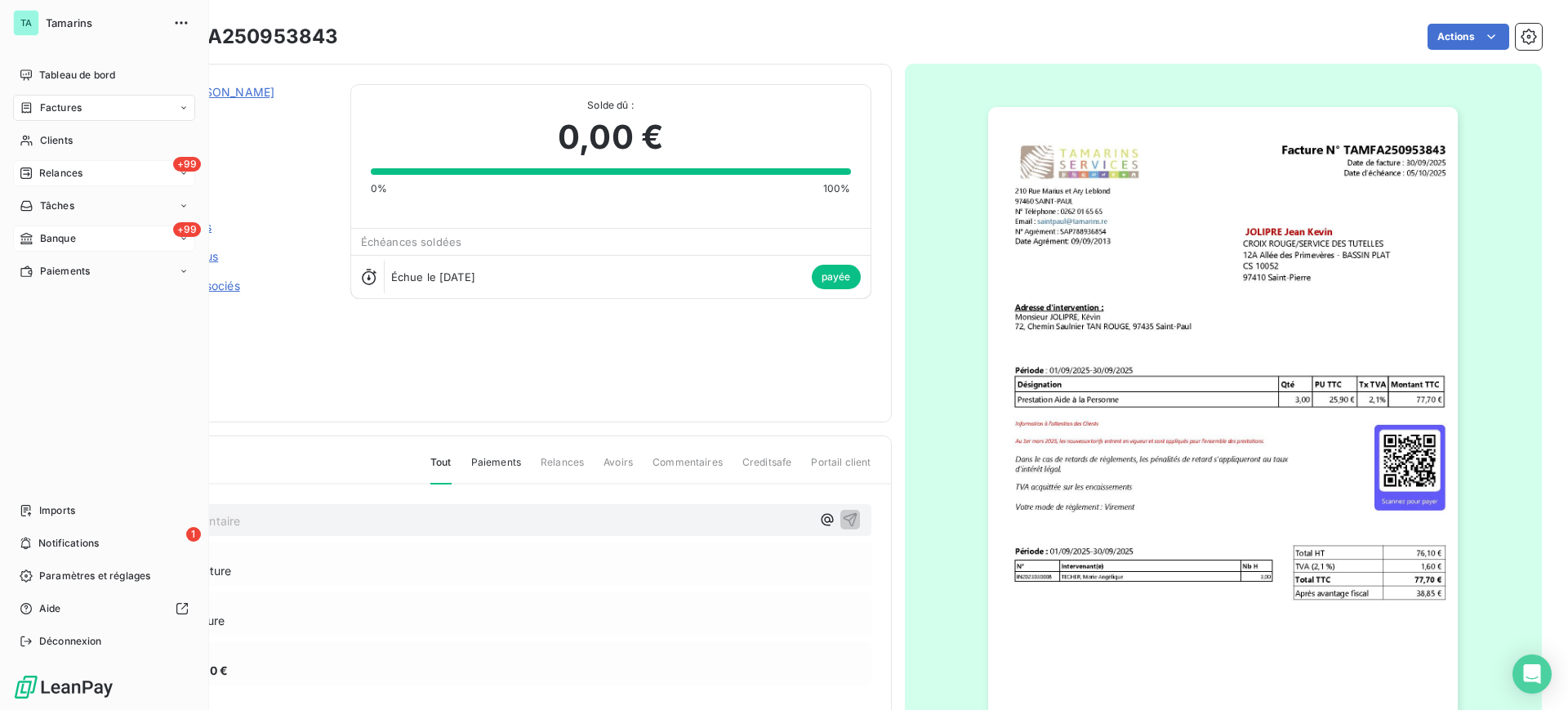
click at [45, 167] on span "Relances" at bounding box center [61, 173] width 43 height 15
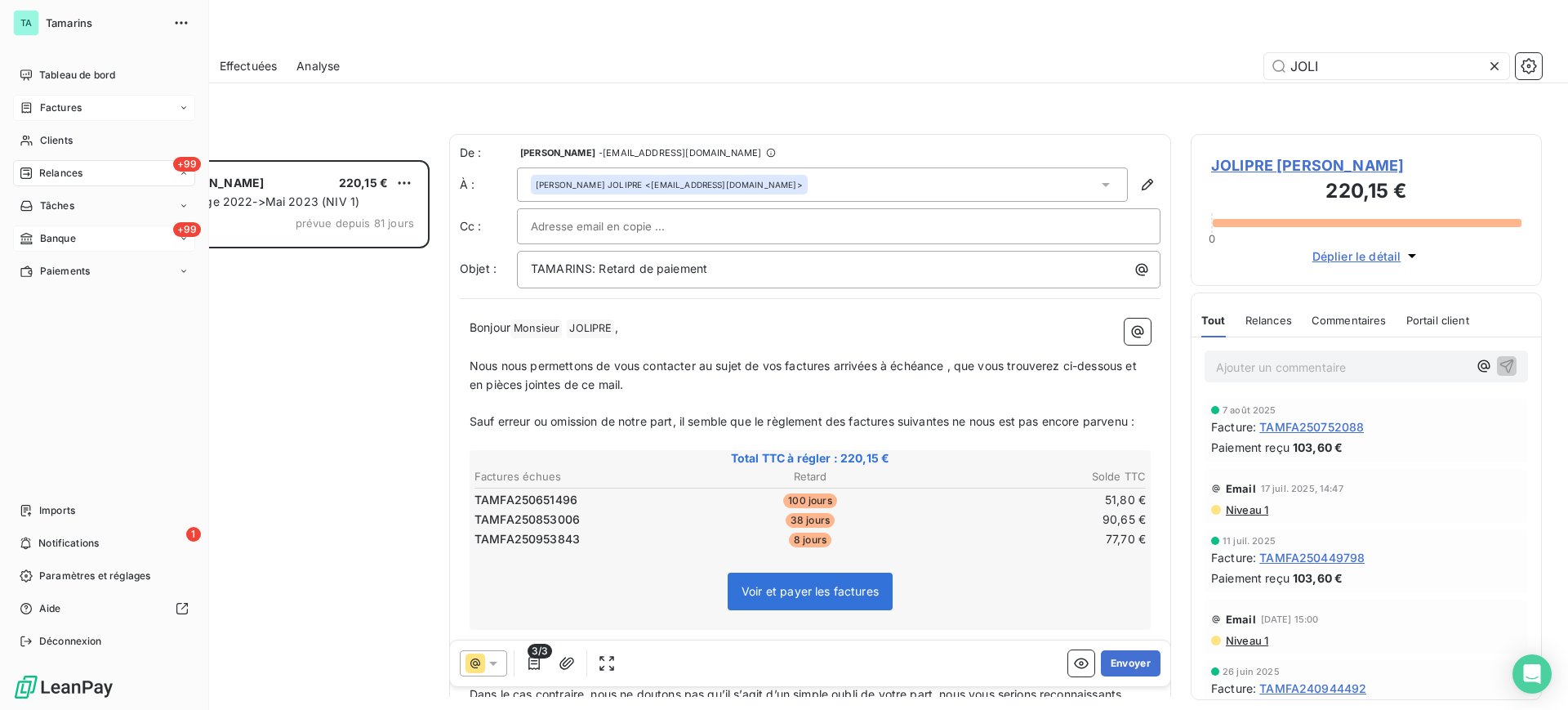
scroll to position [534, 336]
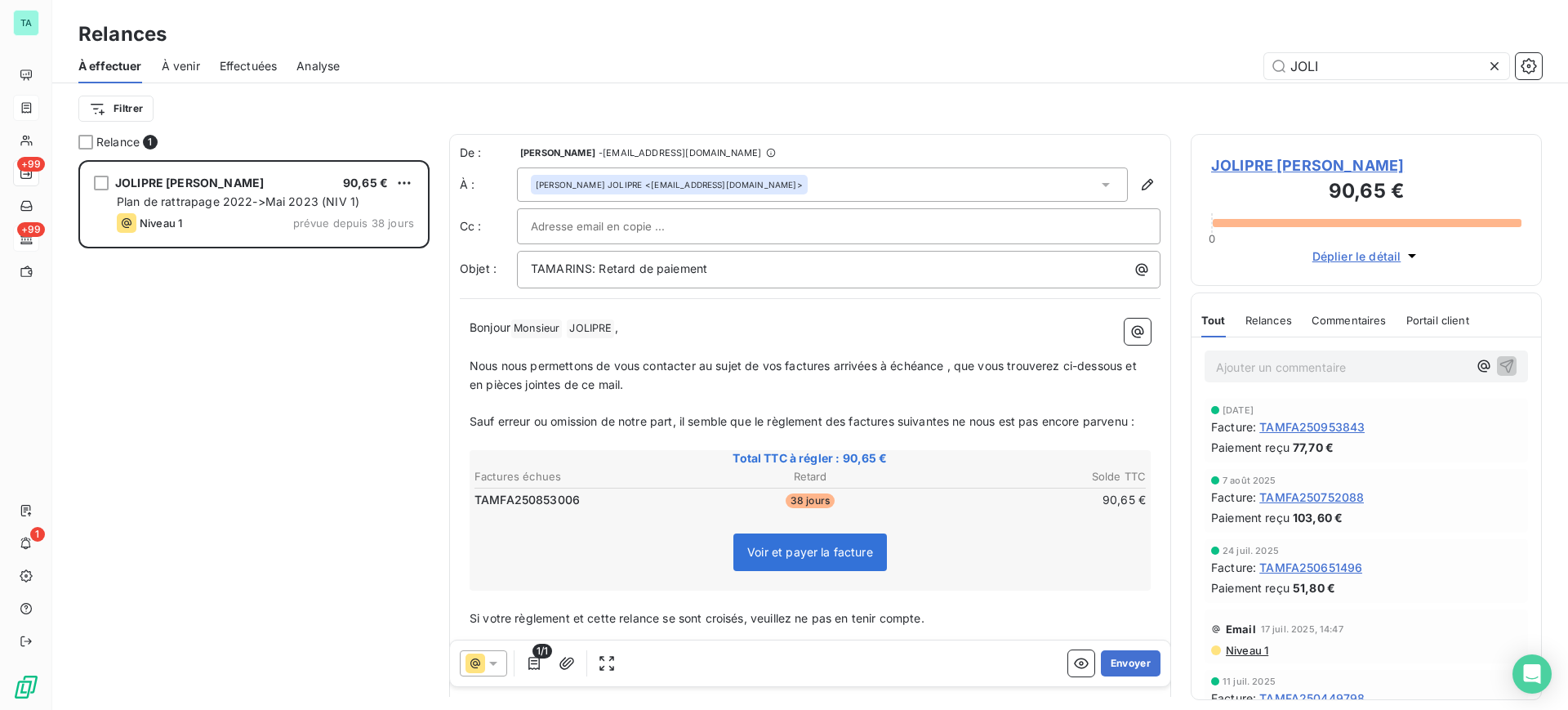
click at [550, 225] on input "text" at bounding box center [619, 226] width 176 height 25
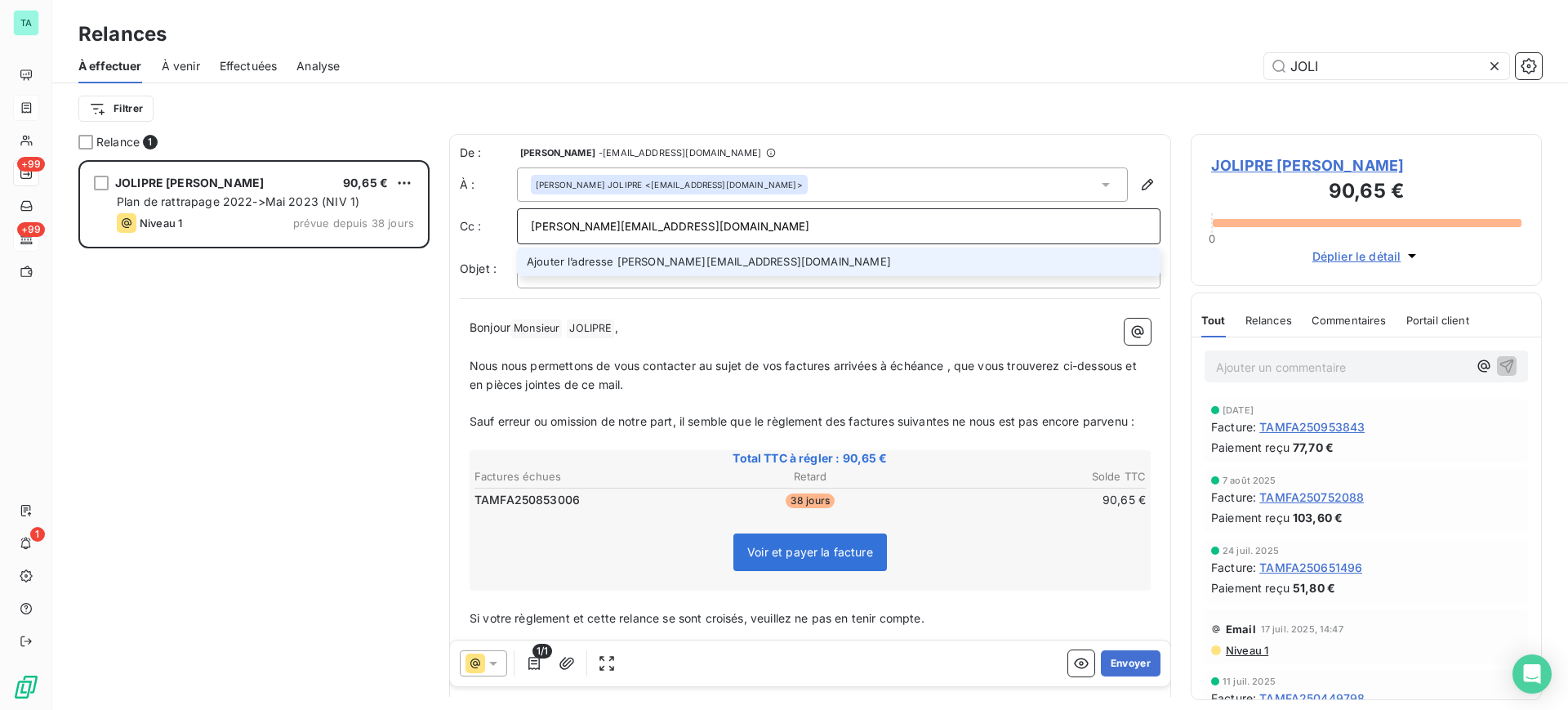
type input "[PERSON_NAME][EMAIL_ADDRESS][DOMAIN_NAME]"
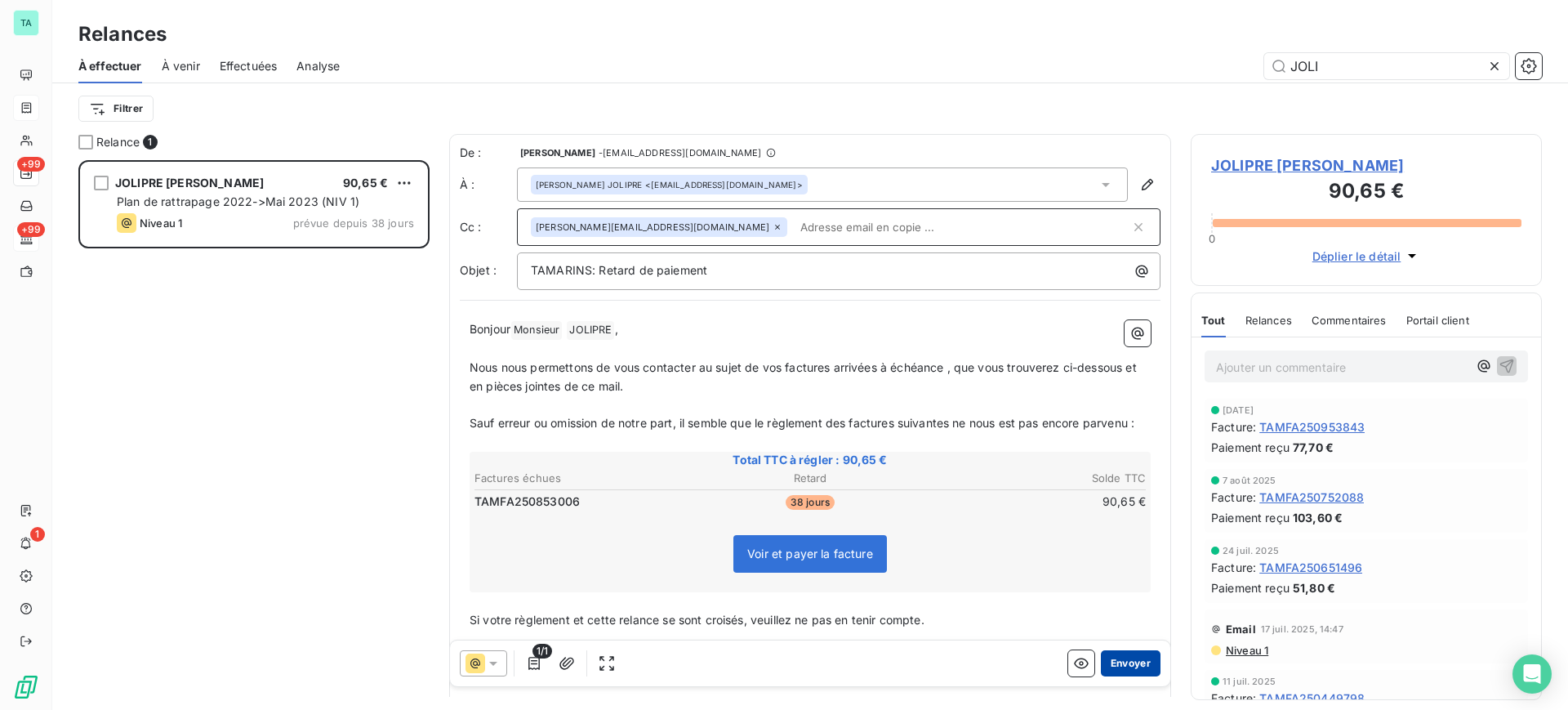
click at [1120, 664] on button "Envoyer" at bounding box center [1130, 664] width 59 height 26
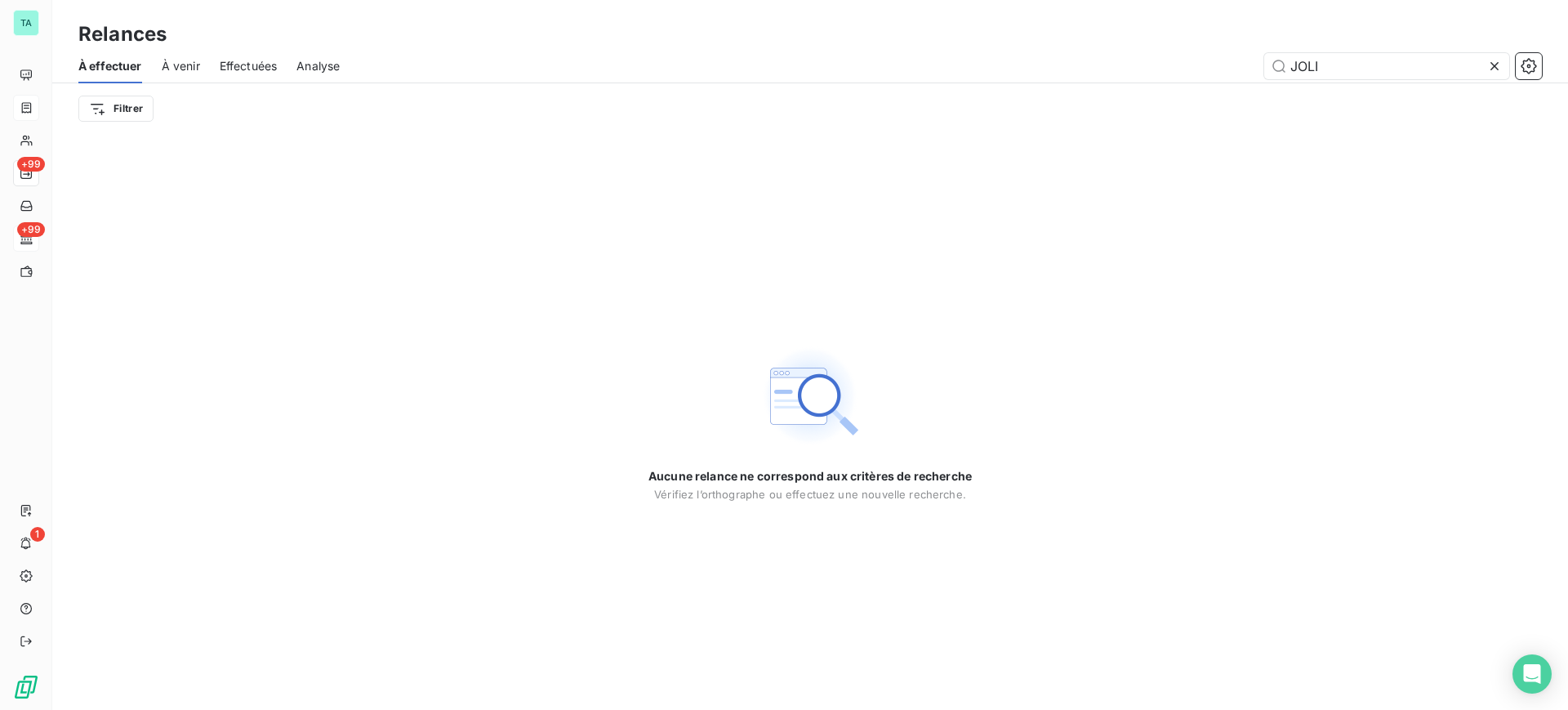
click at [244, 64] on span "Effectuées" at bounding box center [249, 66] width 58 height 16
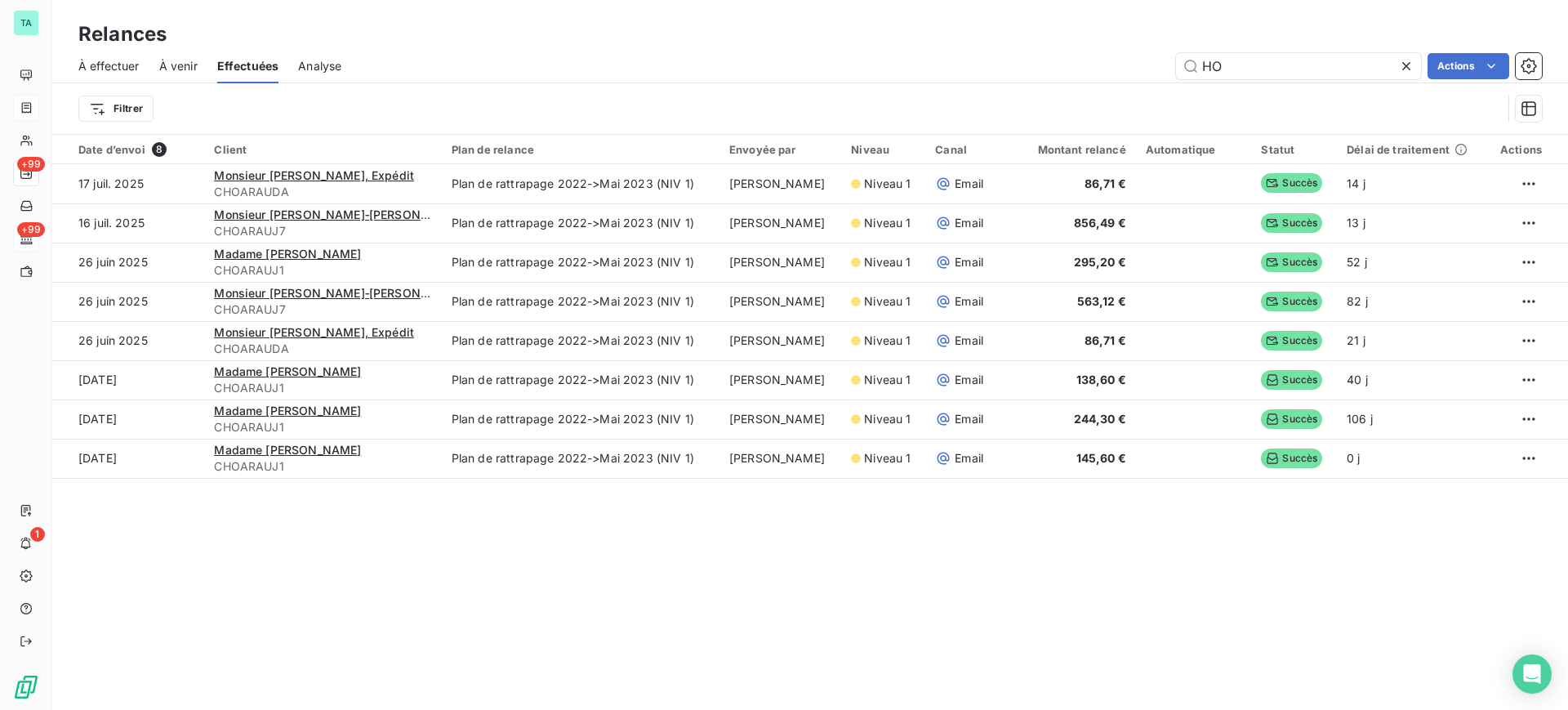
type input "H"
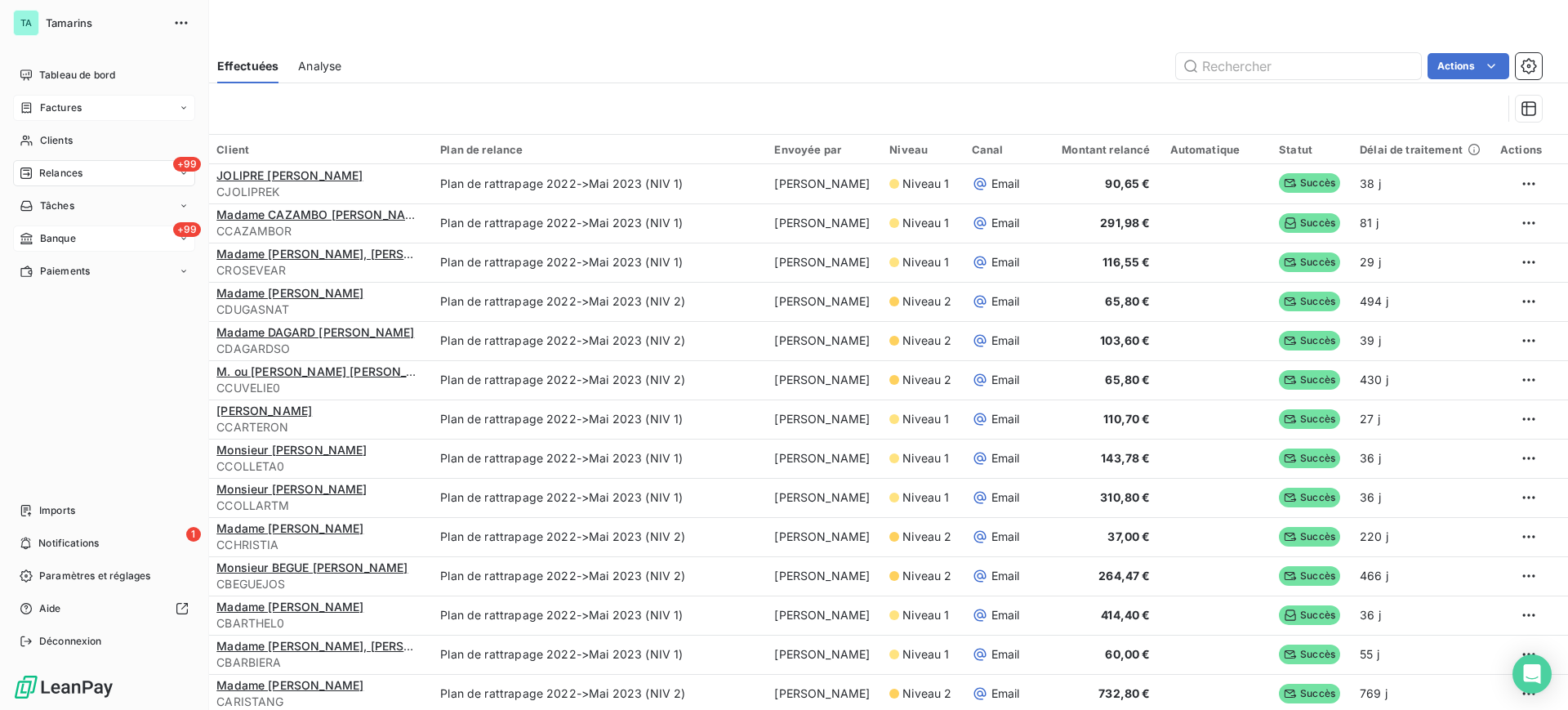
click at [62, 235] on span "Banque" at bounding box center [58, 238] width 36 height 15
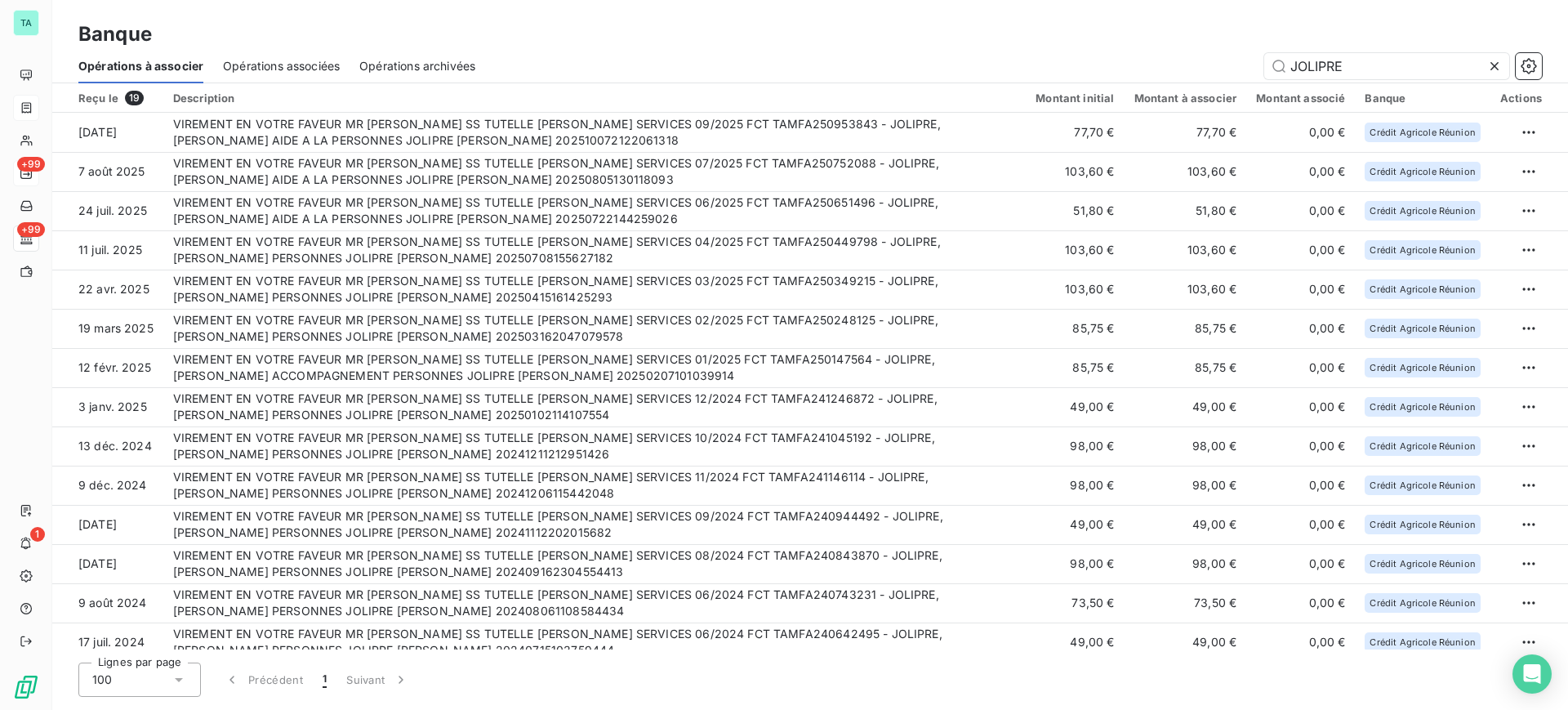
click at [1495, 67] on icon at bounding box center [1494, 66] width 16 height 16
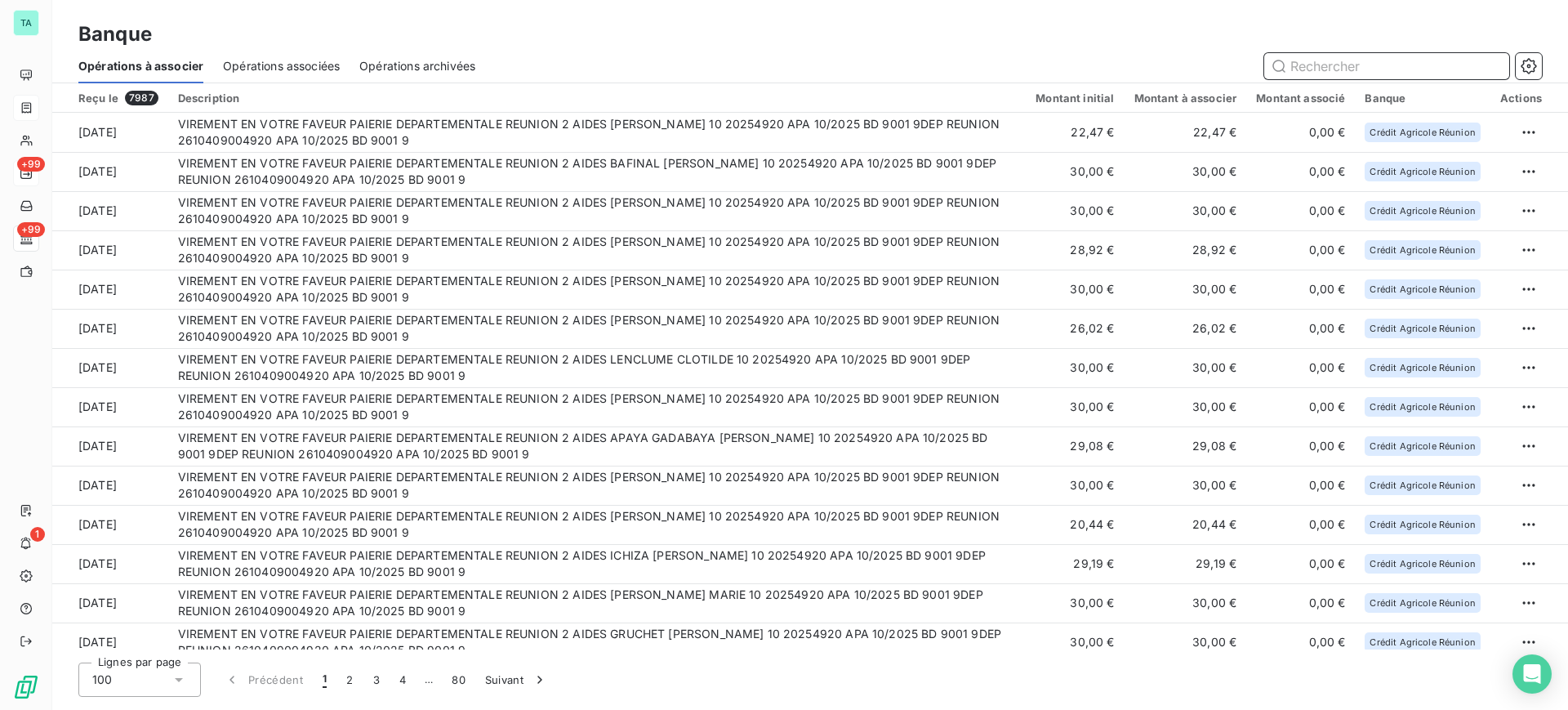
click at [1397, 64] on input "text" at bounding box center [1387, 66] width 245 height 26
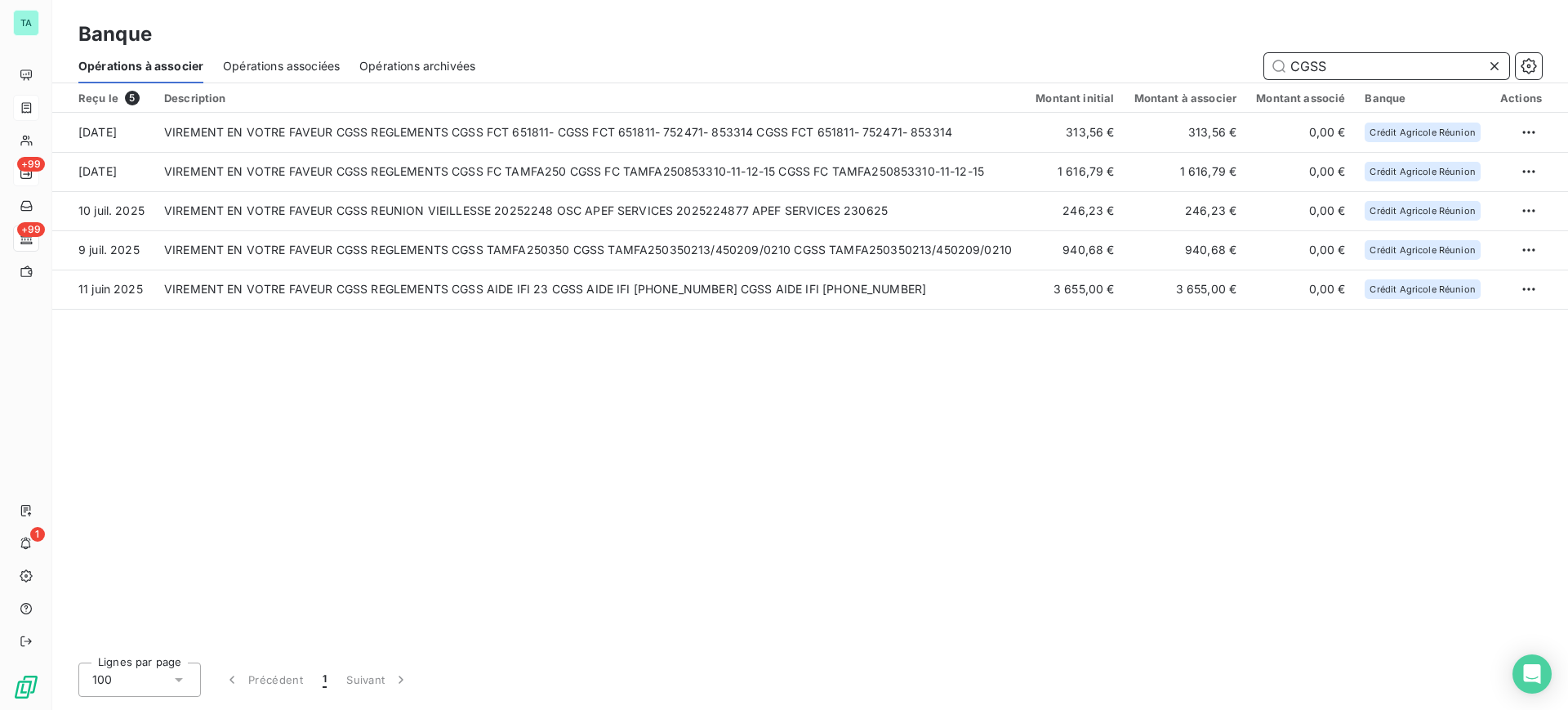
type input "CGSS"
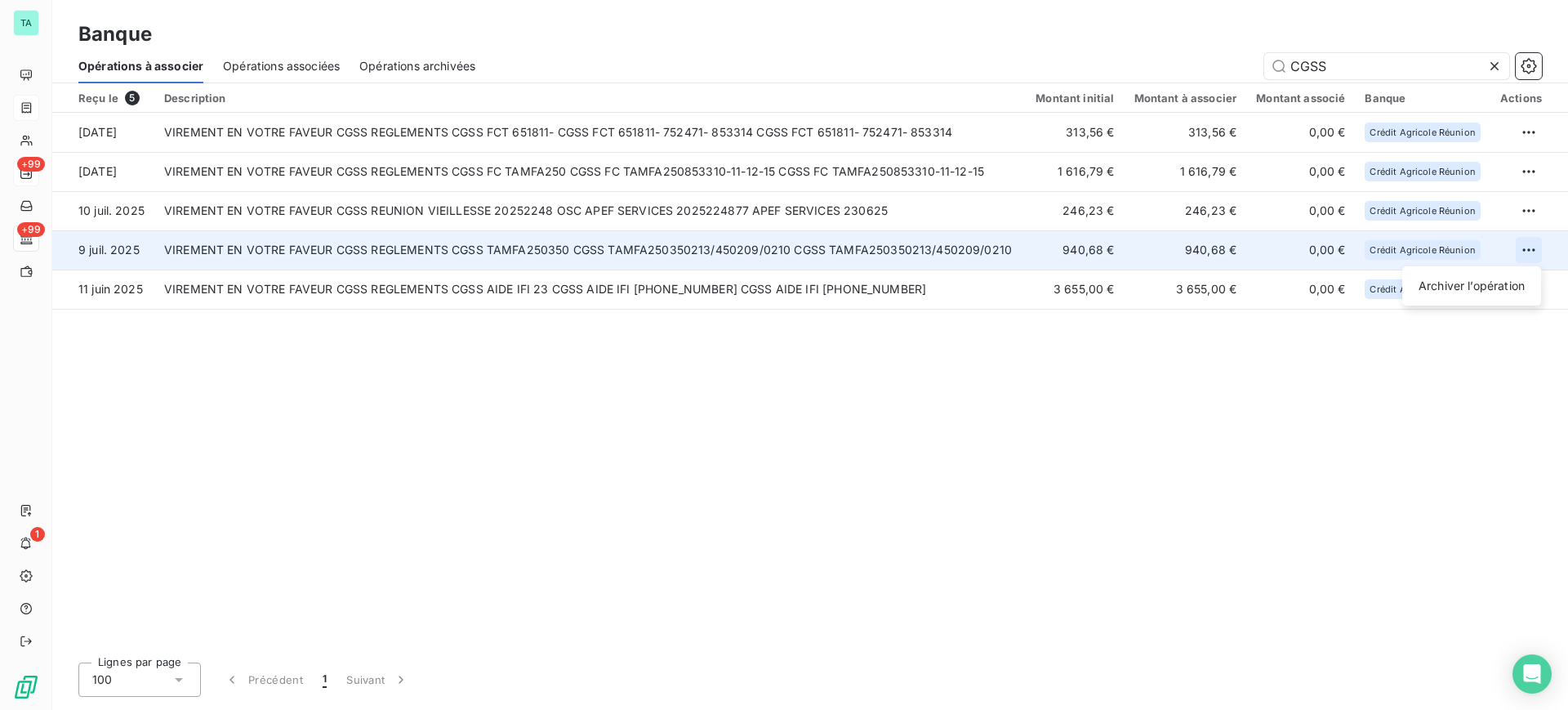
click at [1538, 253] on html "TA +99 +99 1 Banque Opérations à associer Opérations associées Opérations archi…" at bounding box center [784, 355] width 1568 height 710
click at [1494, 283] on div "Archiver l’opération" at bounding box center [1472, 286] width 126 height 26
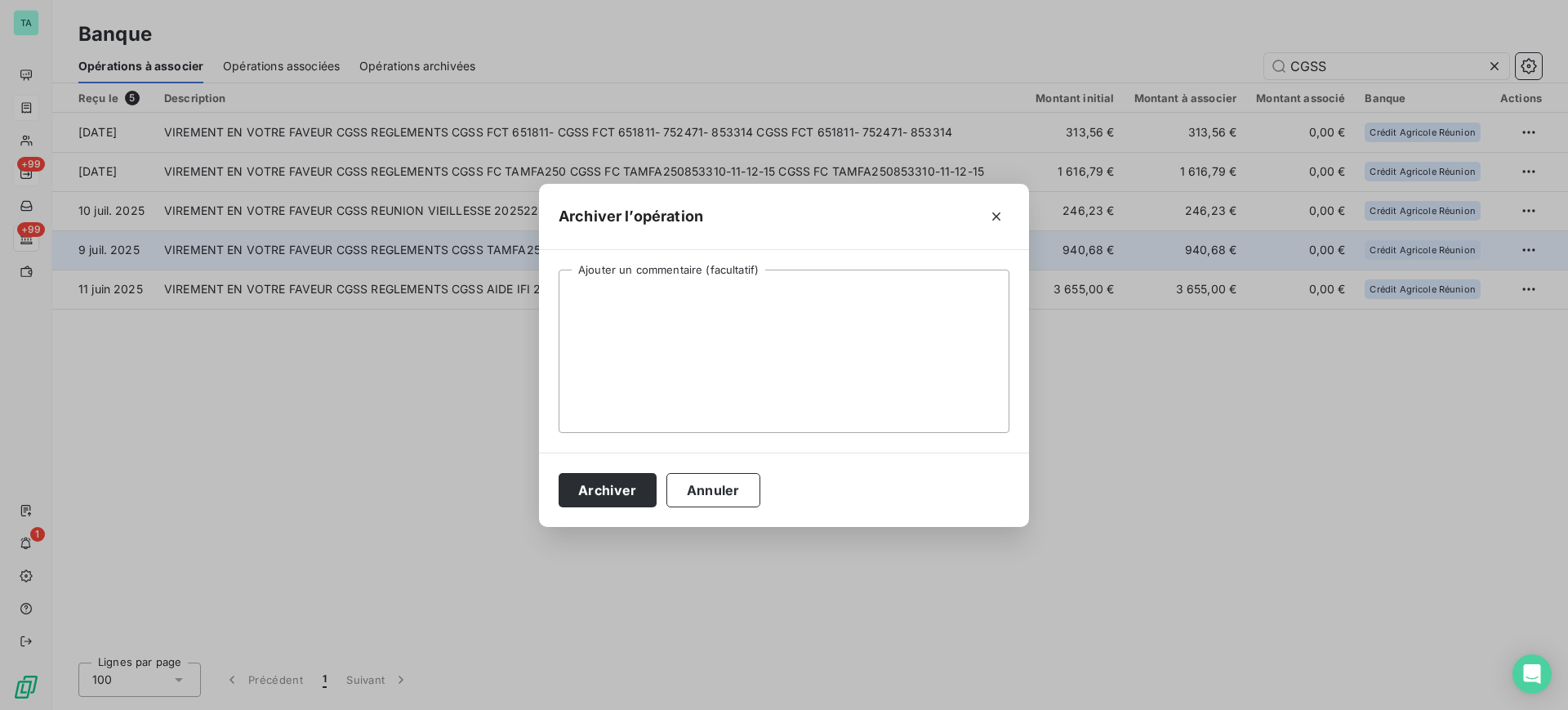
click at [612, 512] on div "Archiver Annuler" at bounding box center [784, 489] width 490 height 75
click at [611, 491] on button "Archiver" at bounding box center [608, 490] width 98 height 34
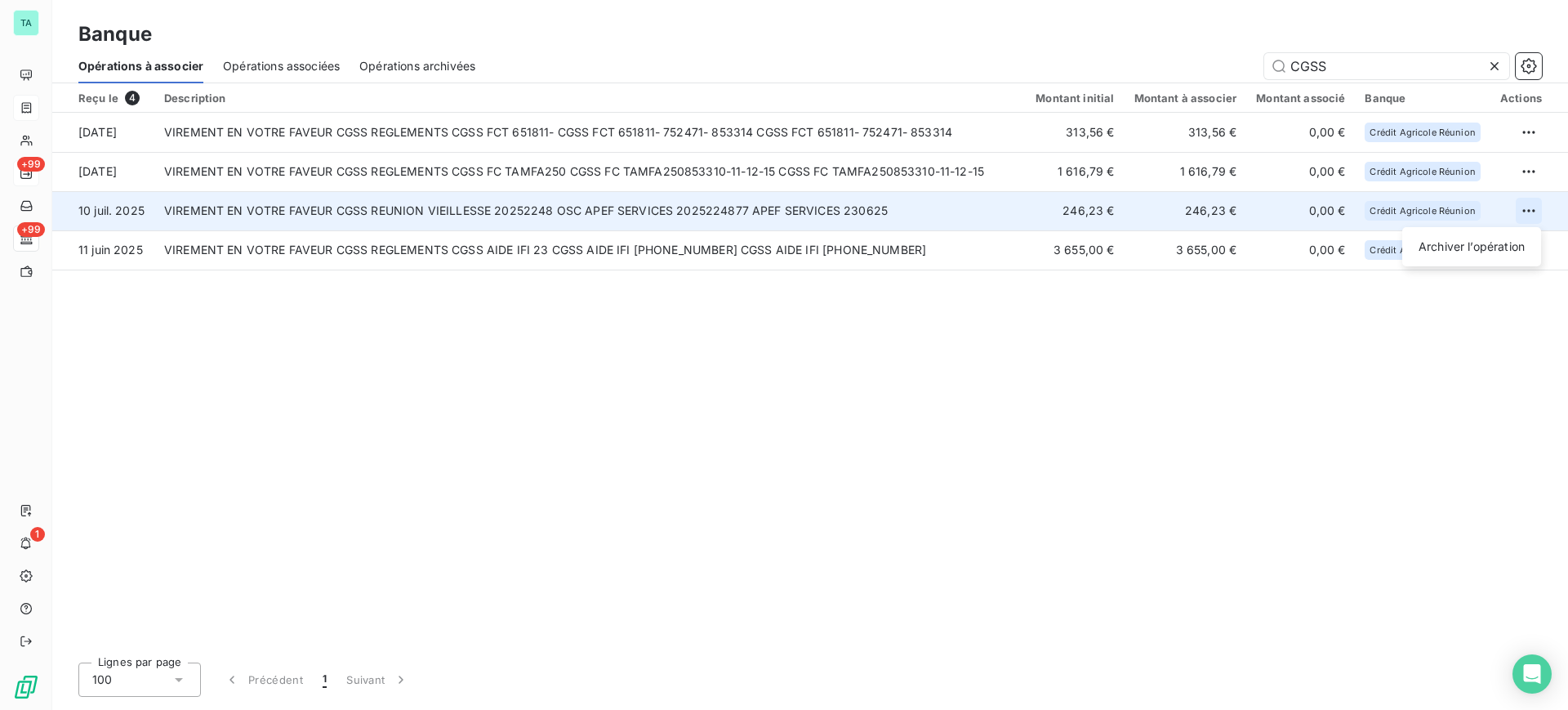
click at [1533, 199] on html "TA +99 +99 1 Banque Opérations à associer Opérations associées Opérations archi…" at bounding box center [784, 355] width 1568 height 710
click at [1465, 251] on div "Archiver l’opération" at bounding box center [1472, 246] width 126 height 26
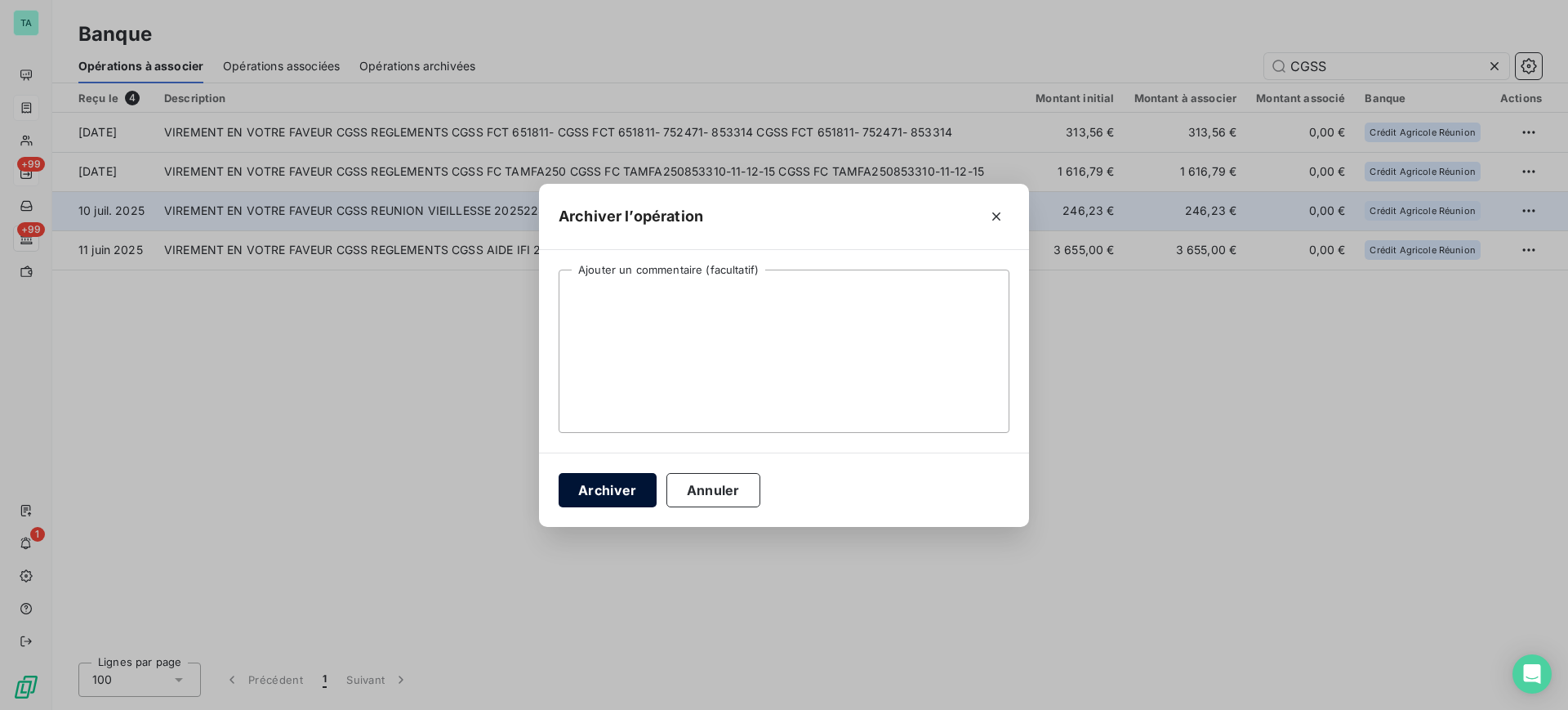
click at [644, 487] on button "Archiver" at bounding box center [608, 490] width 98 height 34
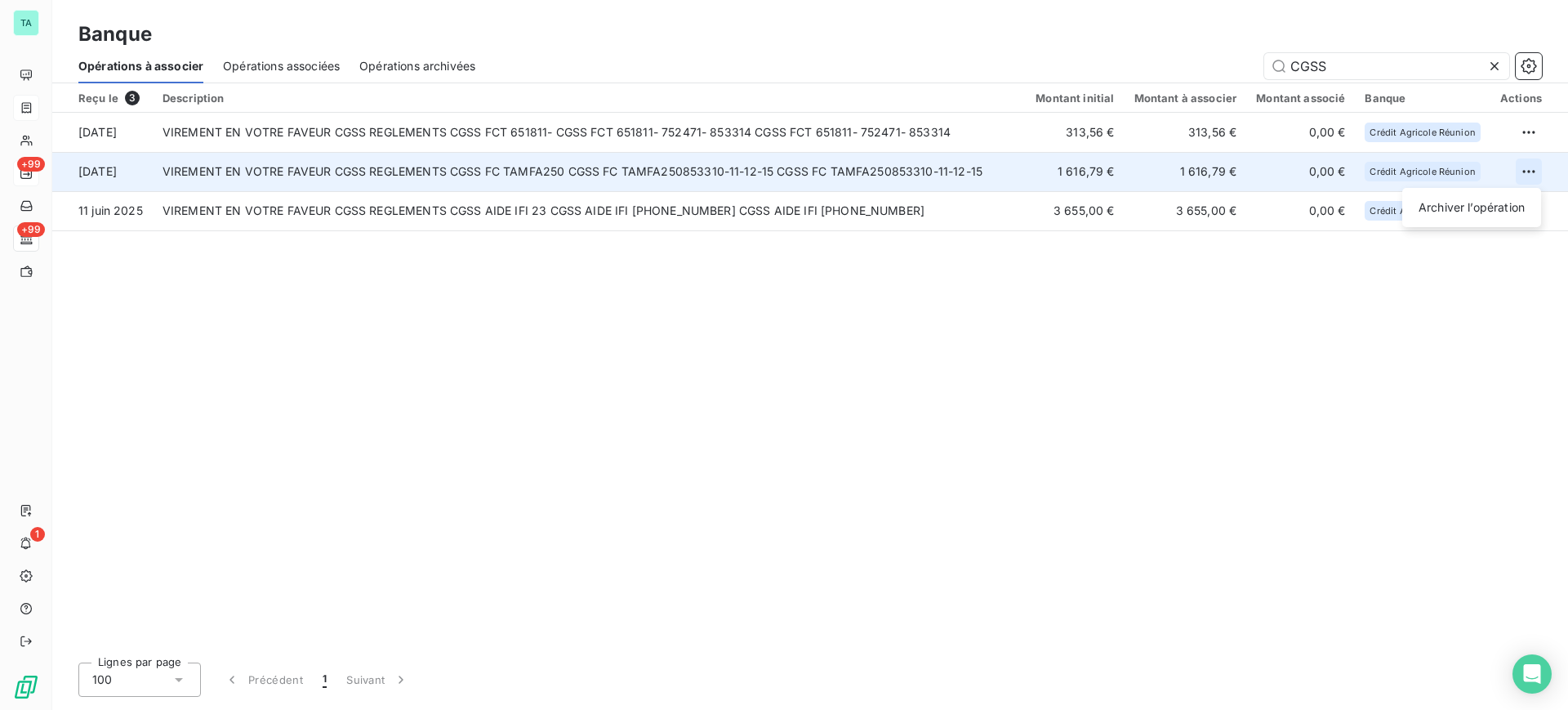
click at [1534, 172] on html "TA +99 +99 1 Banque Opérations à associer Opérations associées Opérations archi…" at bounding box center [784, 355] width 1568 height 710
click at [1483, 209] on div "Archiver l’opération" at bounding box center [1472, 208] width 126 height 26
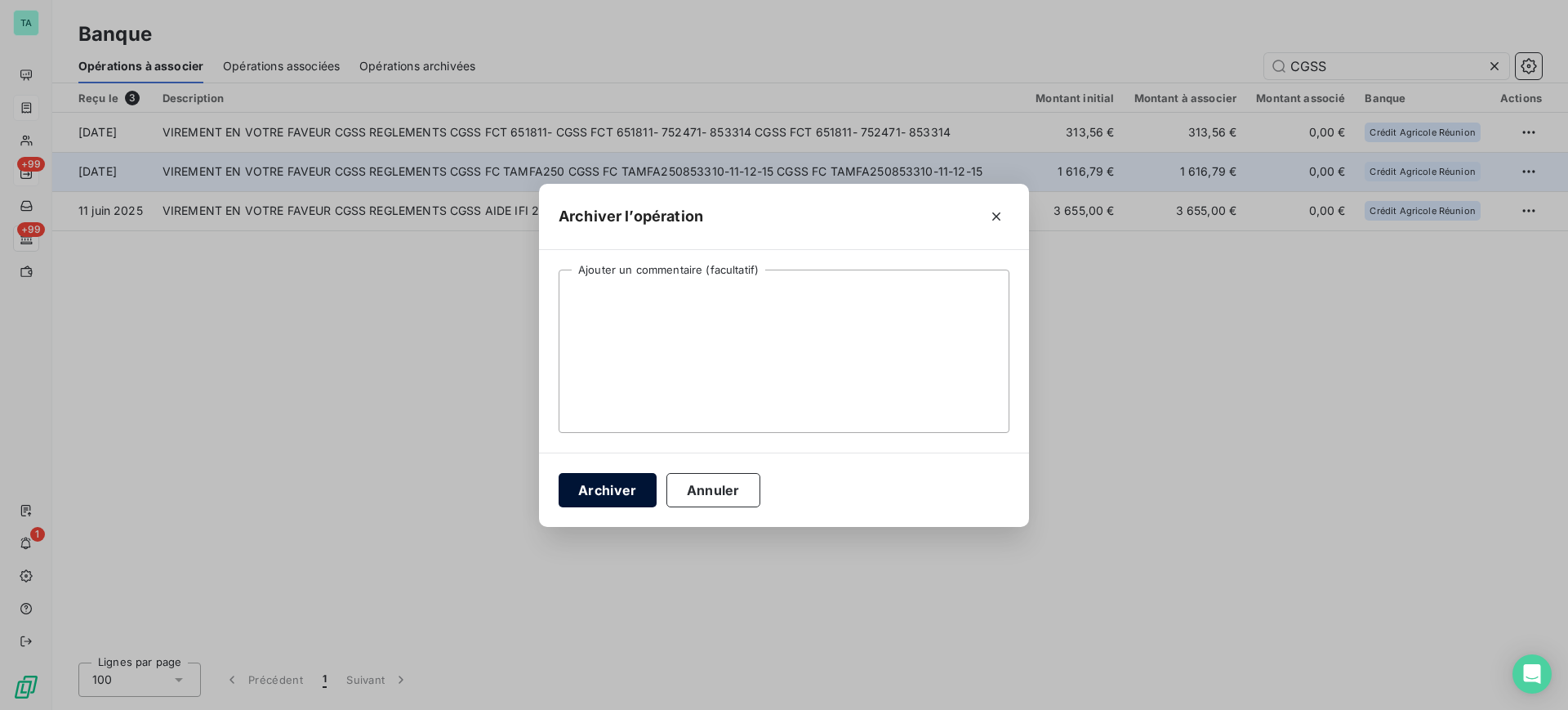
click at [596, 486] on button "Archiver" at bounding box center [608, 490] width 98 height 34
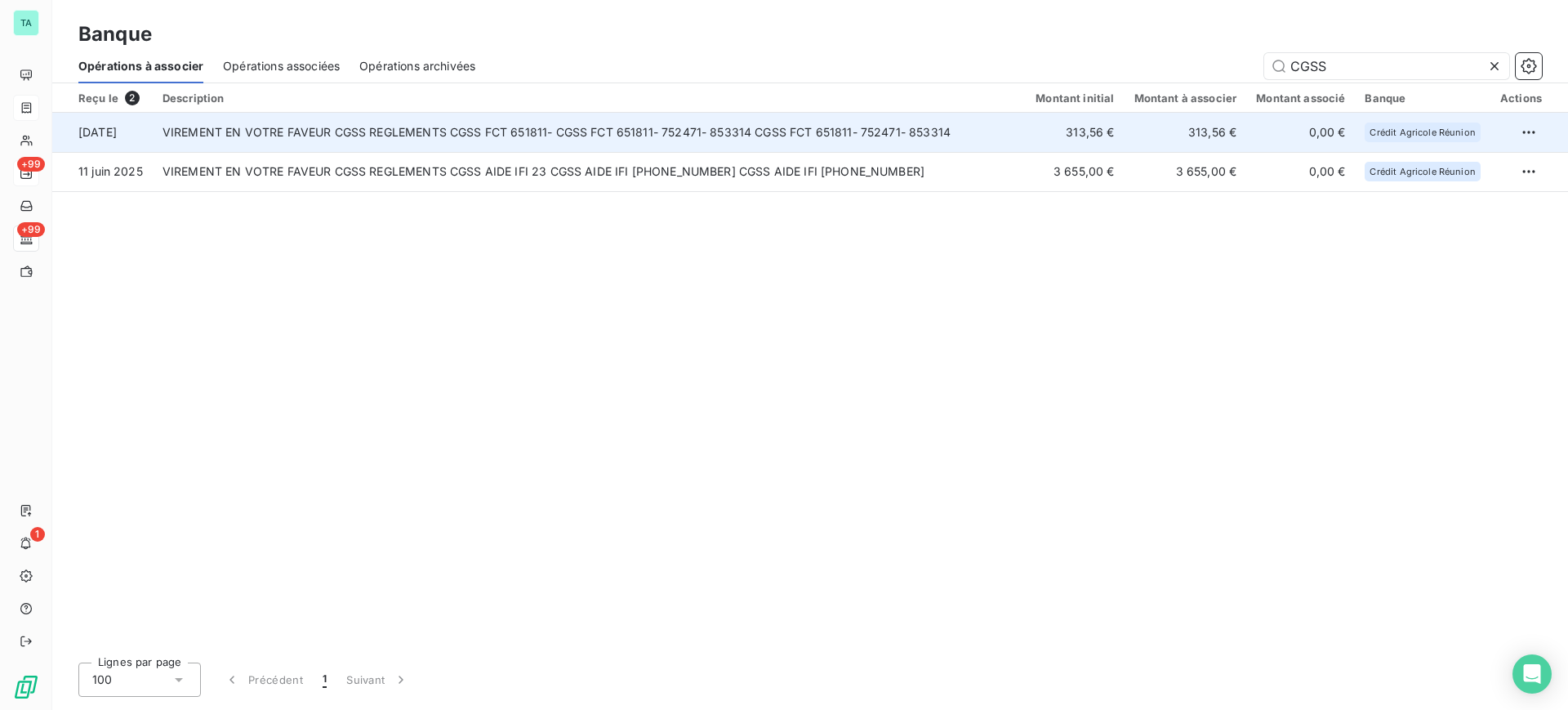
click at [514, 144] on td "VIREMENT EN VOTRE FAVEUR CGSS REGLEMENTS CGSS FCT 651811- CGSS FCT 651811- 7524…" at bounding box center [589, 132] width 873 height 39
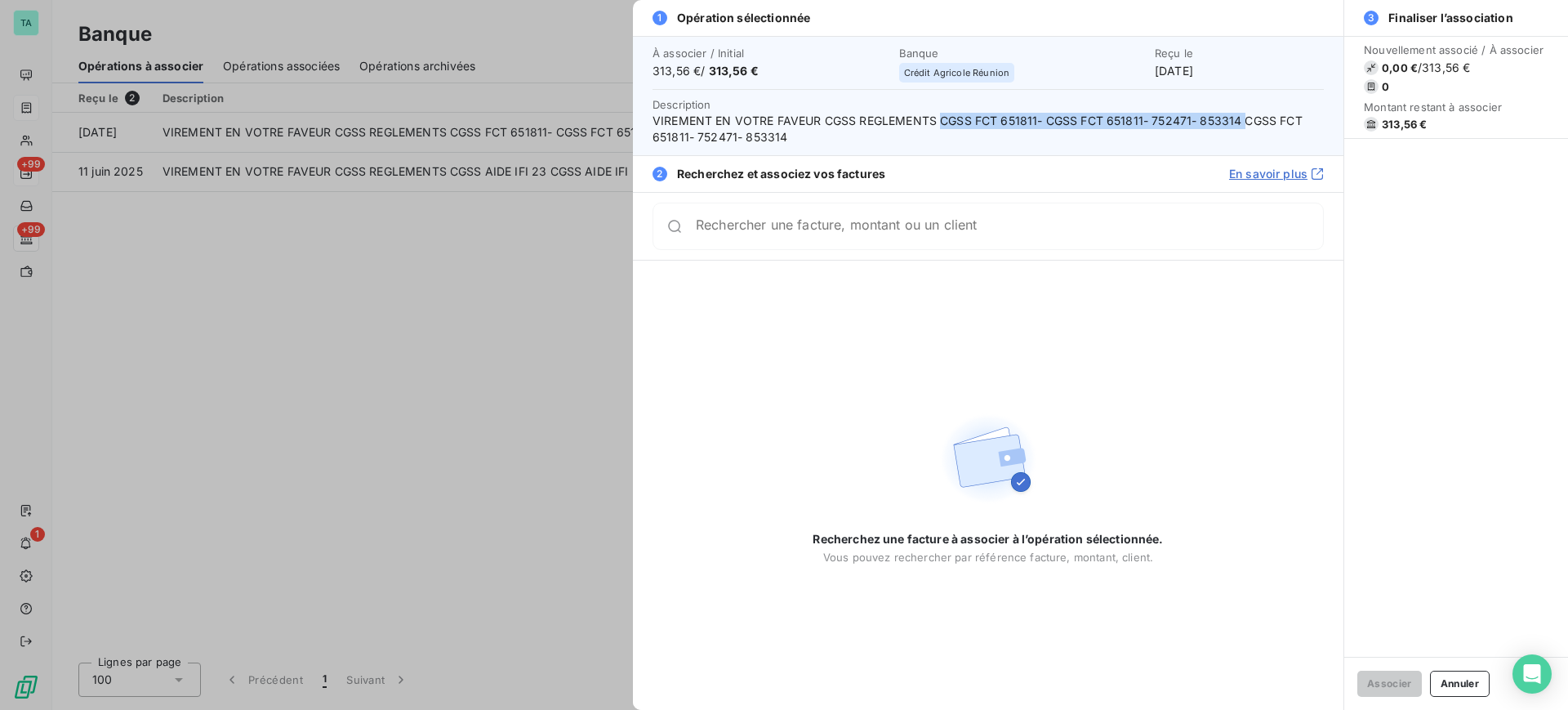
drag, startPoint x: 1242, startPoint y: 119, endPoint x: 944, endPoint y: 119, distance: 298.0
click at [944, 119] on span "VIREMENT EN VOTRE FAVEUR CGSS REGLEMENTS CGSS FCT 651811- CGSS FCT 651811- 7524…" at bounding box center [988, 129] width 671 height 33
copy span "CGSS FCT 651811- CGSS FCT 651811- 752471- 853314"
click at [540, 350] on div at bounding box center [784, 355] width 1568 height 710
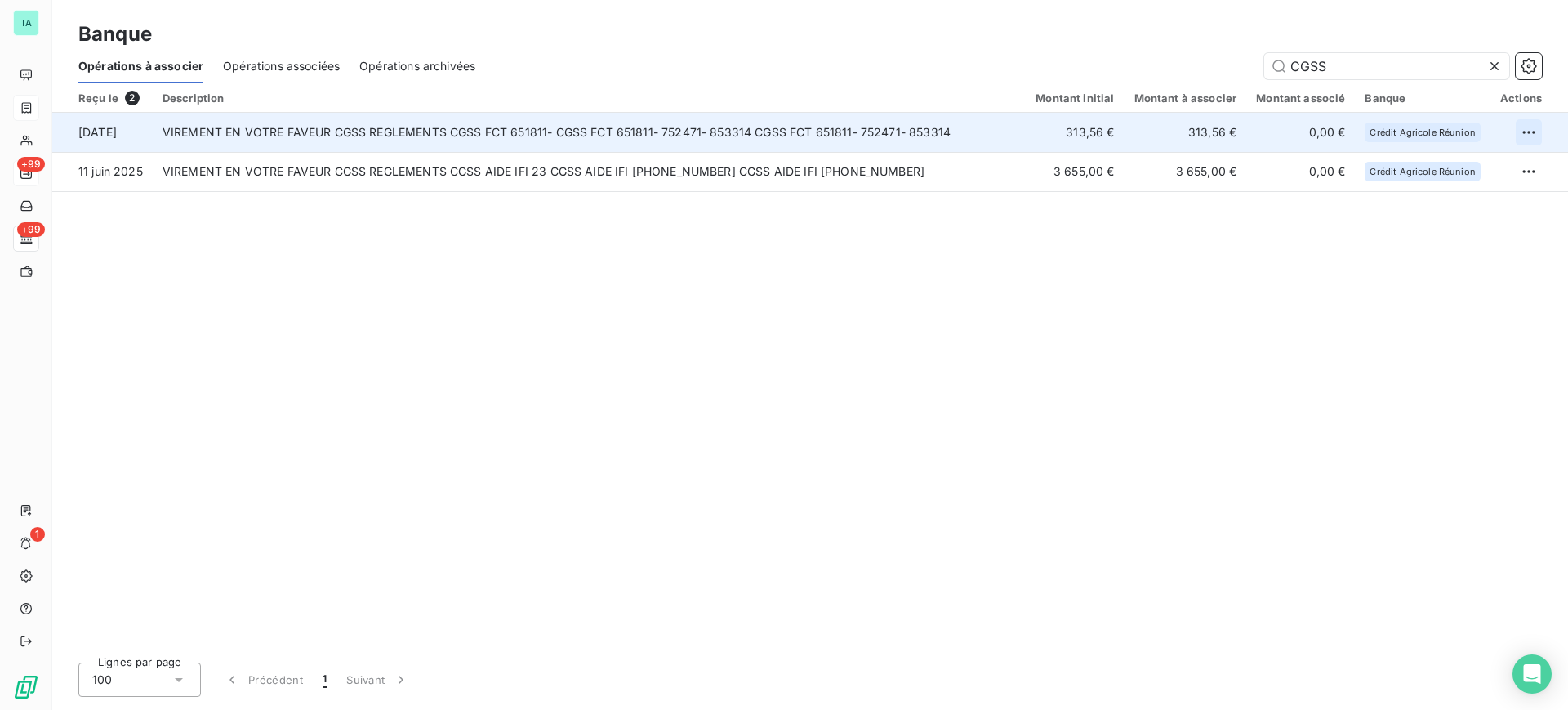
click at [1532, 127] on html "TA +99 +99 1 Banque Opérations à associer Opérations associées Opérations archi…" at bounding box center [784, 355] width 1568 height 710
click at [1475, 172] on div "Archiver l’opération" at bounding box center [1472, 168] width 126 height 26
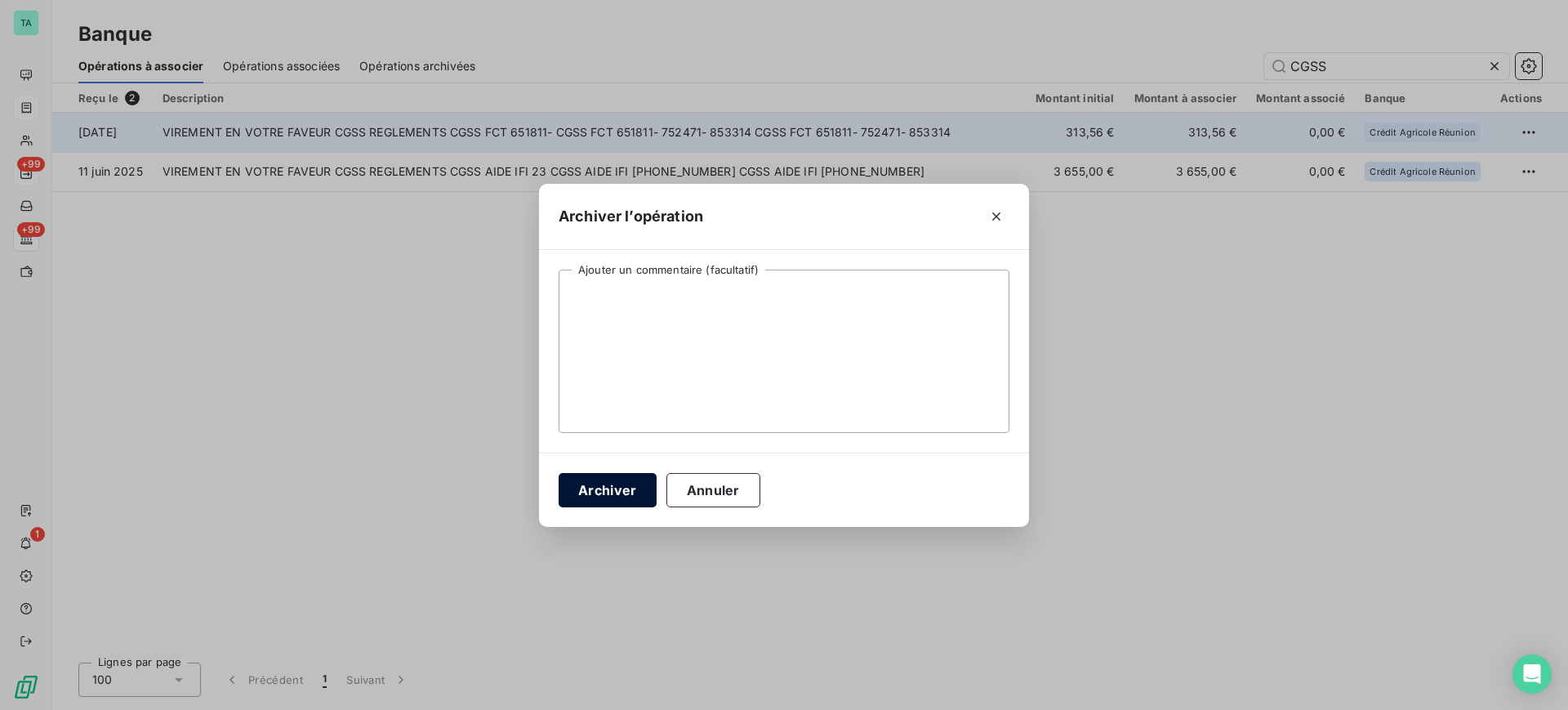
click at [627, 490] on button "Archiver" at bounding box center [608, 490] width 98 height 34
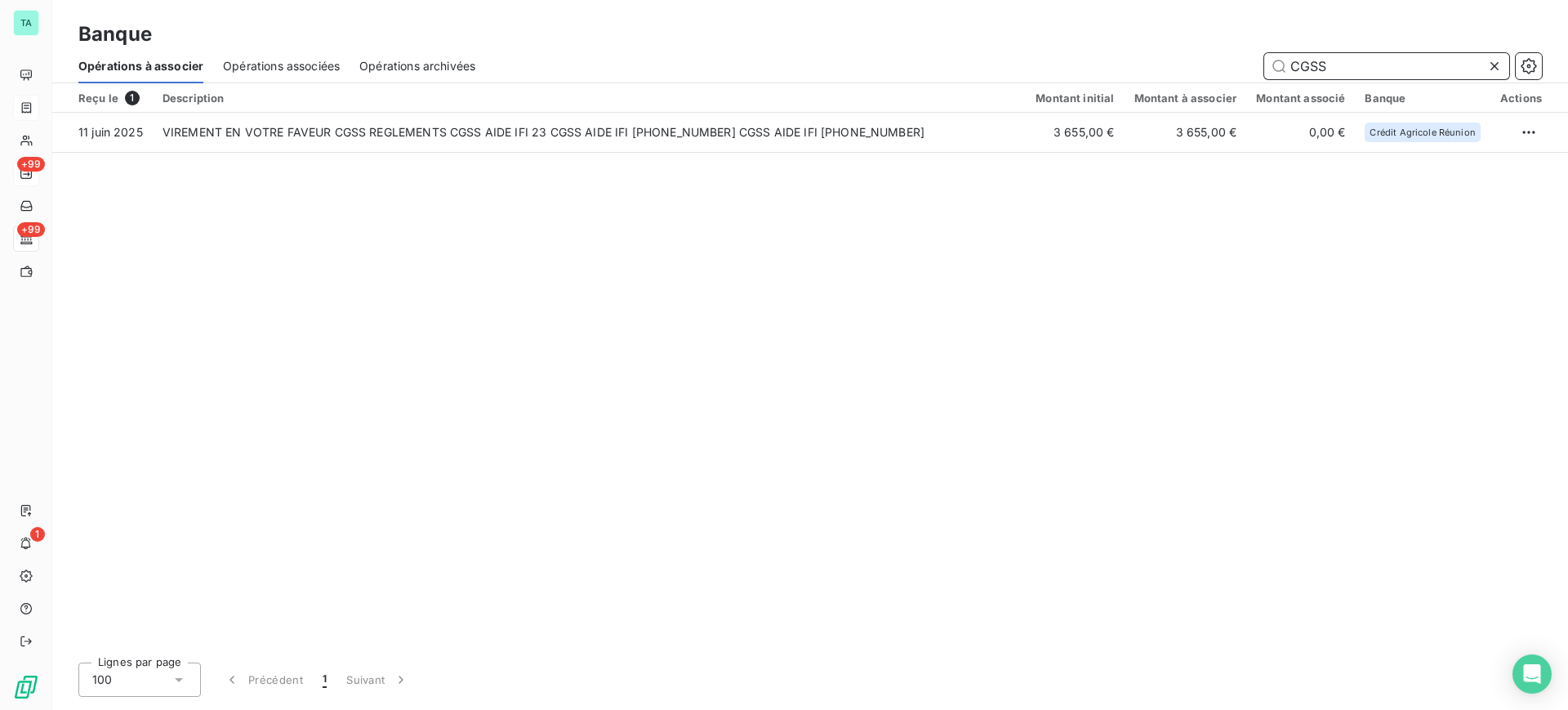
drag, startPoint x: 1340, startPoint y: 60, endPoint x: 1286, endPoint y: 52, distance: 54.6
click at [1286, 53] on div "CGSS" at bounding box center [1387, 66] width 245 height 26
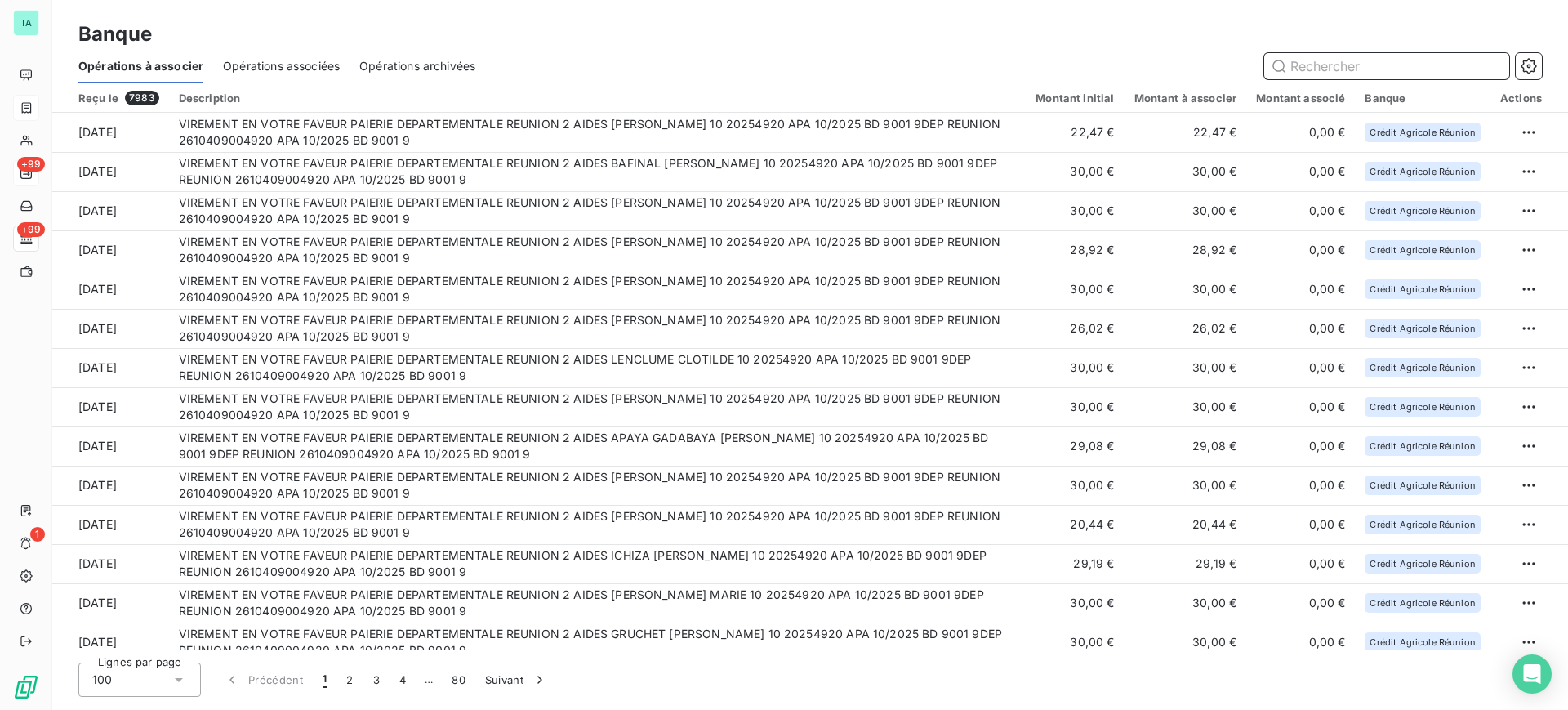
click at [466, 65] on span "Opérations archivées" at bounding box center [417, 66] width 116 height 16
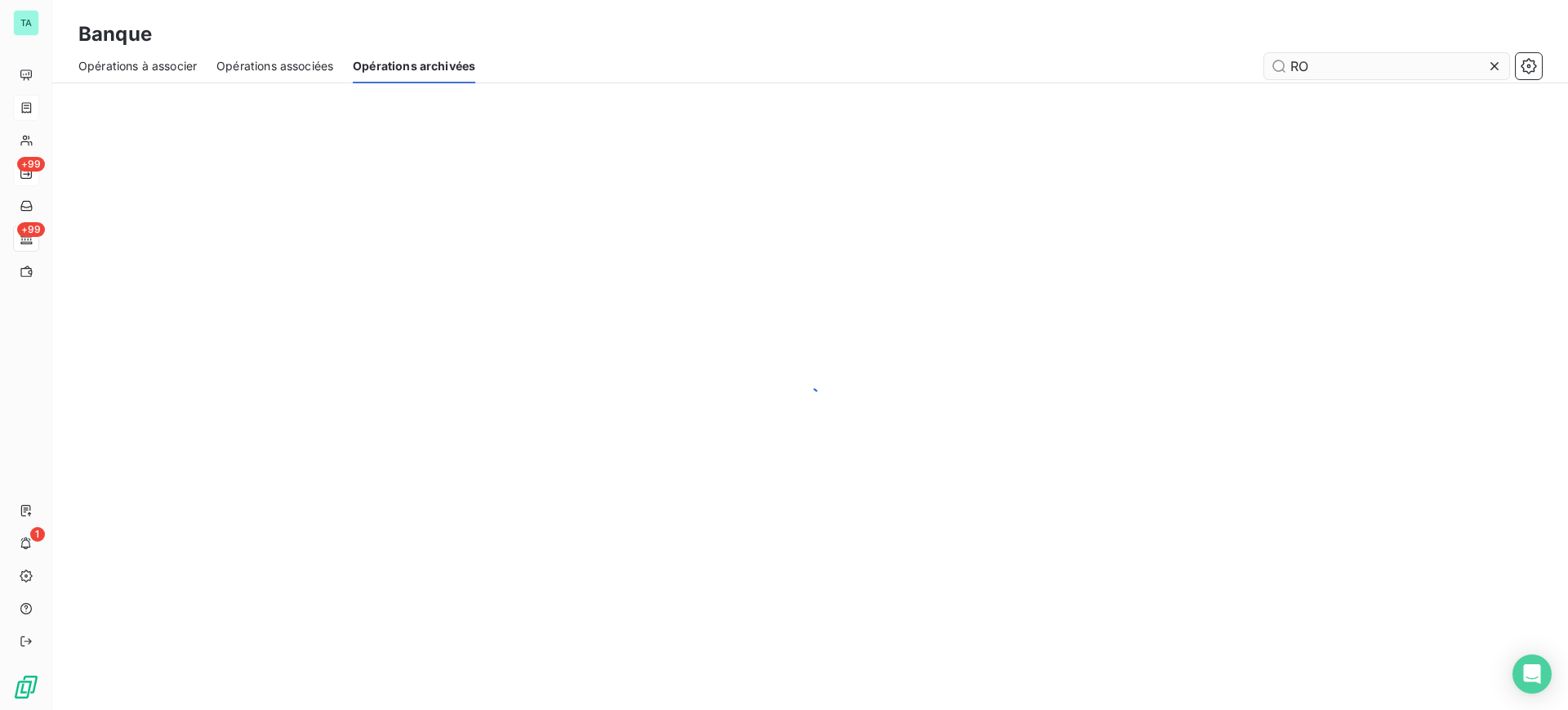
type input "R"
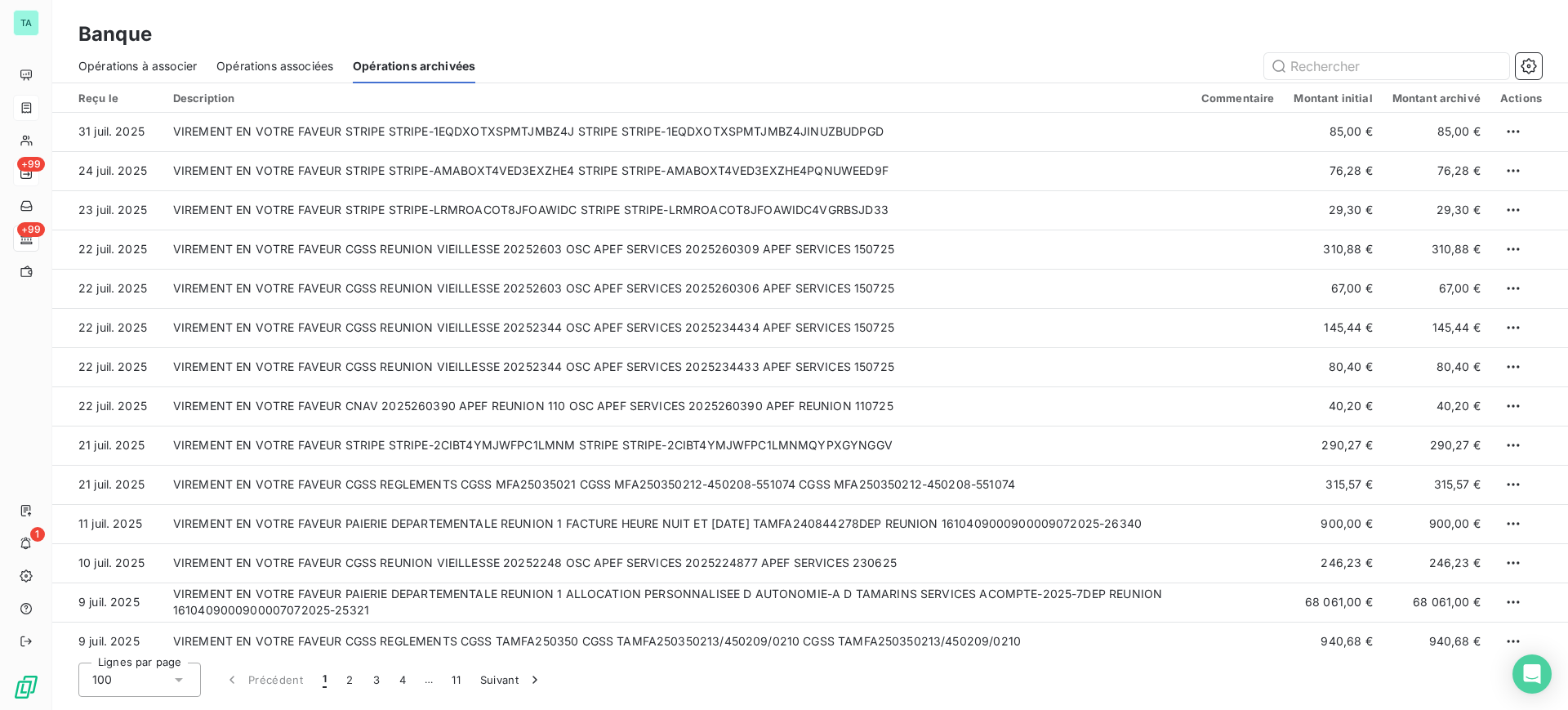
scroll to position [2326, 0]
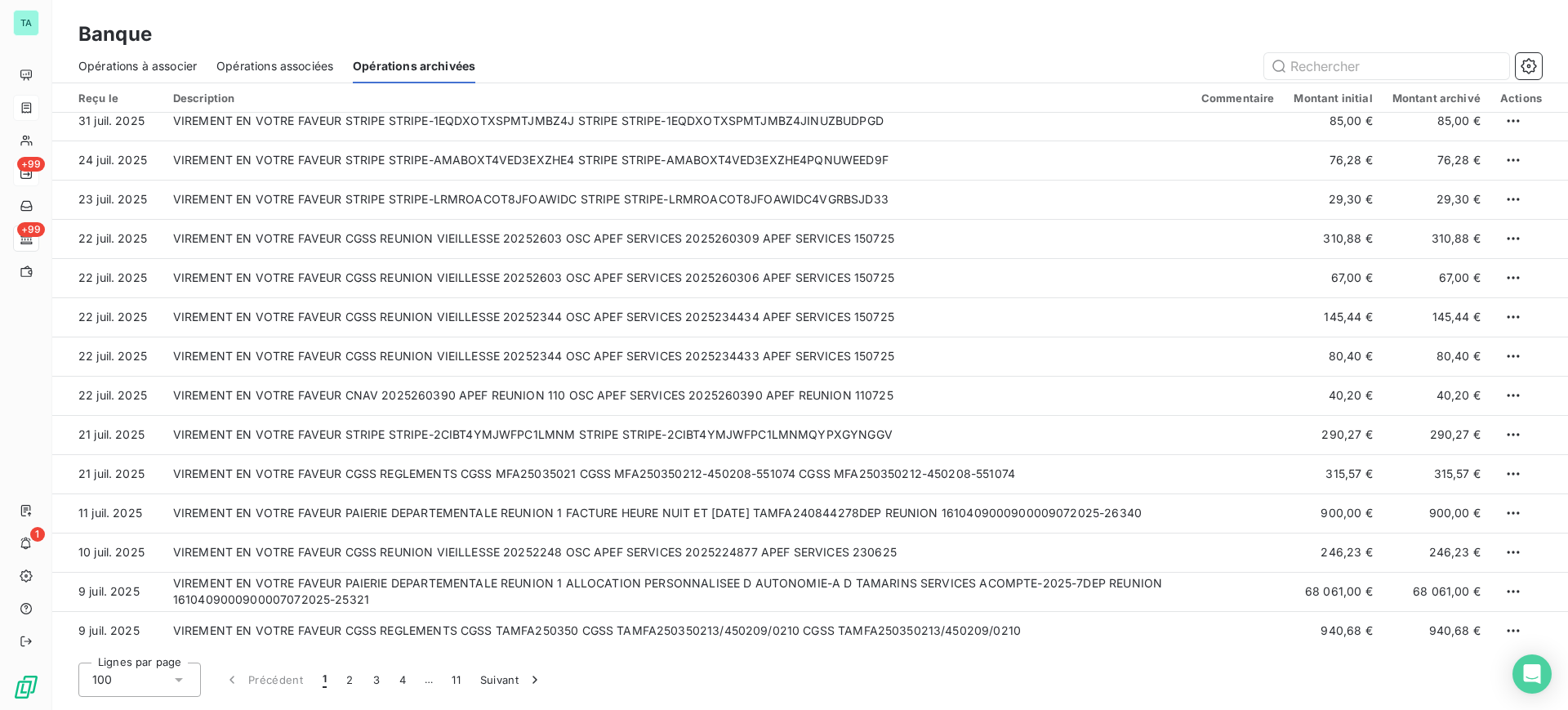
click at [106, 75] on div "Opérations à associer" at bounding box center [137, 66] width 118 height 34
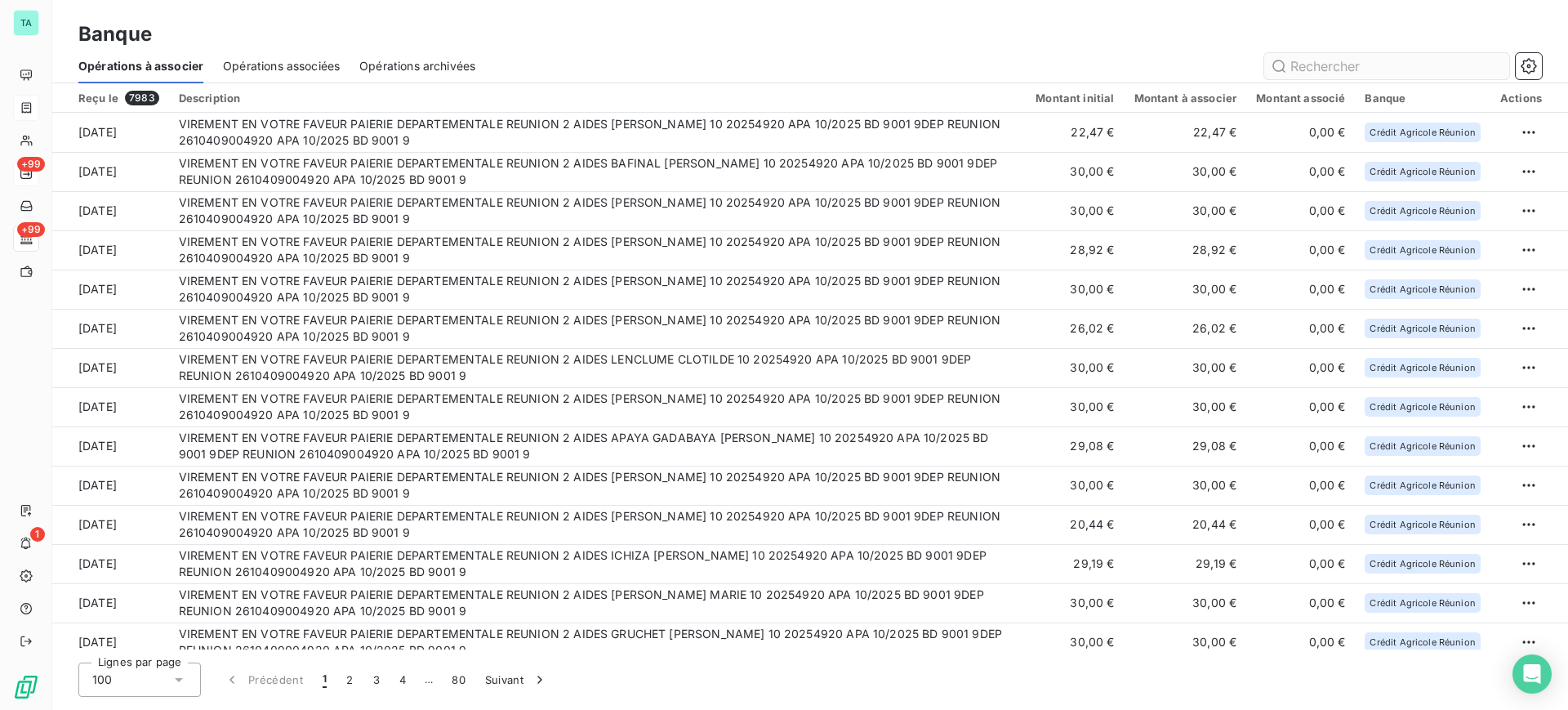
click at [1313, 70] on input "text" at bounding box center [1387, 66] width 245 height 26
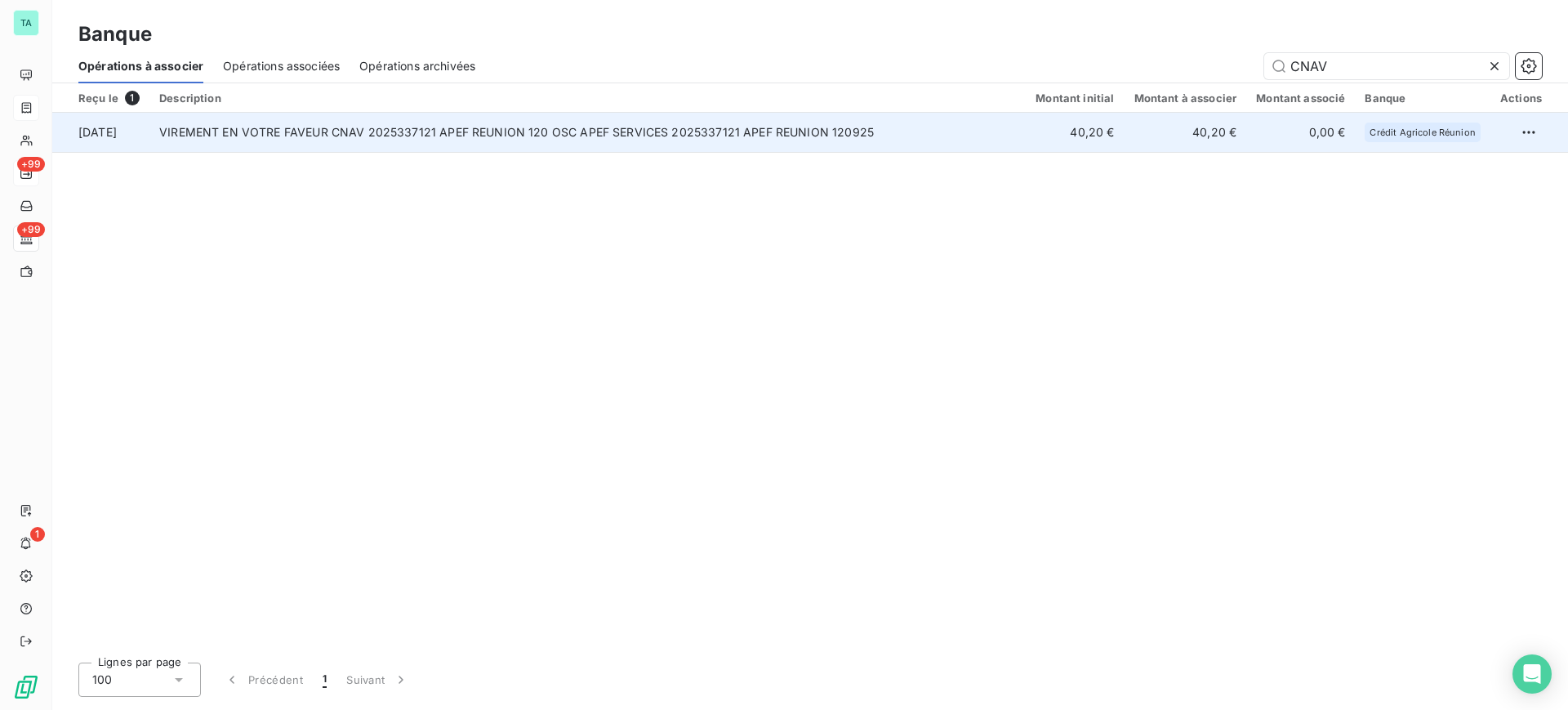
click at [686, 143] on td "VIREMENT EN VOTRE FAVEUR CNAV 2025337121 APEF REUNION 120 OSC APEF SERVICES 202…" at bounding box center [587, 132] width 876 height 39
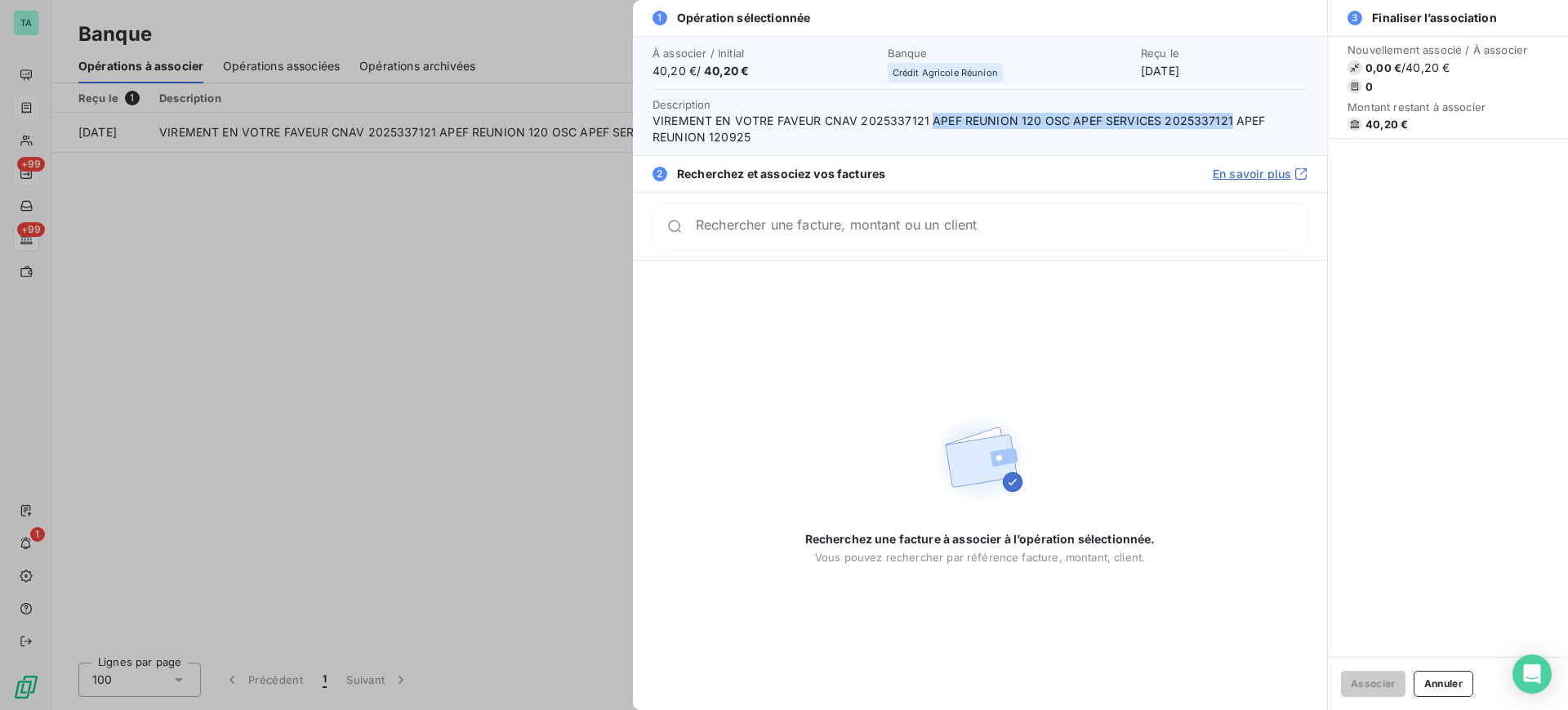
drag, startPoint x: 1225, startPoint y: 118, endPoint x: 929, endPoint y: 124, distance: 296.1
click at [929, 124] on span "VIREMENT EN VOTRE FAVEUR CNAV 2025337121 APEF REUNION 120 OSC APEF SERVICES 202…" at bounding box center [979, 129] width 655 height 33
copy span "APEF REUNION 120 OSC APEF SERVICES 2025337121"
click at [583, 269] on div at bounding box center [784, 355] width 1568 height 710
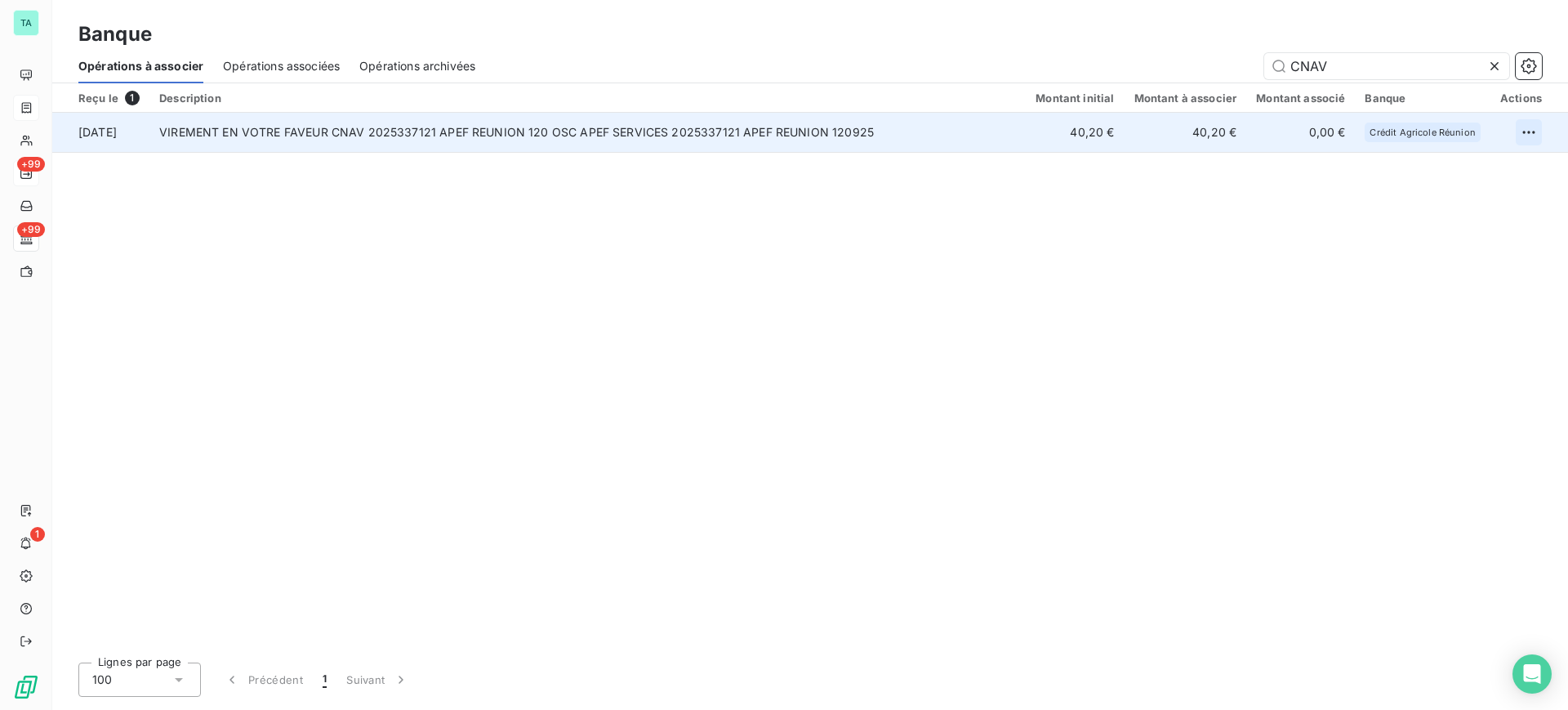
click at [1519, 134] on html "TA +99 +99 1 Banque Opérations à associer Opérations associées Opérations archi…" at bounding box center [784, 355] width 1568 height 710
click at [1468, 175] on div "Archiver l’opération" at bounding box center [1472, 168] width 126 height 26
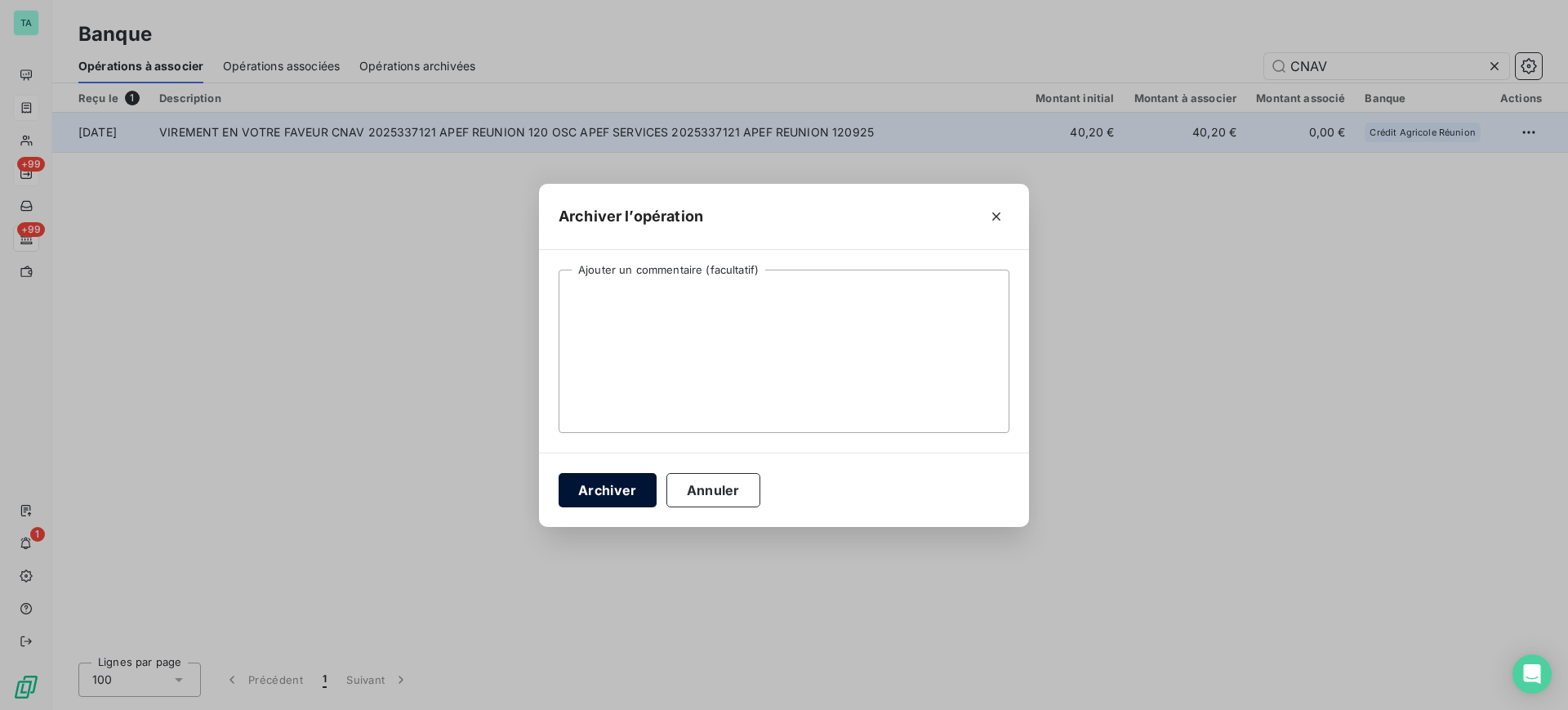
click at [627, 495] on button "Archiver" at bounding box center [608, 490] width 98 height 34
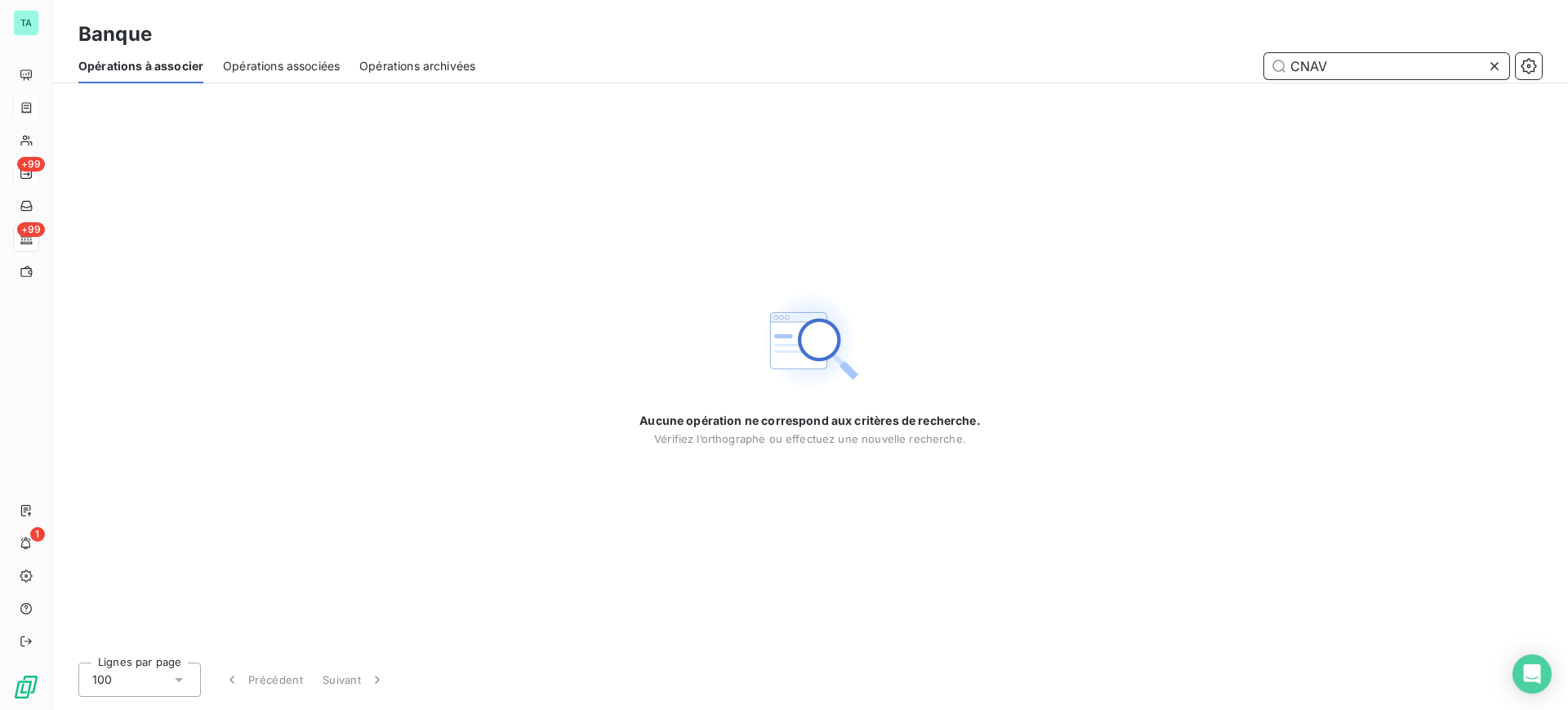
drag, startPoint x: 1378, startPoint y: 66, endPoint x: 1272, endPoint y: 70, distance: 106.1
click at [1272, 70] on input "CNAV" at bounding box center [1387, 66] width 245 height 26
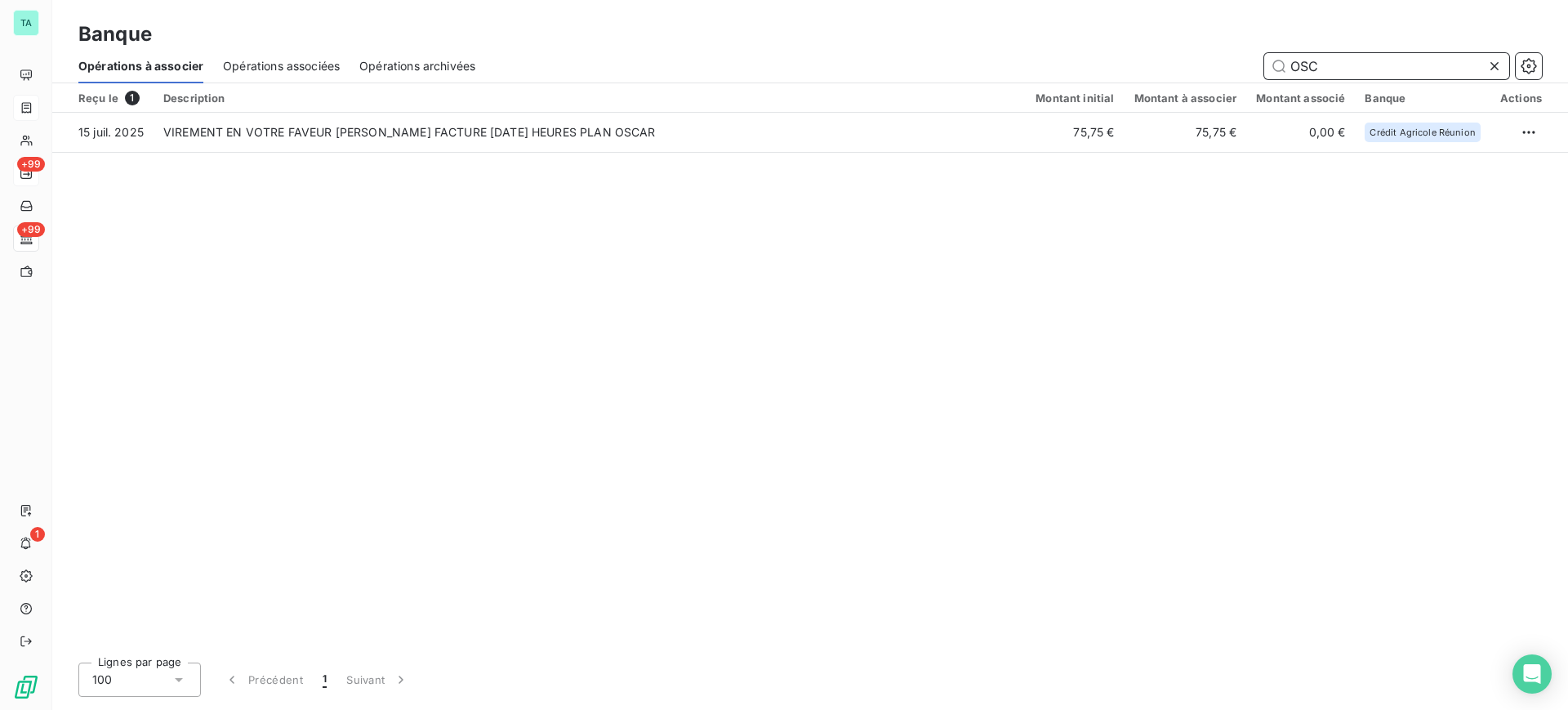
type input "OSC"
drag, startPoint x: 1341, startPoint y: 70, endPoint x: 1257, endPoint y: 64, distance: 84.2
click at [1257, 64] on div "OSC" at bounding box center [1019, 66] width 1047 height 26
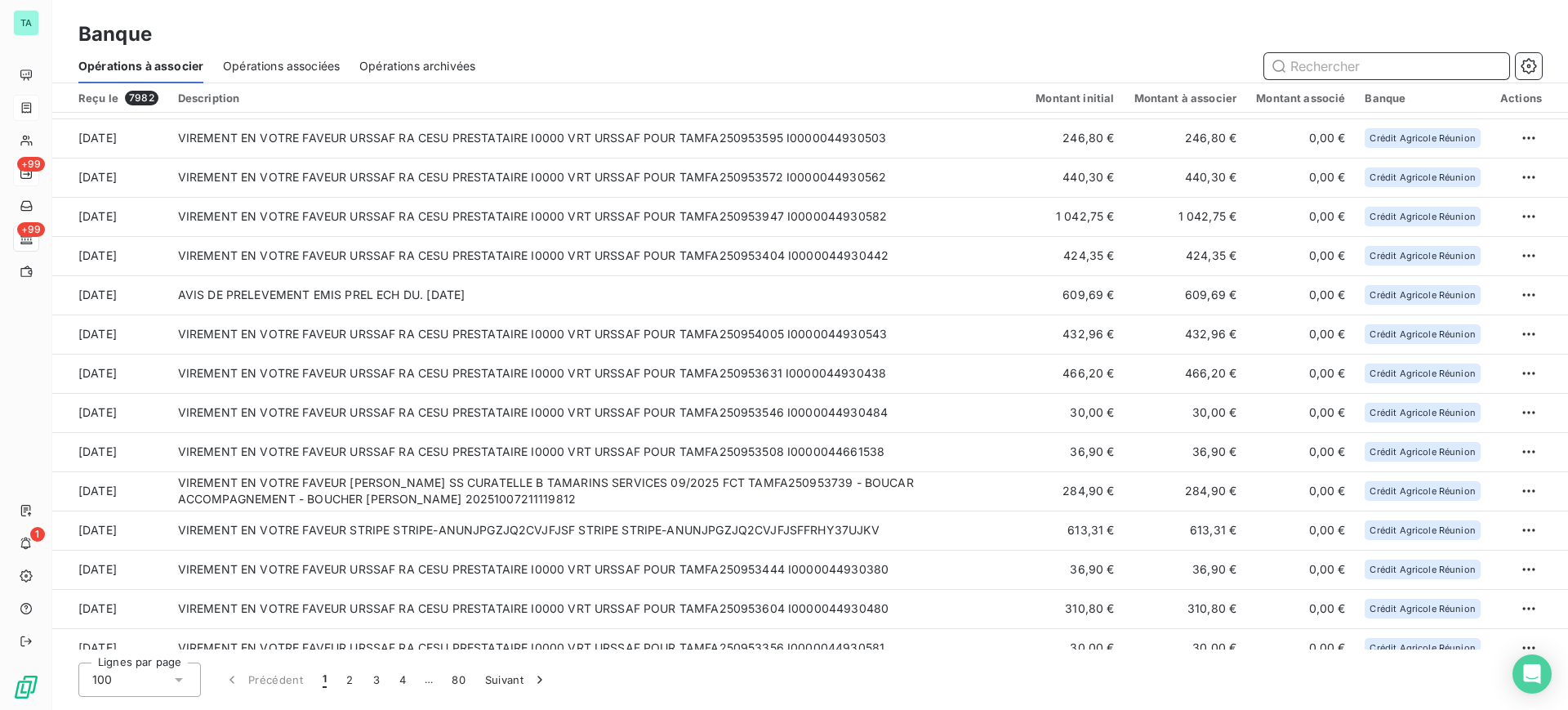
scroll to position [3301, 0]
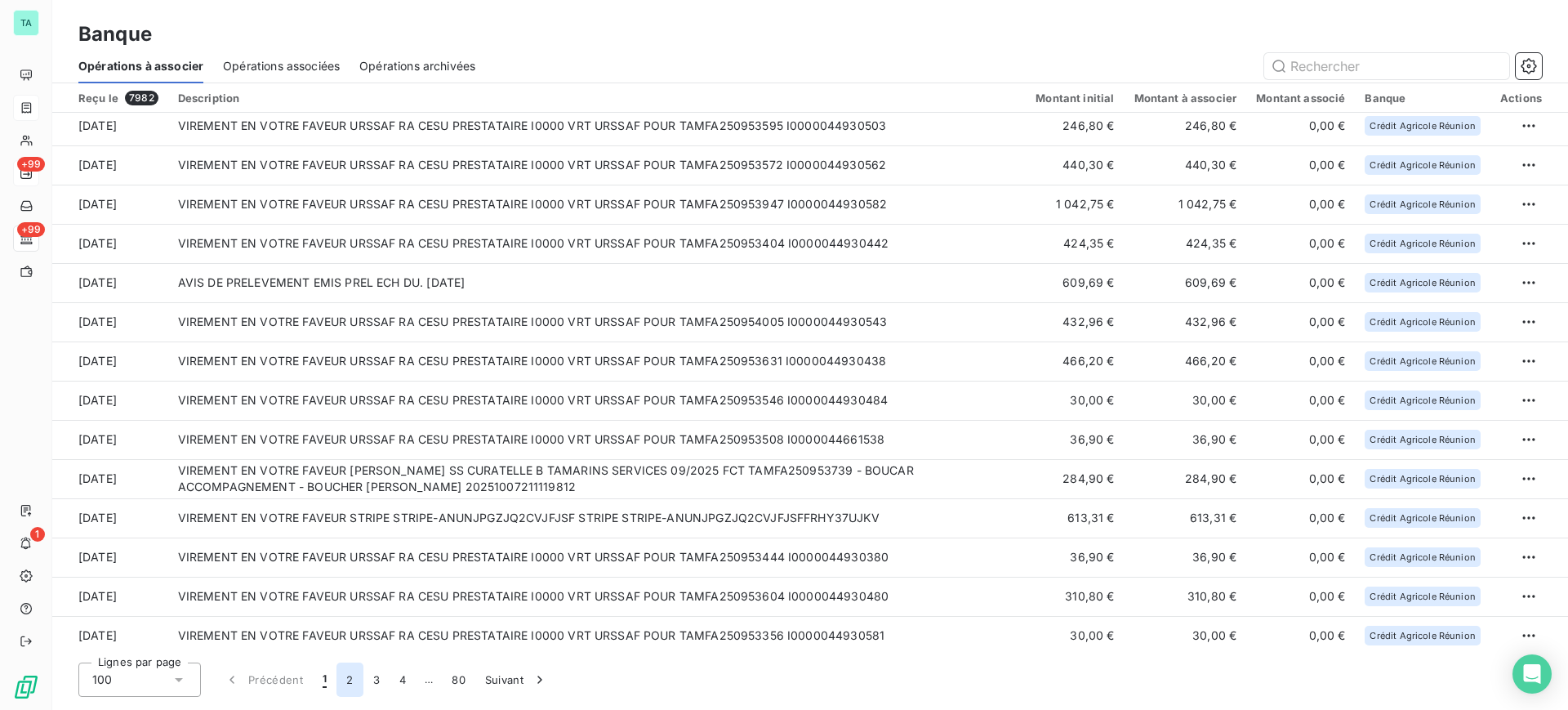
click at [350, 687] on button "2" at bounding box center [349, 680] width 26 height 34
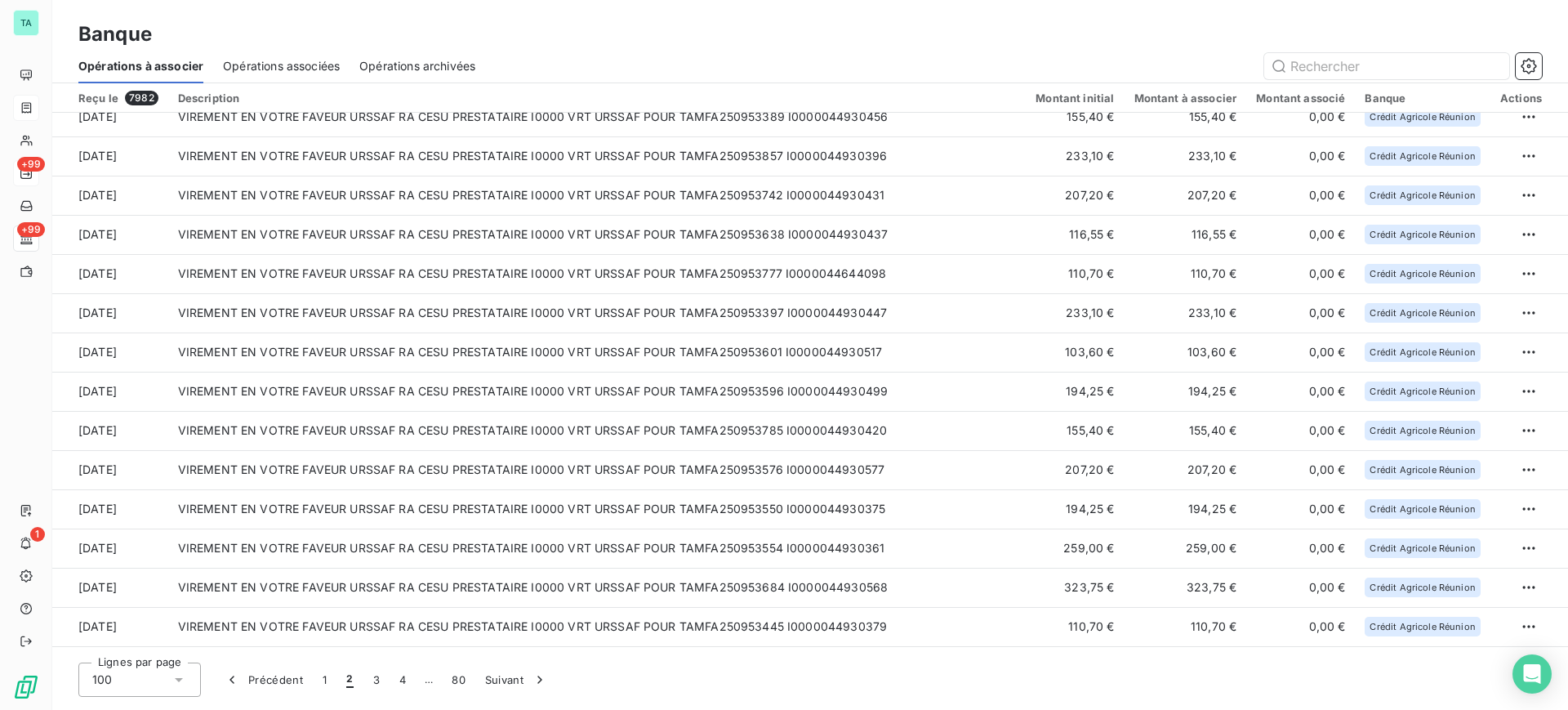
scroll to position [3386, 0]
click at [376, 679] on button "3" at bounding box center [377, 680] width 26 height 34
